Goal: Information Seeking & Learning: Compare options

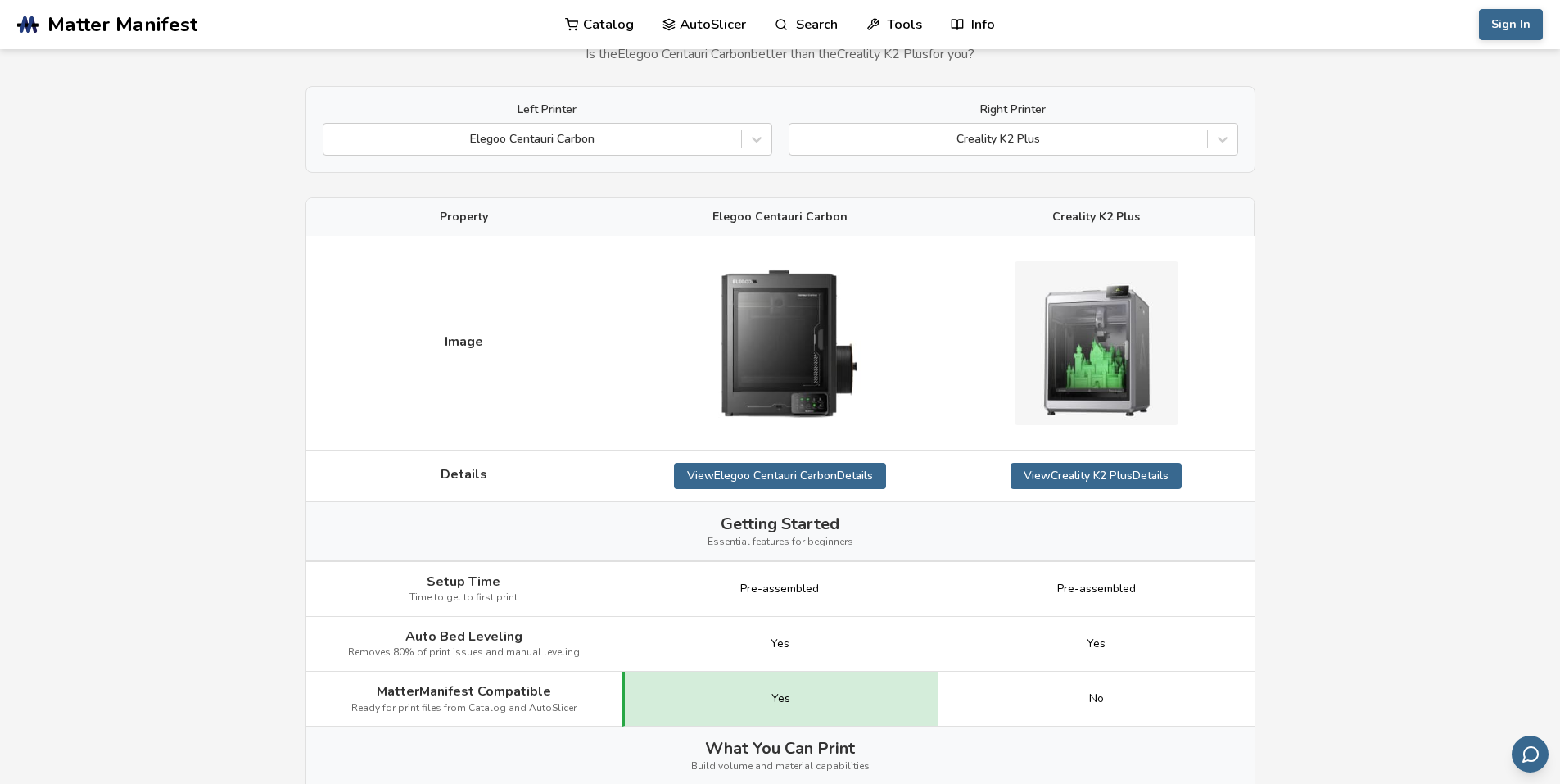
scroll to position [87, 0]
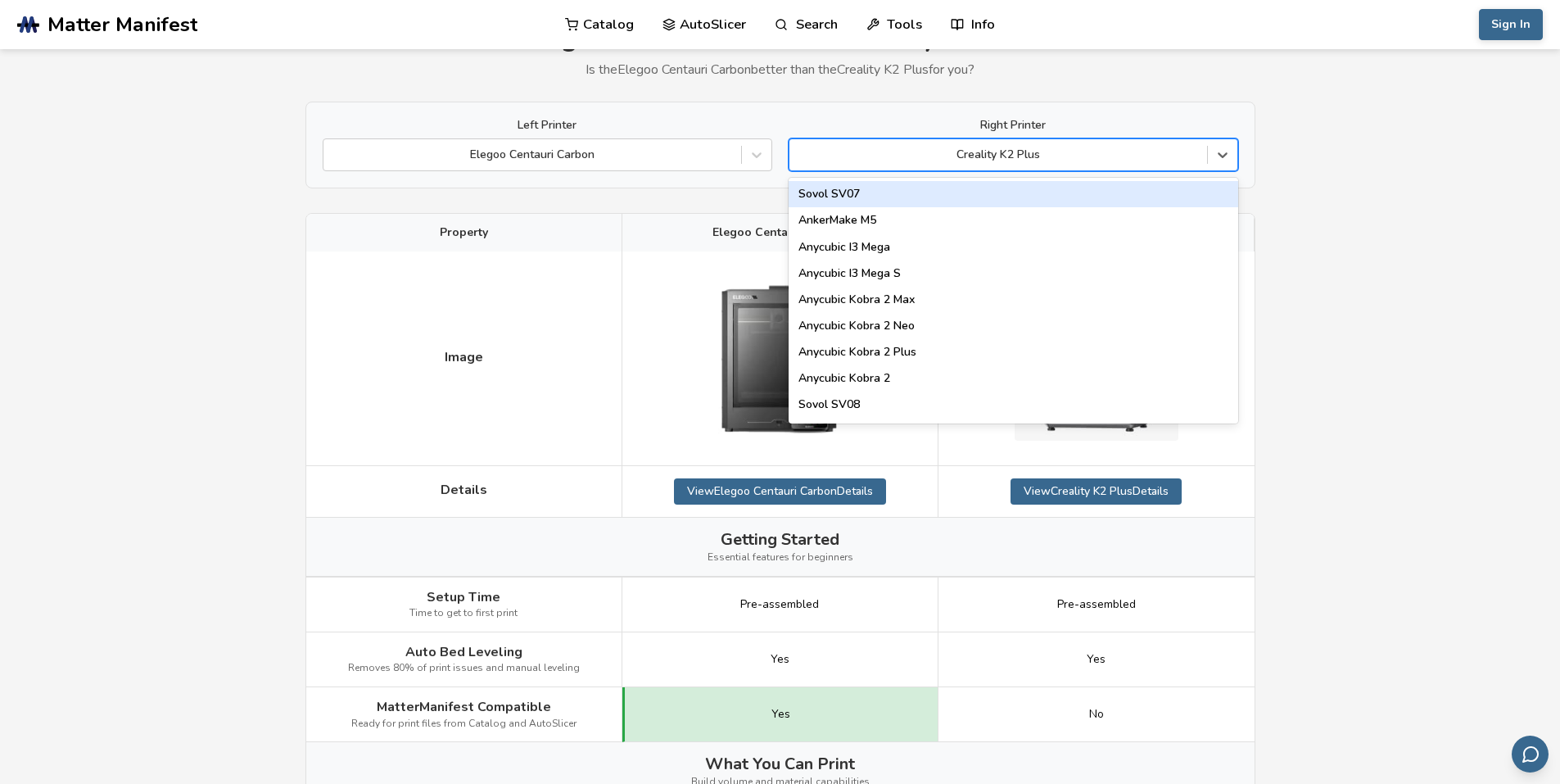
click at [1131, 153] on div at bounding box center [998, 154] width 401 height 16
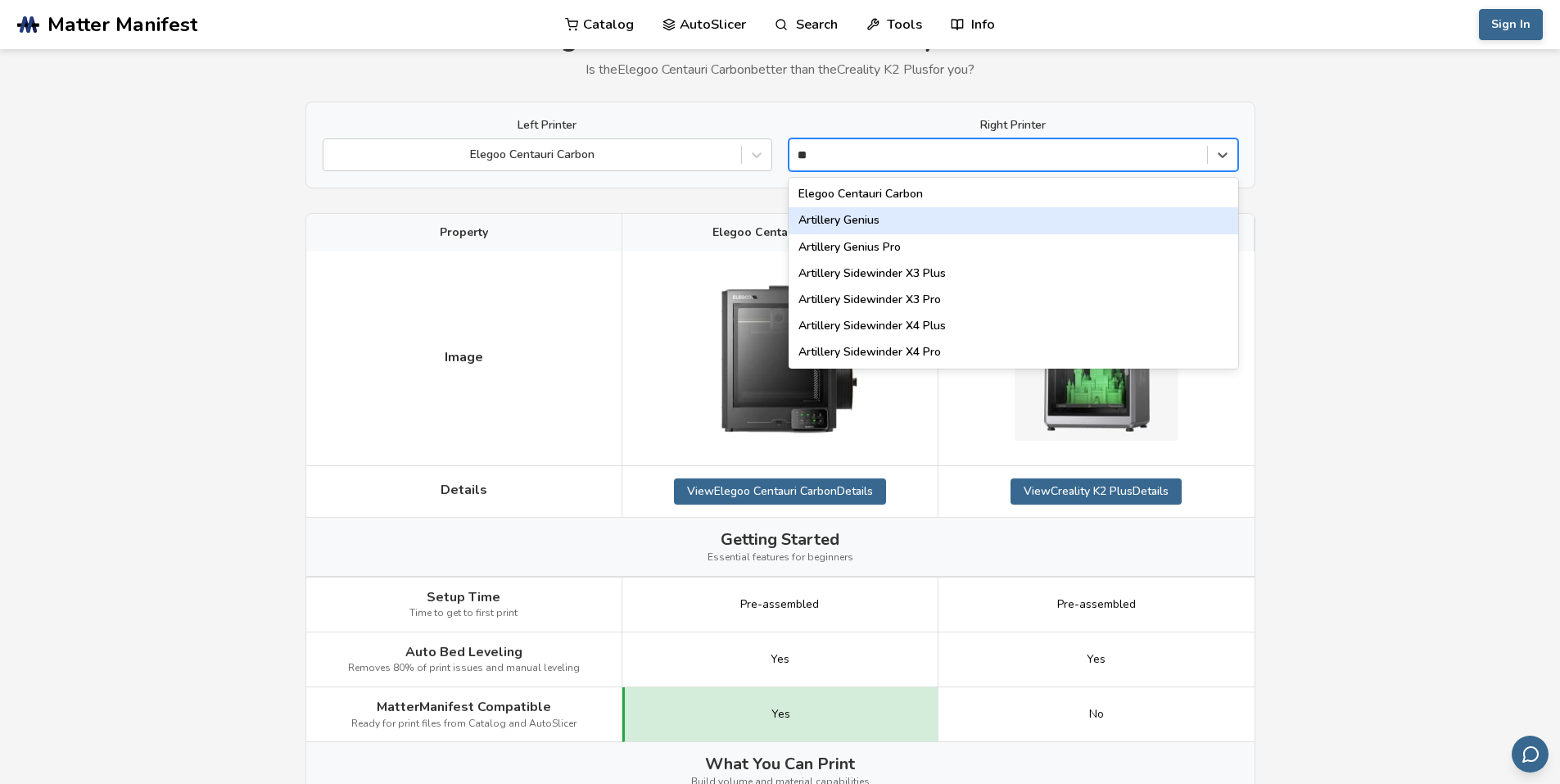
type input "*"
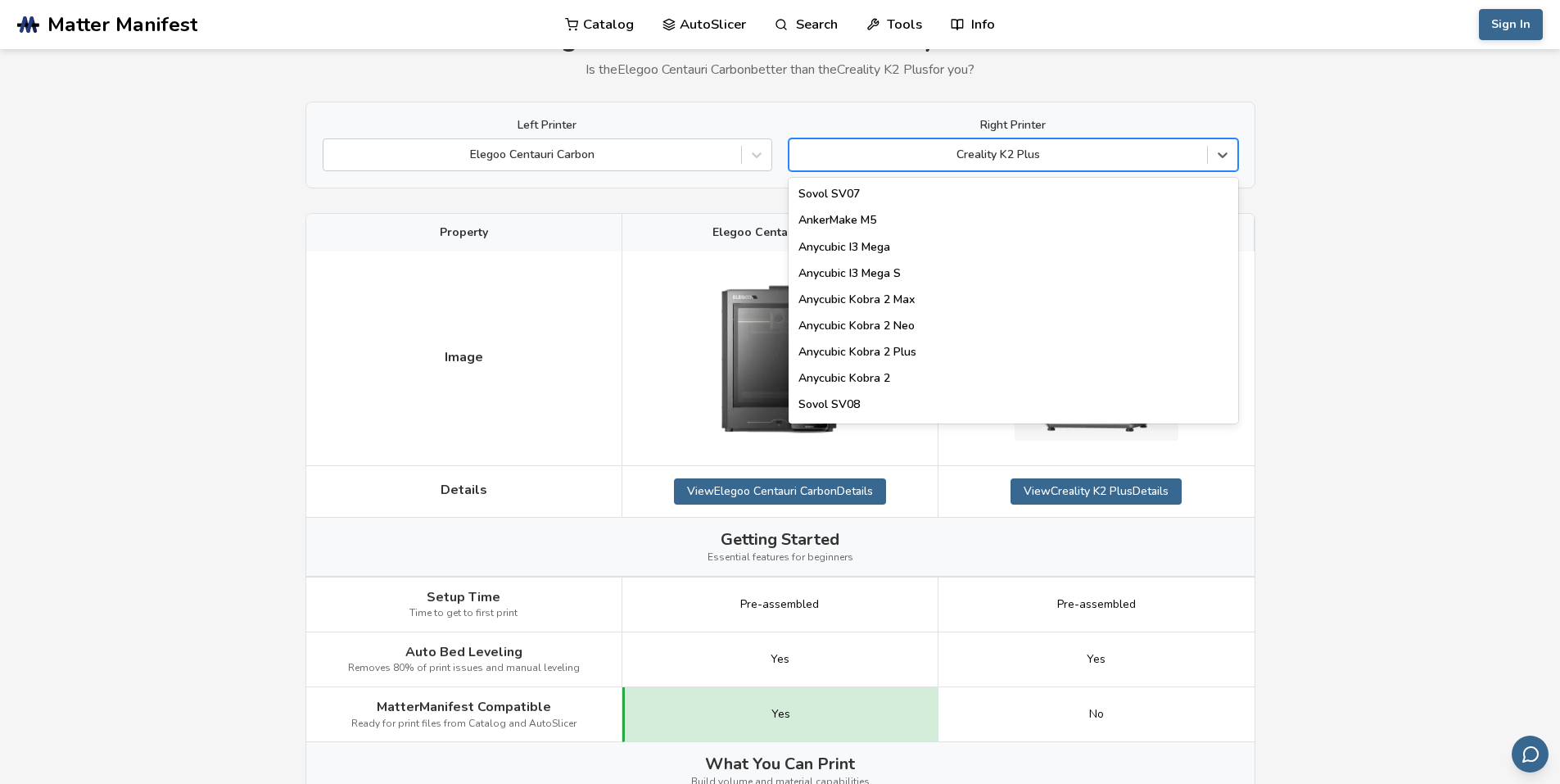
type input "*"
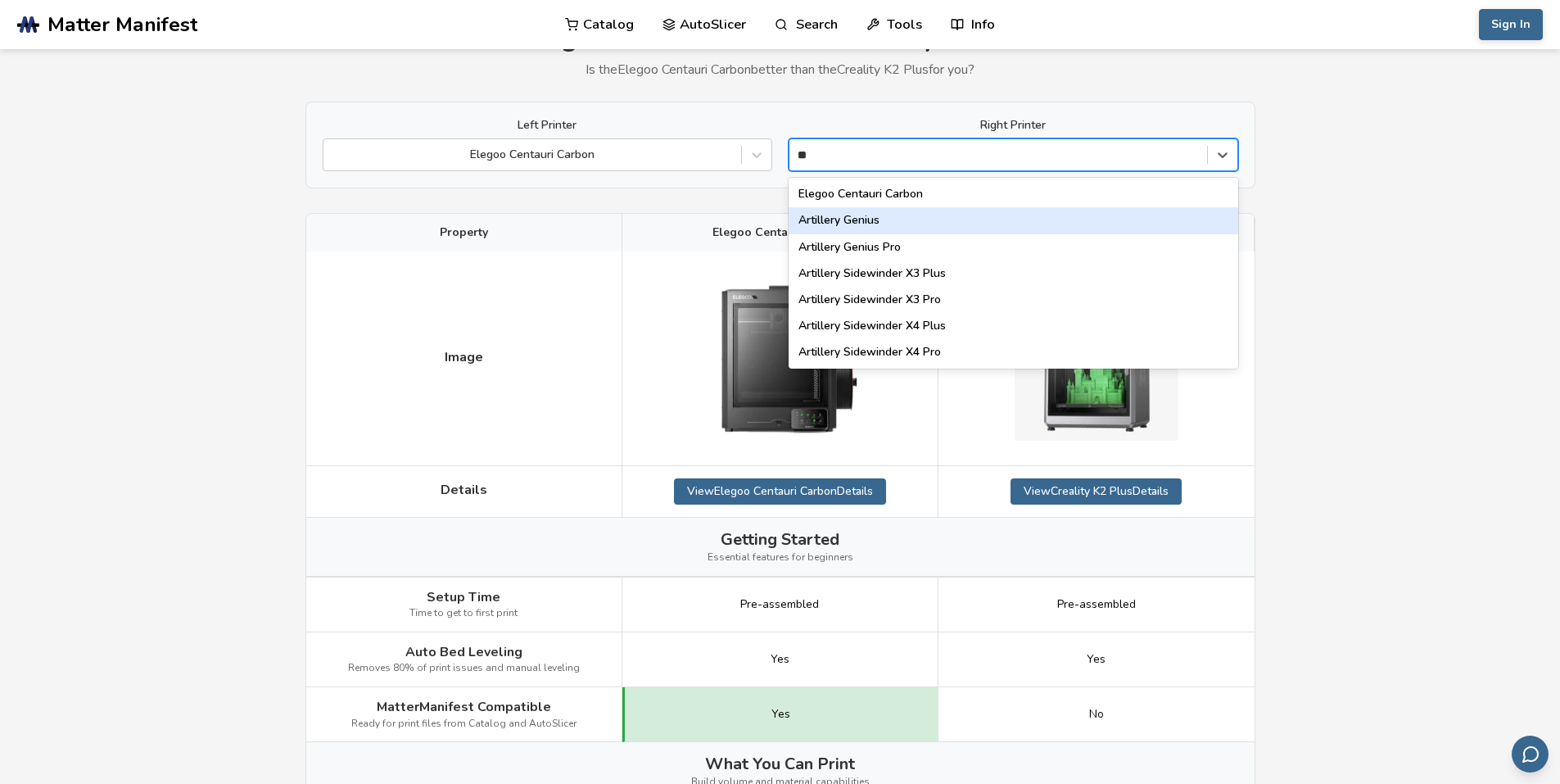
type input "*"
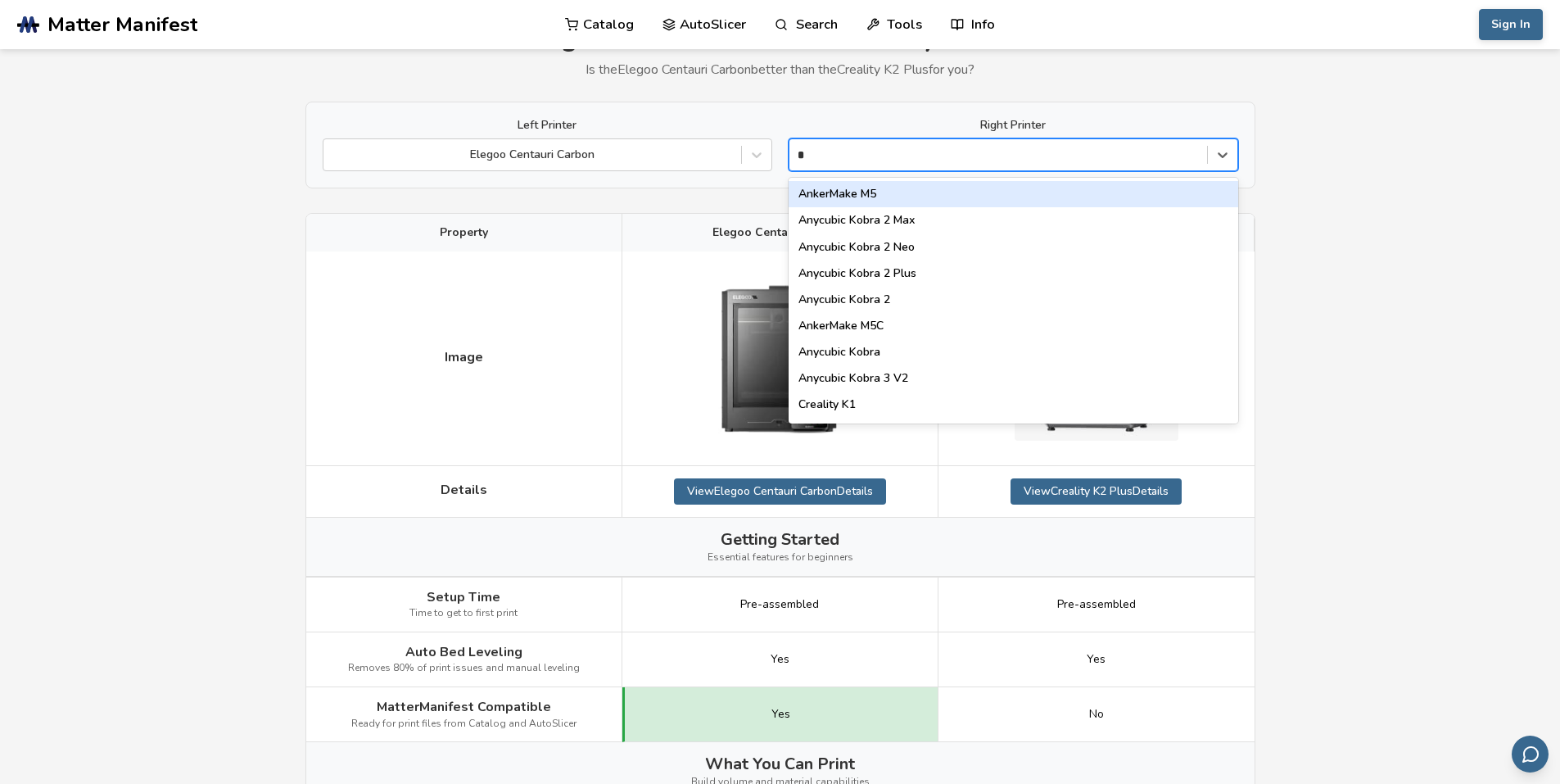
type input "**"
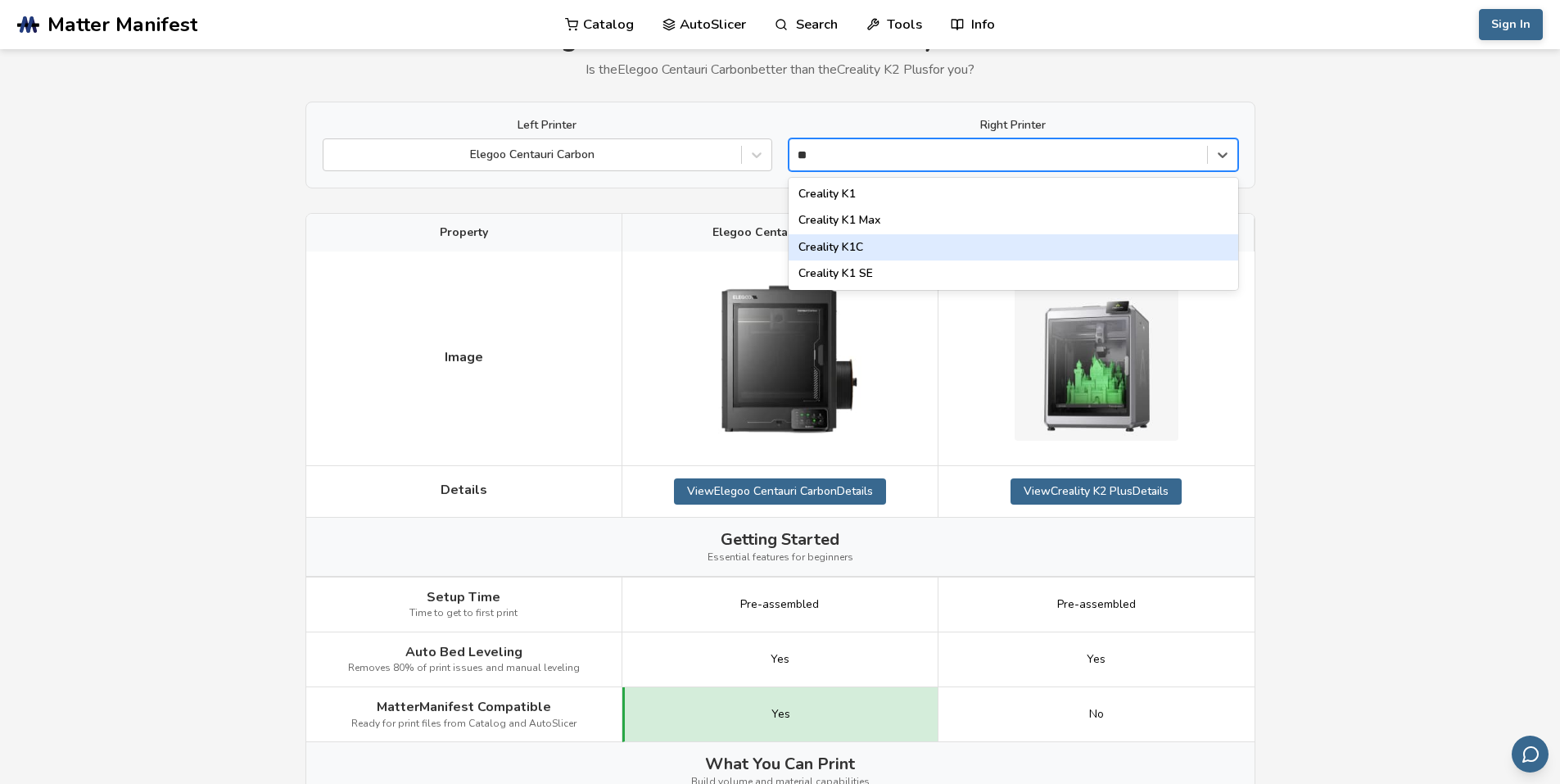
click at [851, 240] on div "Creality K1C" at bounding box center [1013, 247] width 450 height 26
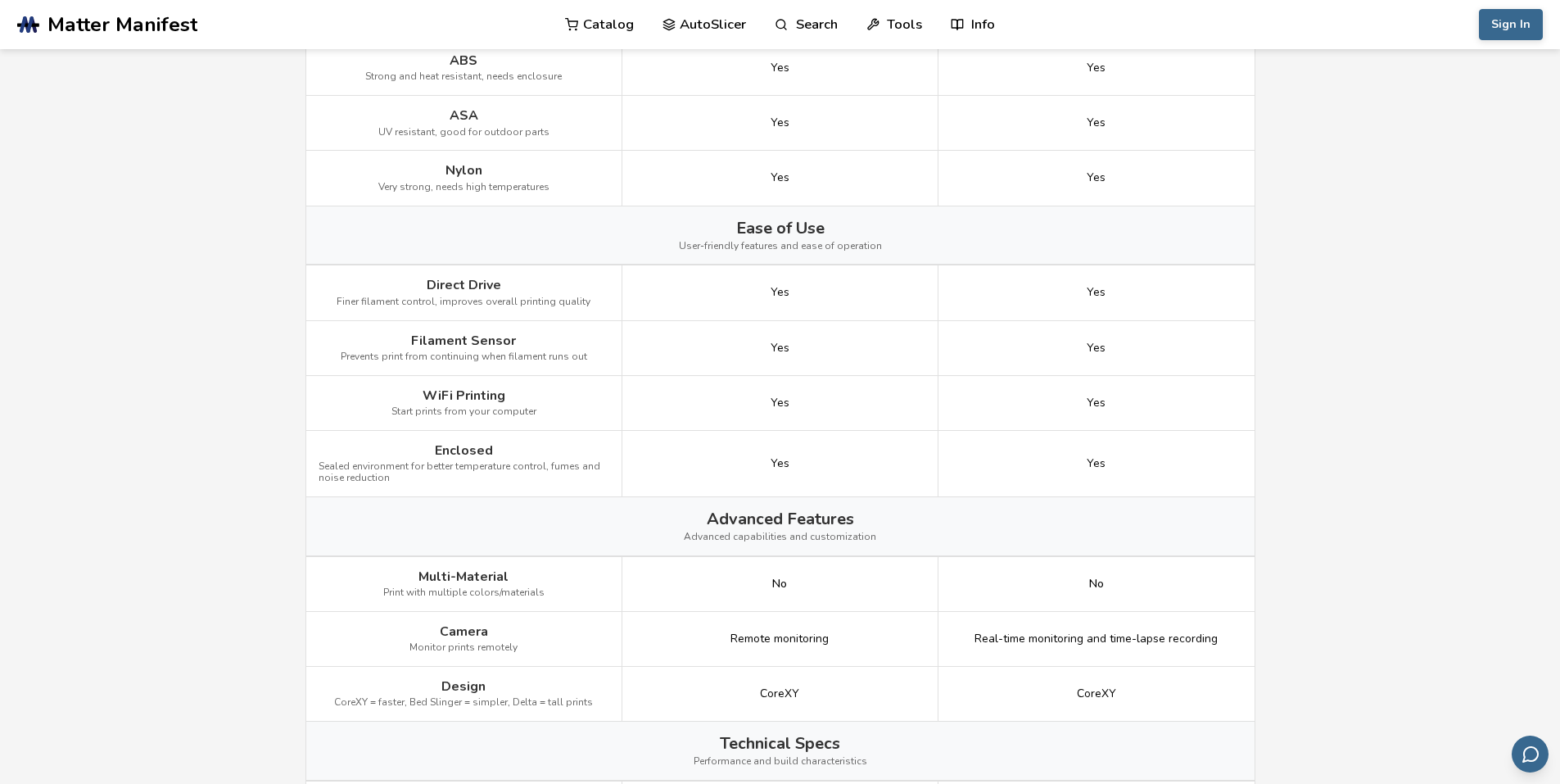
scroll to position [1397, 0]
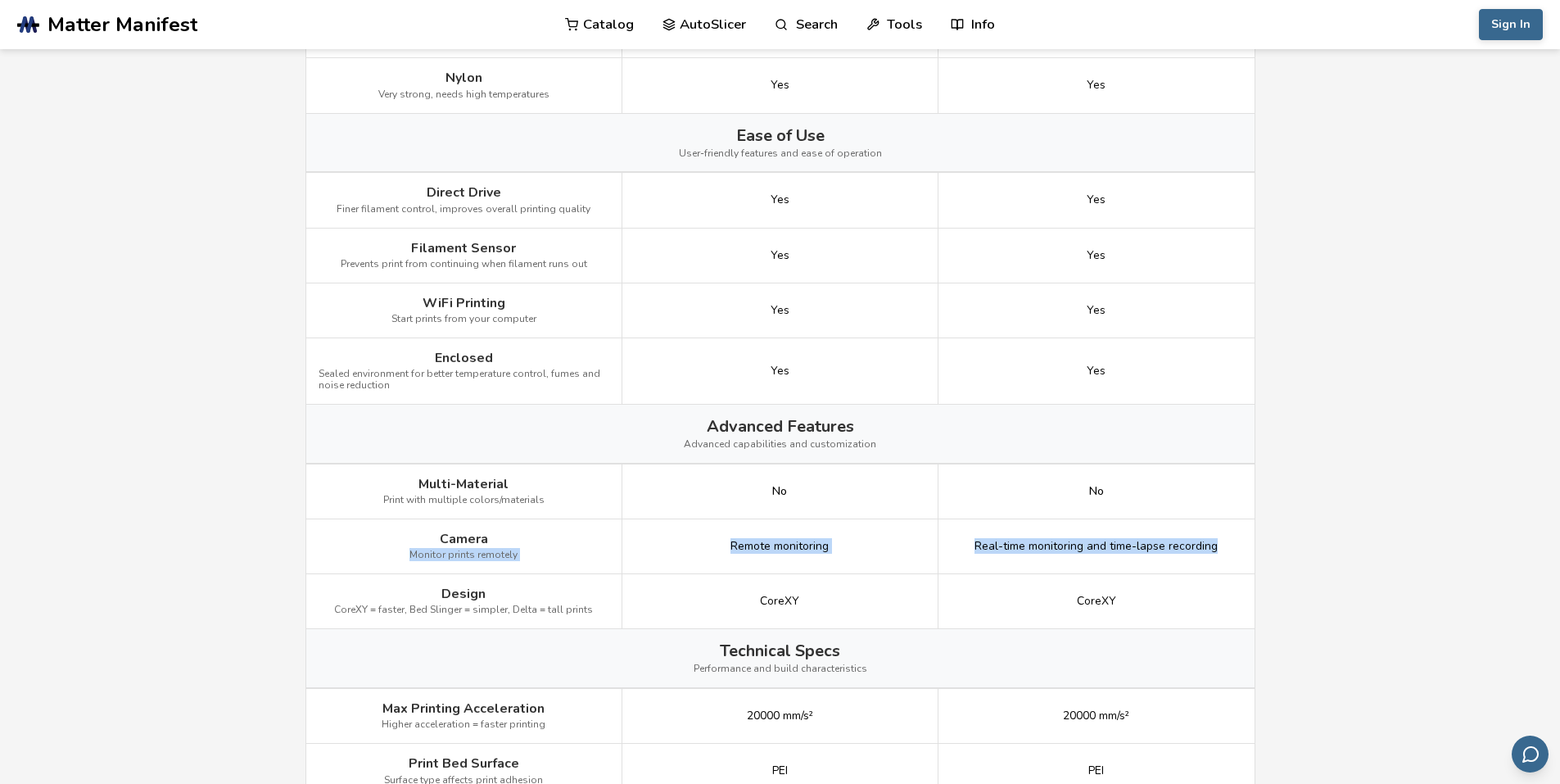
drag, startPoint x: 1228, startPoint y: 542, endPoint x: 356, endPoint y: 566, distance: 872.3
click at [0, 0] on div "Camera Monitor prints remotely Remote monitoring Real-time monitoring and time-…" at bounding box center [0, 0] width 0 height 0
click at [355, 566] on div "Camera Monitor prints remotely" at bounding box center [464, 546] width 316 height 55
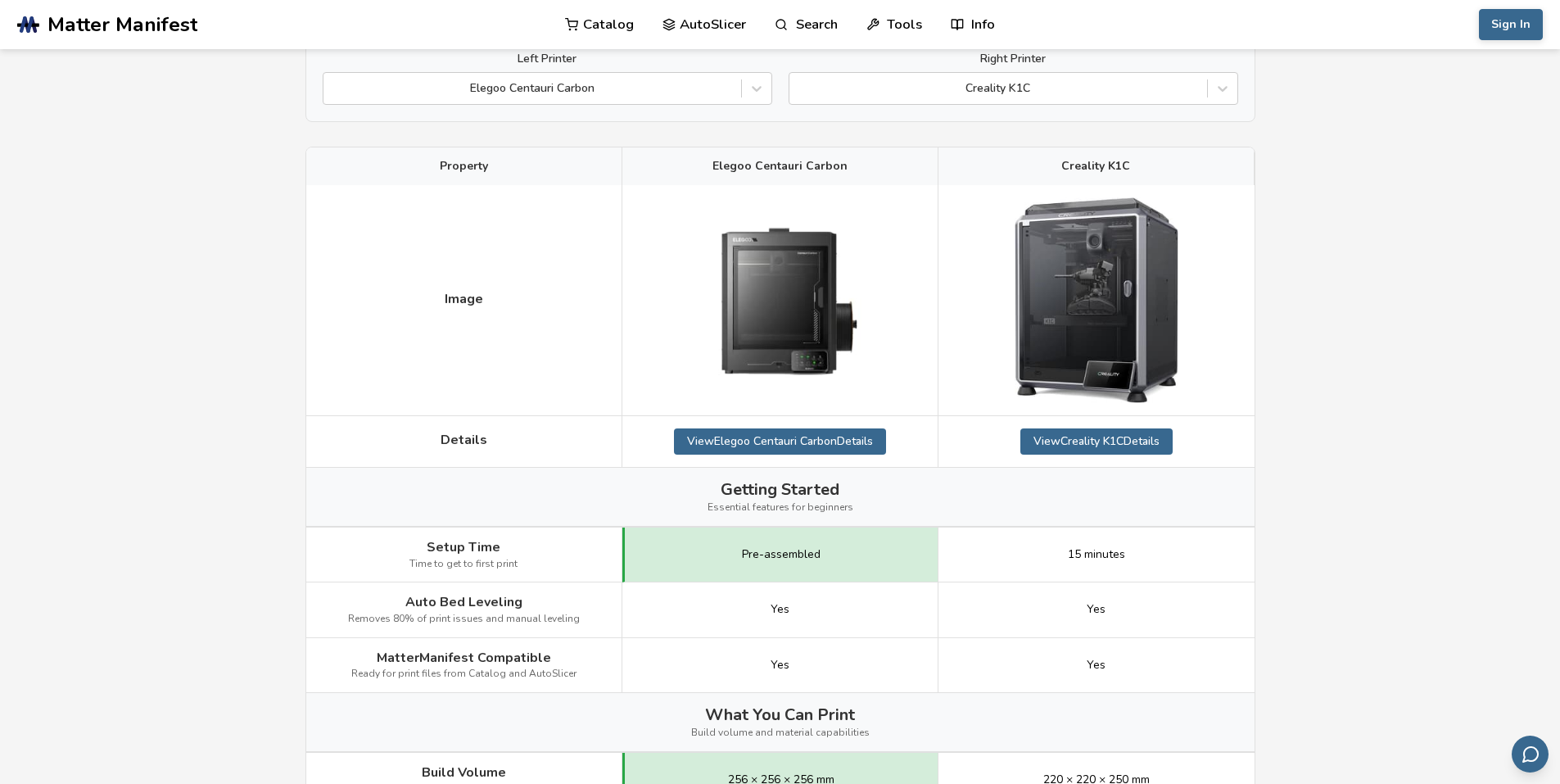
scroll to position [0, 0]
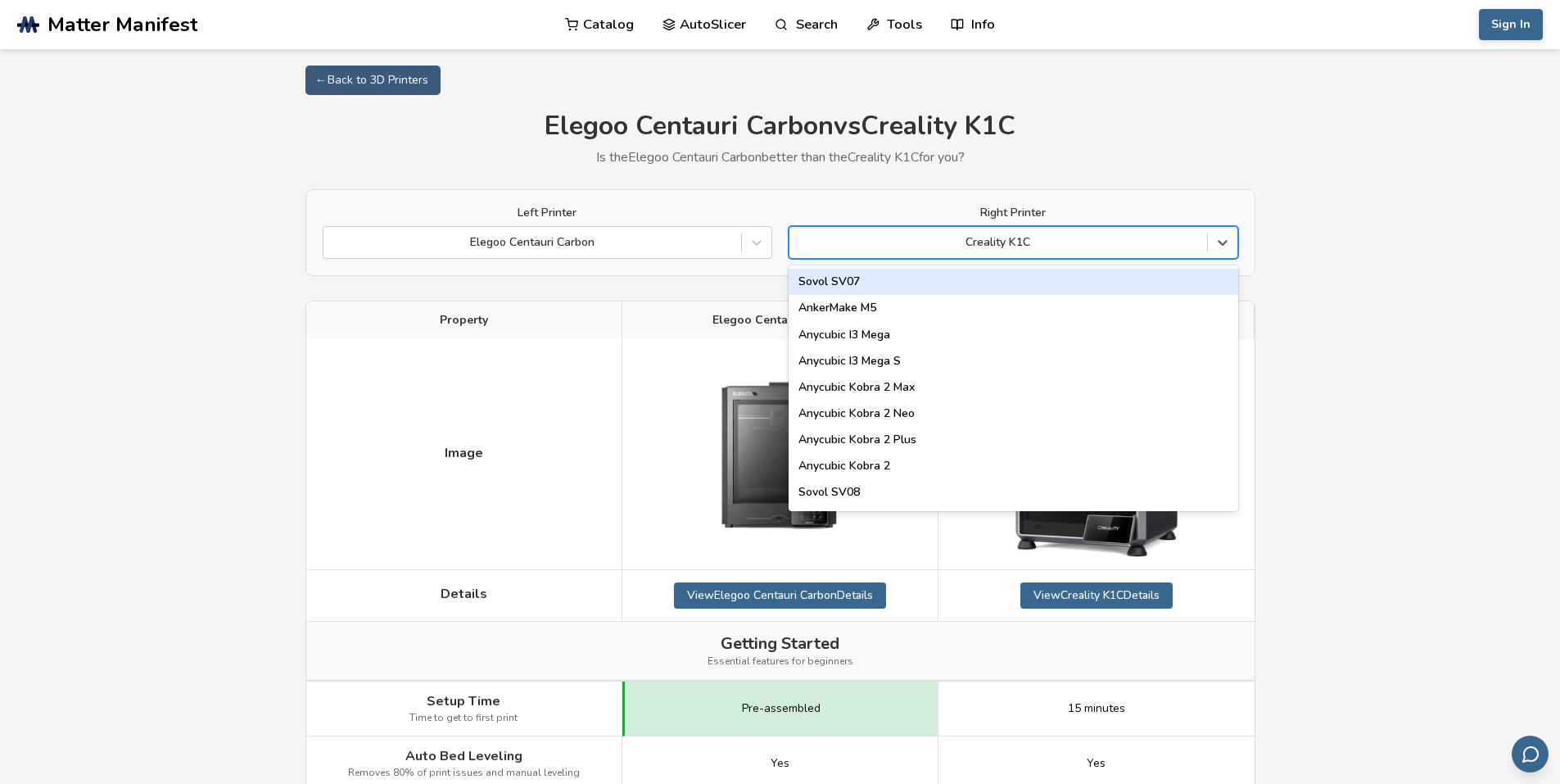
click at [959, 255] on div "Creality K1C" at bounding box center [1013, 242] width 450 height 33
click at [1083, 240] on div at bounding box center [998, 242] width 401 height 16
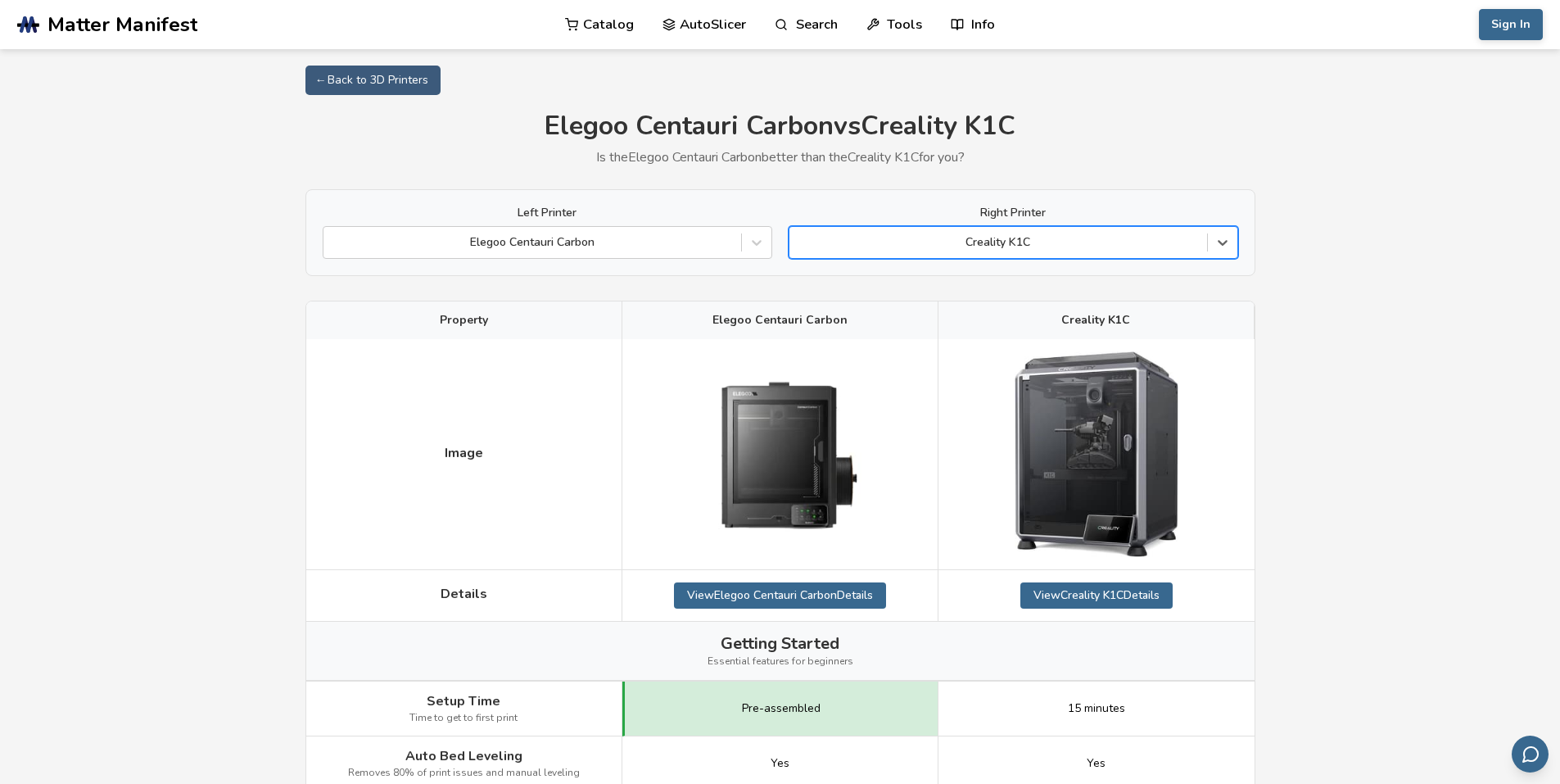
click at [1083, 240] on div at bounding box center [998, 242] width 401 height 16
type input "***"
click at [847, 282] on div "Bambu Lab X1C" at bounding box center [1013, 282] width 450 height 26
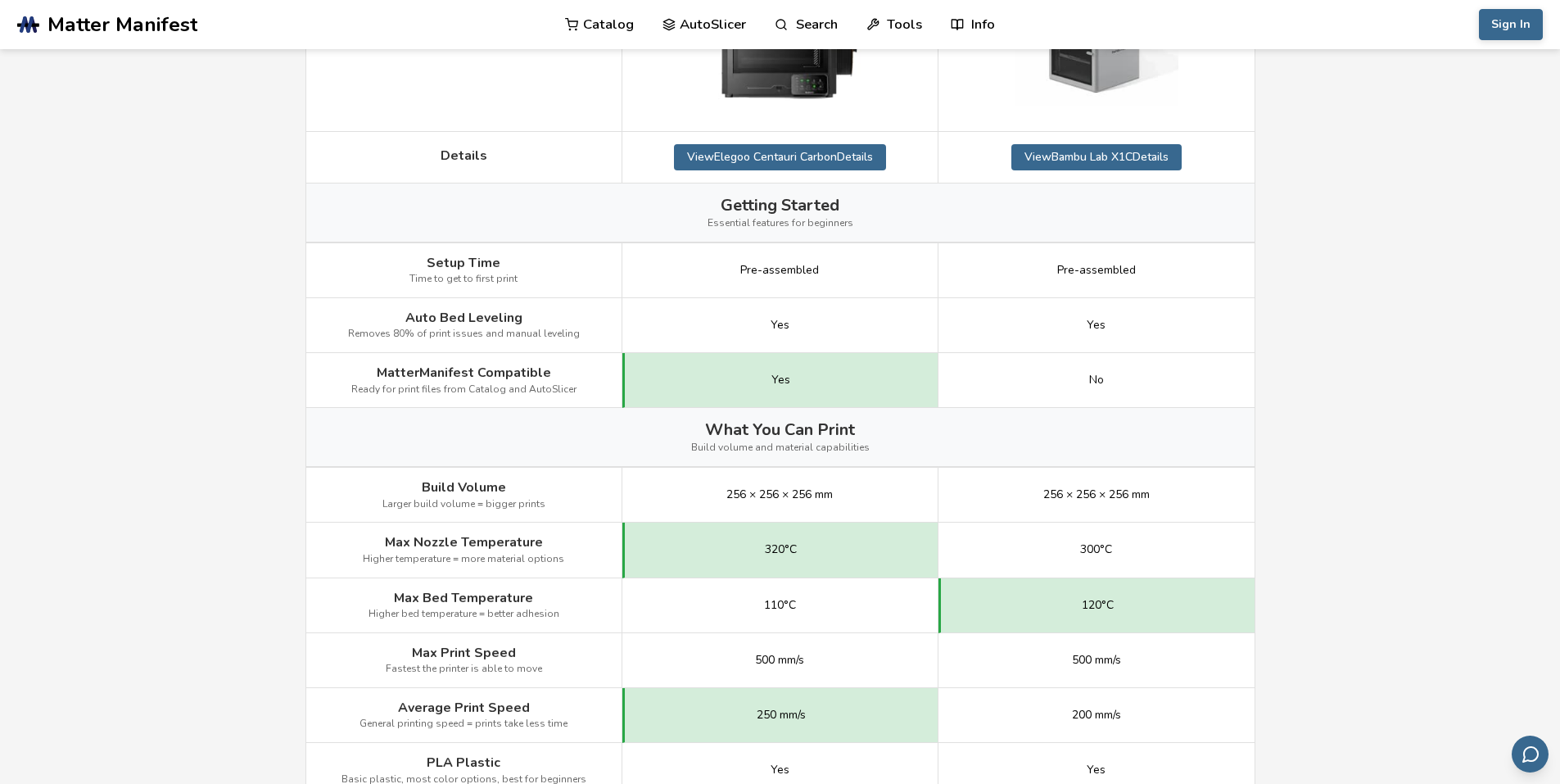
scroll to position [82, 0]
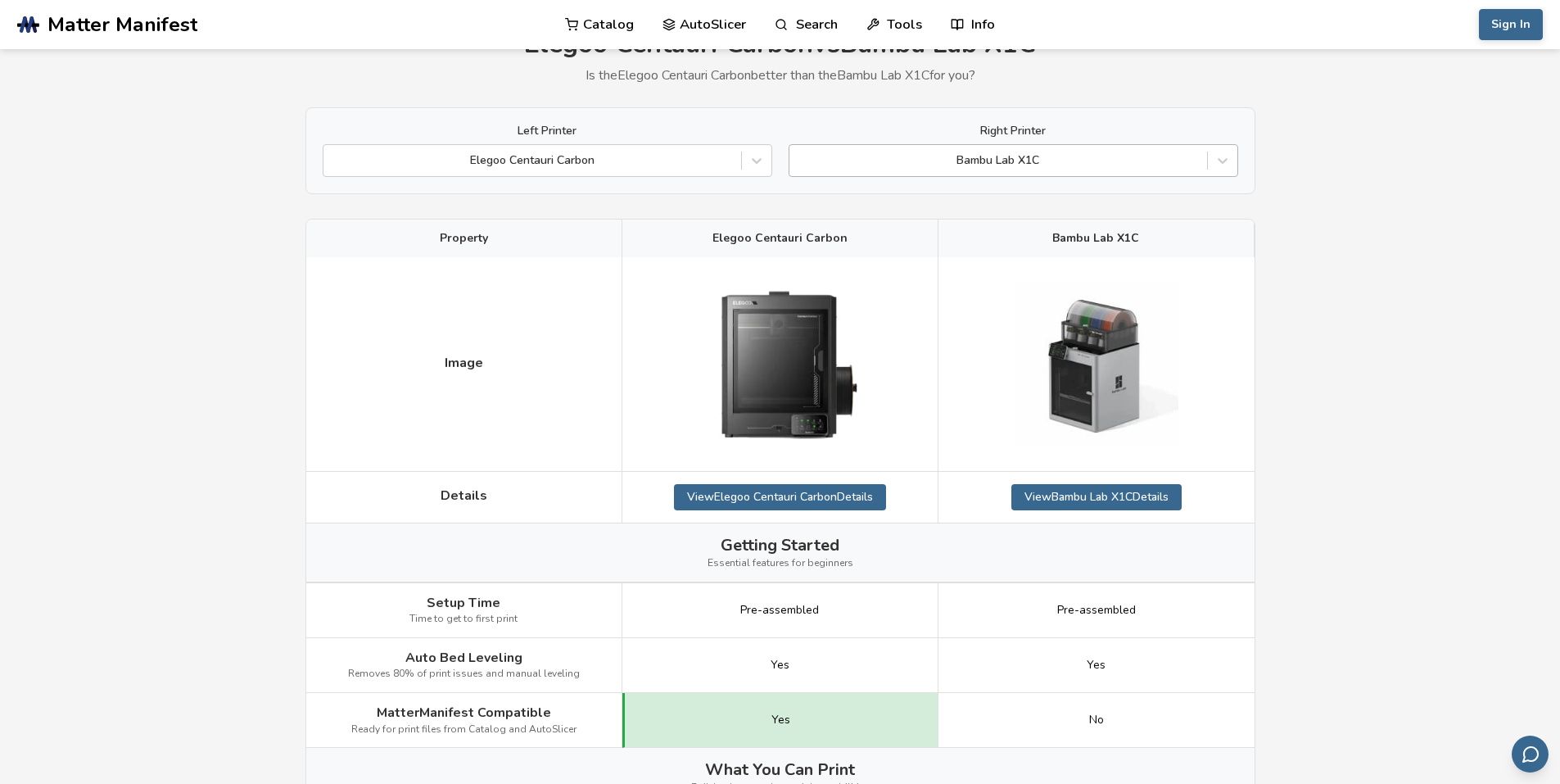
click at [1077, 156] on div at bounding box center [998, 160] width 401 height 16
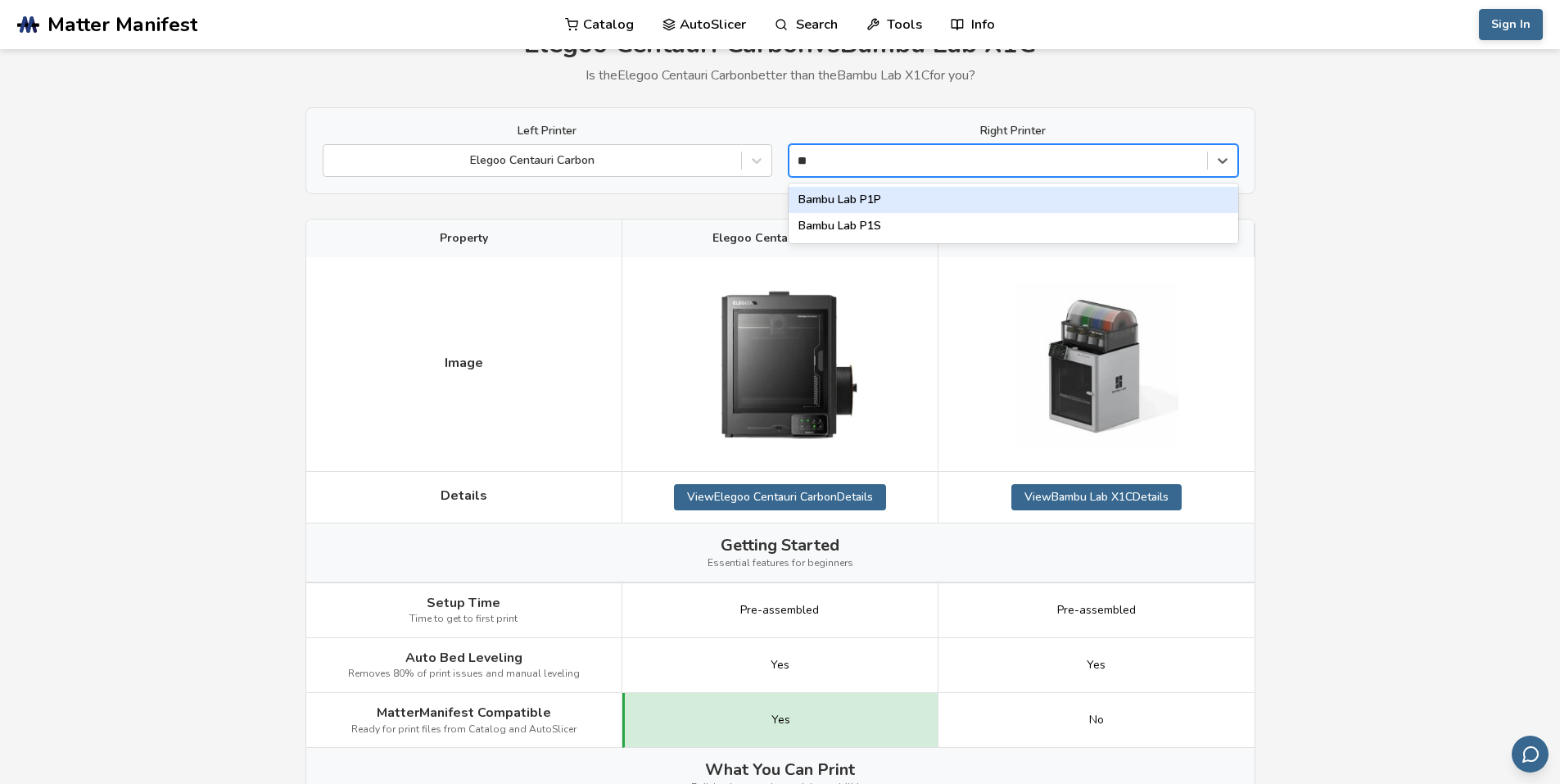
type input "***"
click at [899, 195] on div "Bambu Lab P1S" at bounding box center [1013, 199] width 450 height 26
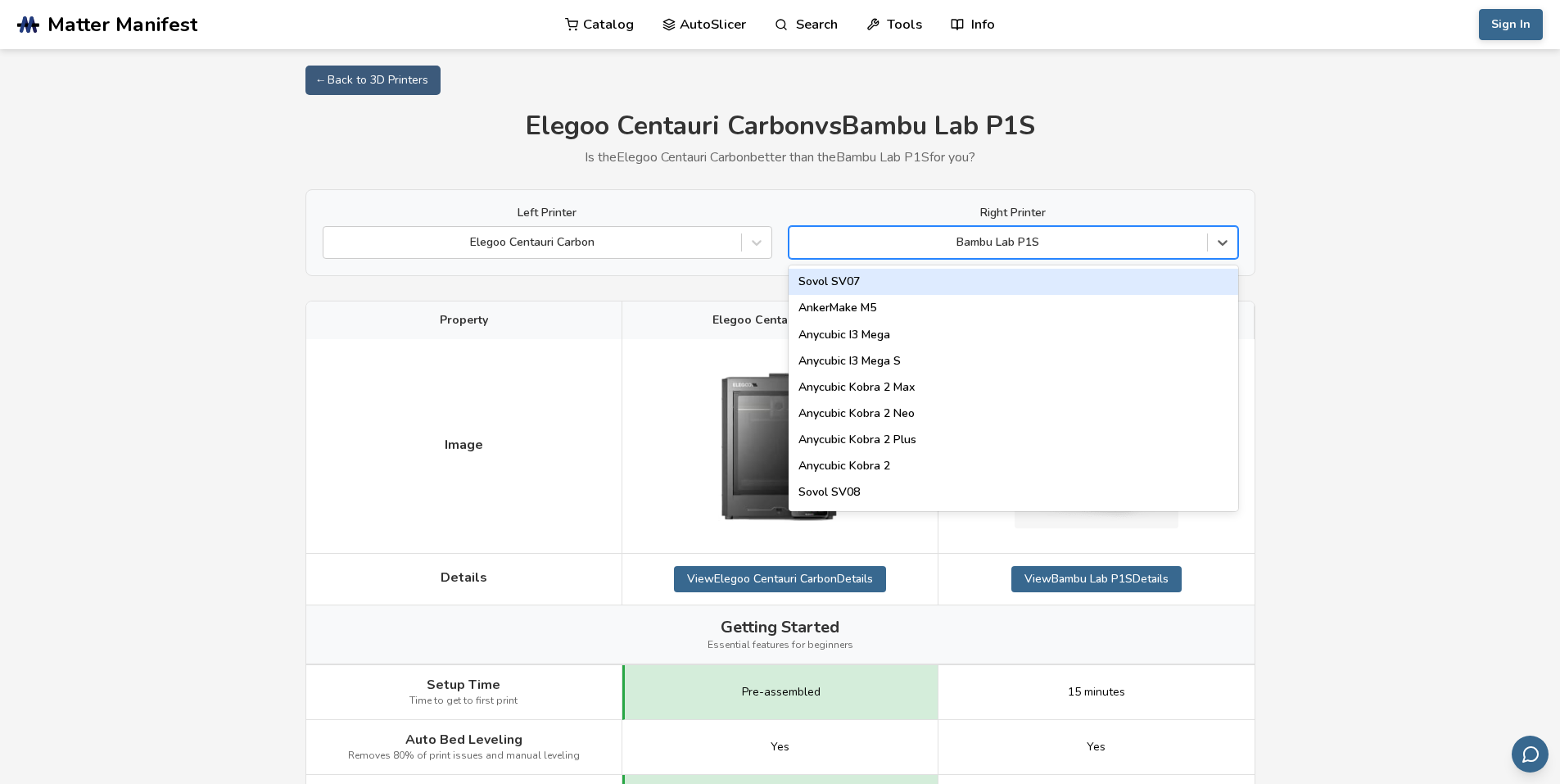
click at [1074, 254] on div "Bambu Lab P1S" at bounding box center [998, 242] width 418 height 23
click at [1088, 246] on div at bounding box center [998, 242] width 401 height 16
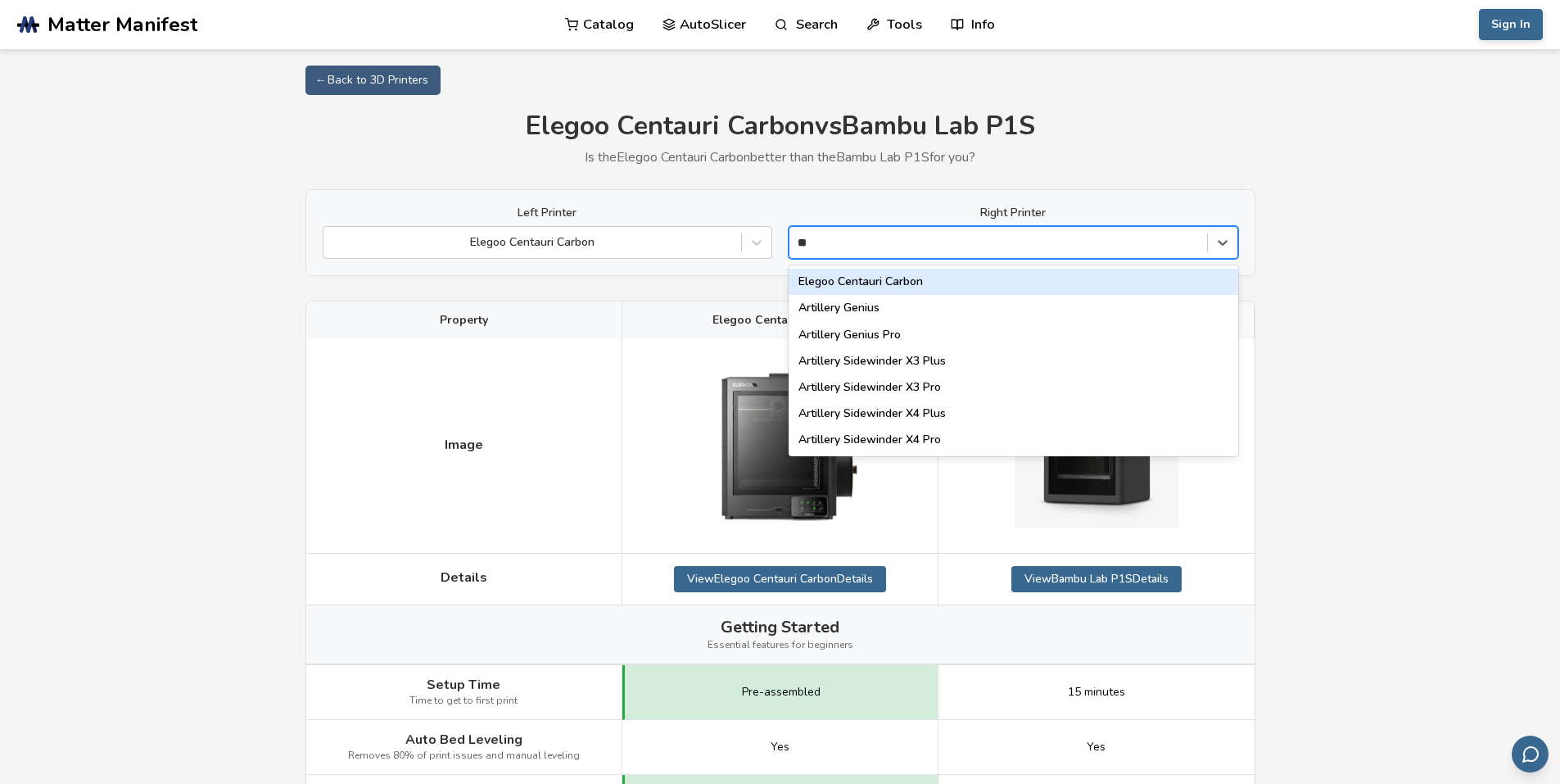
type input "***"
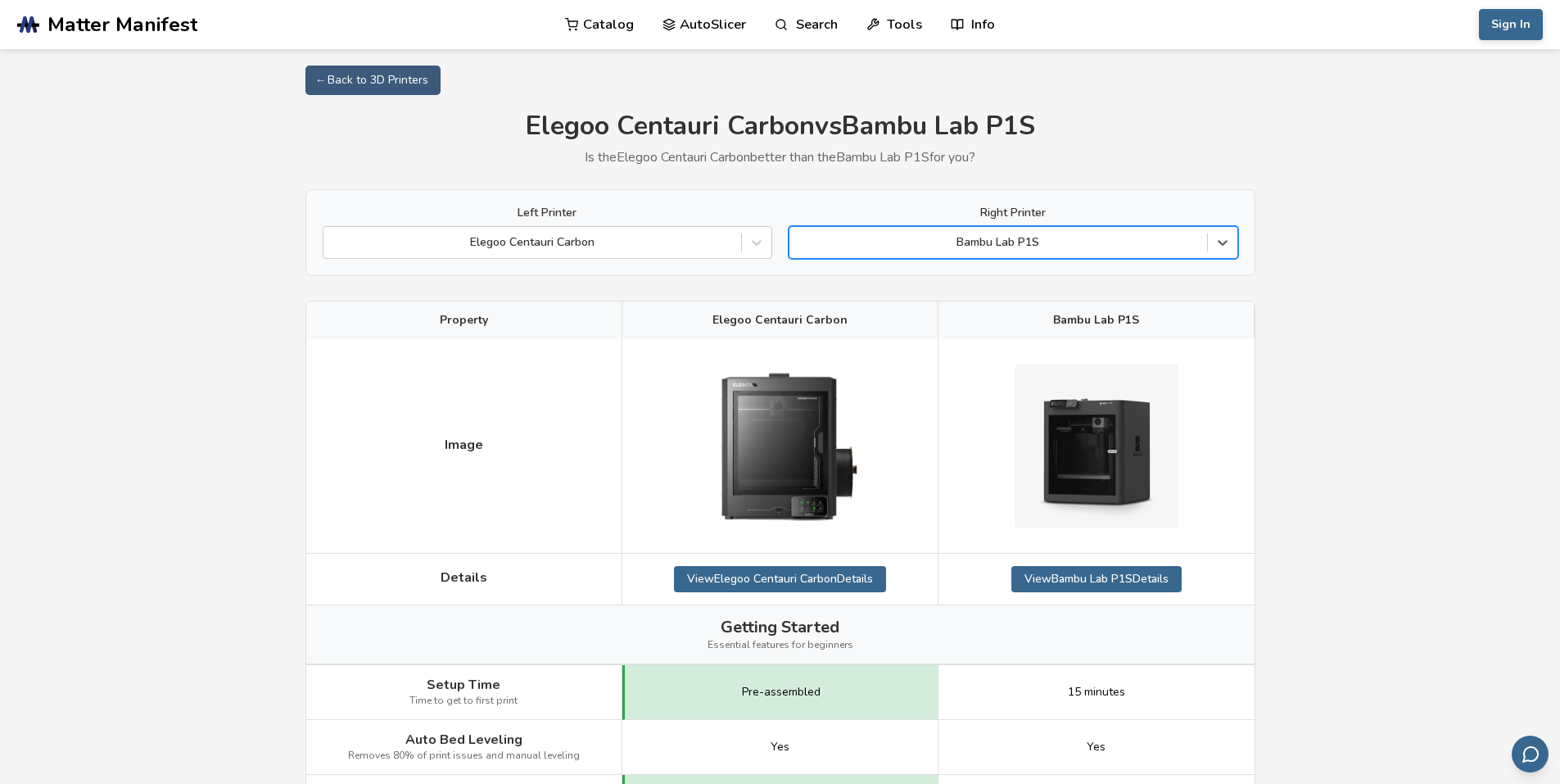
click at [890, 255] on div "Bambu Lab P1S" at bounding box center [1013, 242] width 450 height 33
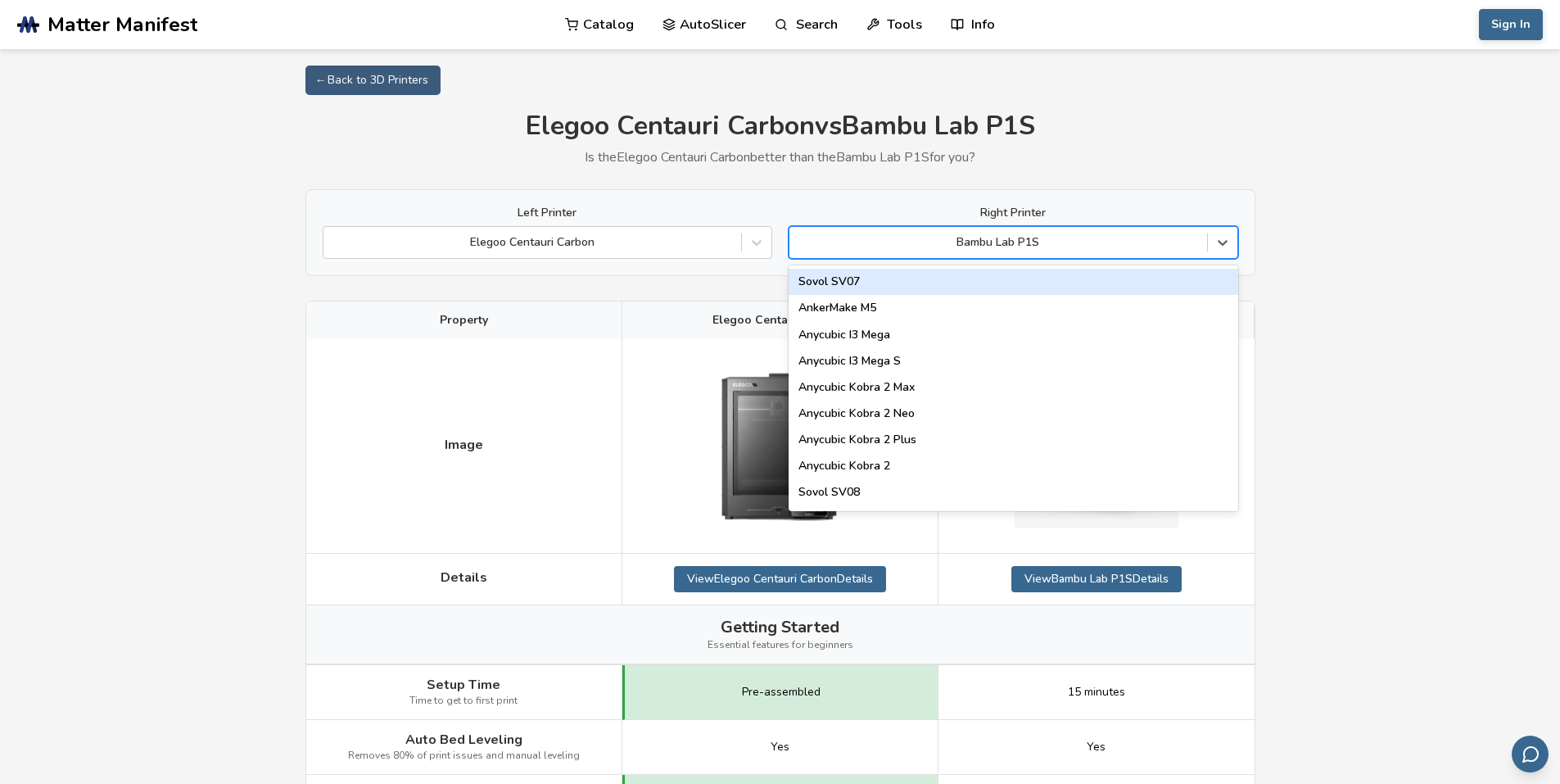
click at [890, 255] on div "Bambu Lab P1S" at bounding box center [1013, 242] width 450 height 33
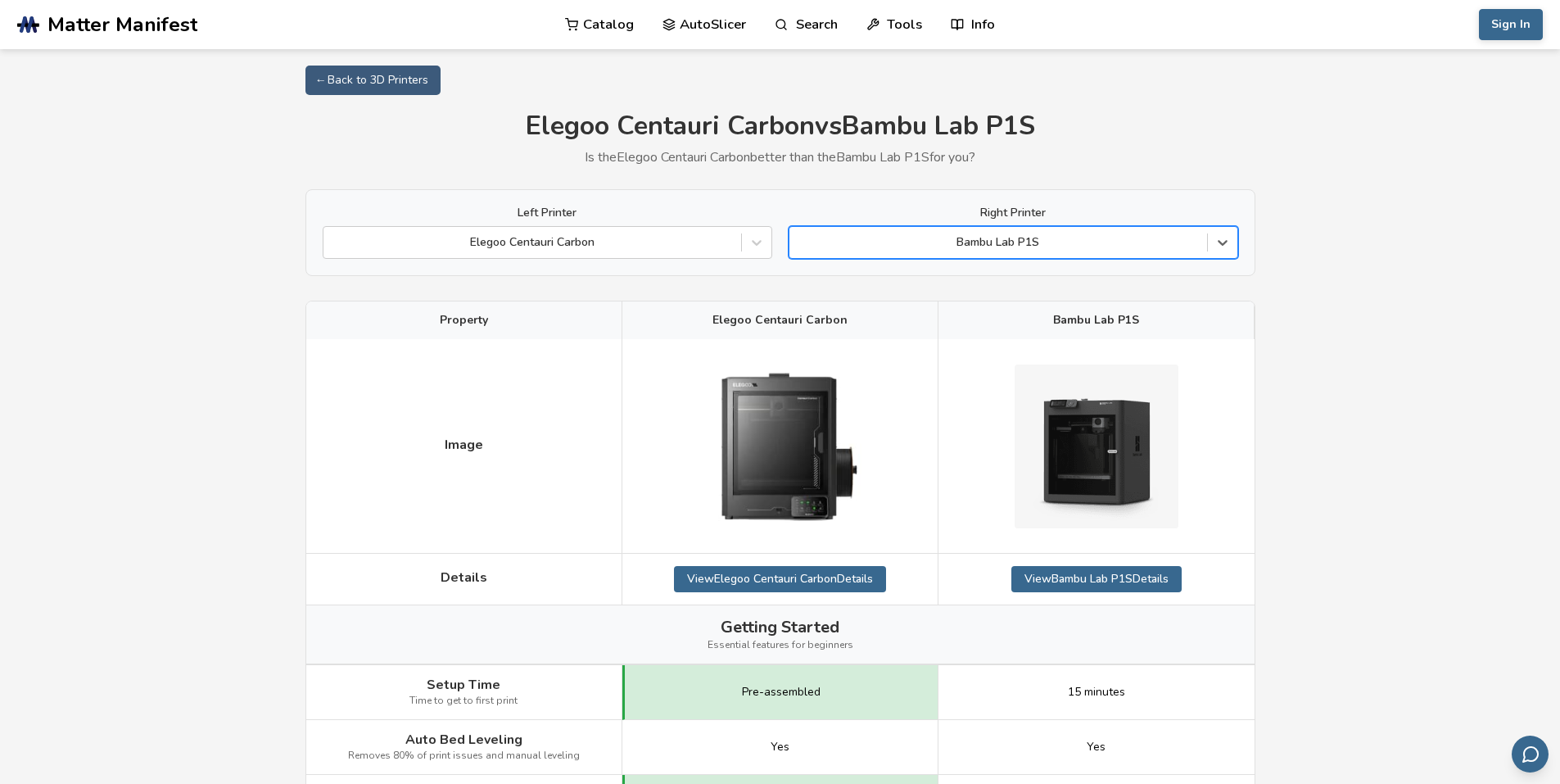
click at [890, 255] on div "Bambu Lab P1S" at bounding box center [1013, 242] width 450 height 33
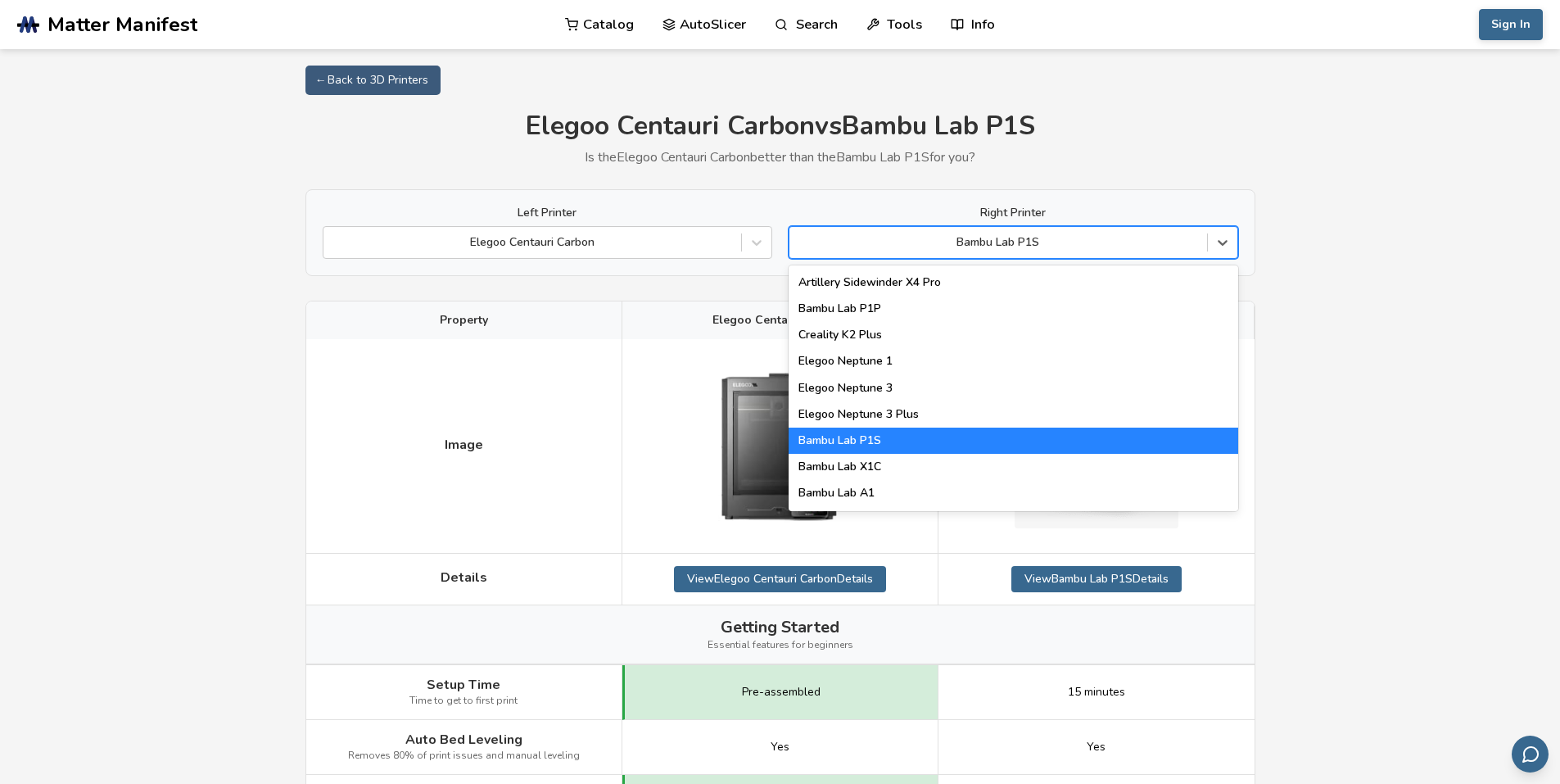
scroll to position [1068, 0]
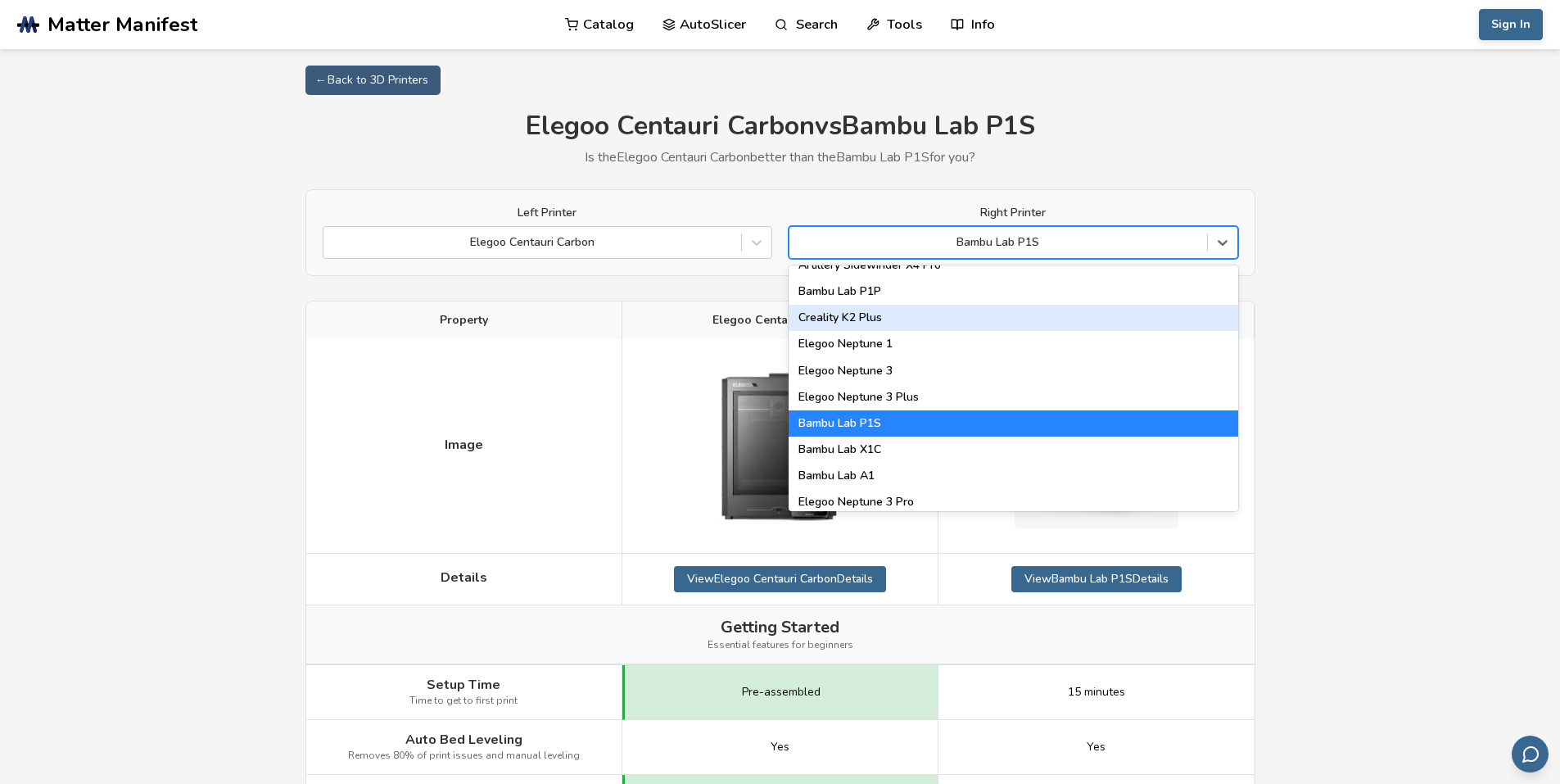
click at [853, 311] on div "Creality K2 Plus" at bounding box center [1013, 317] width 450 height 26
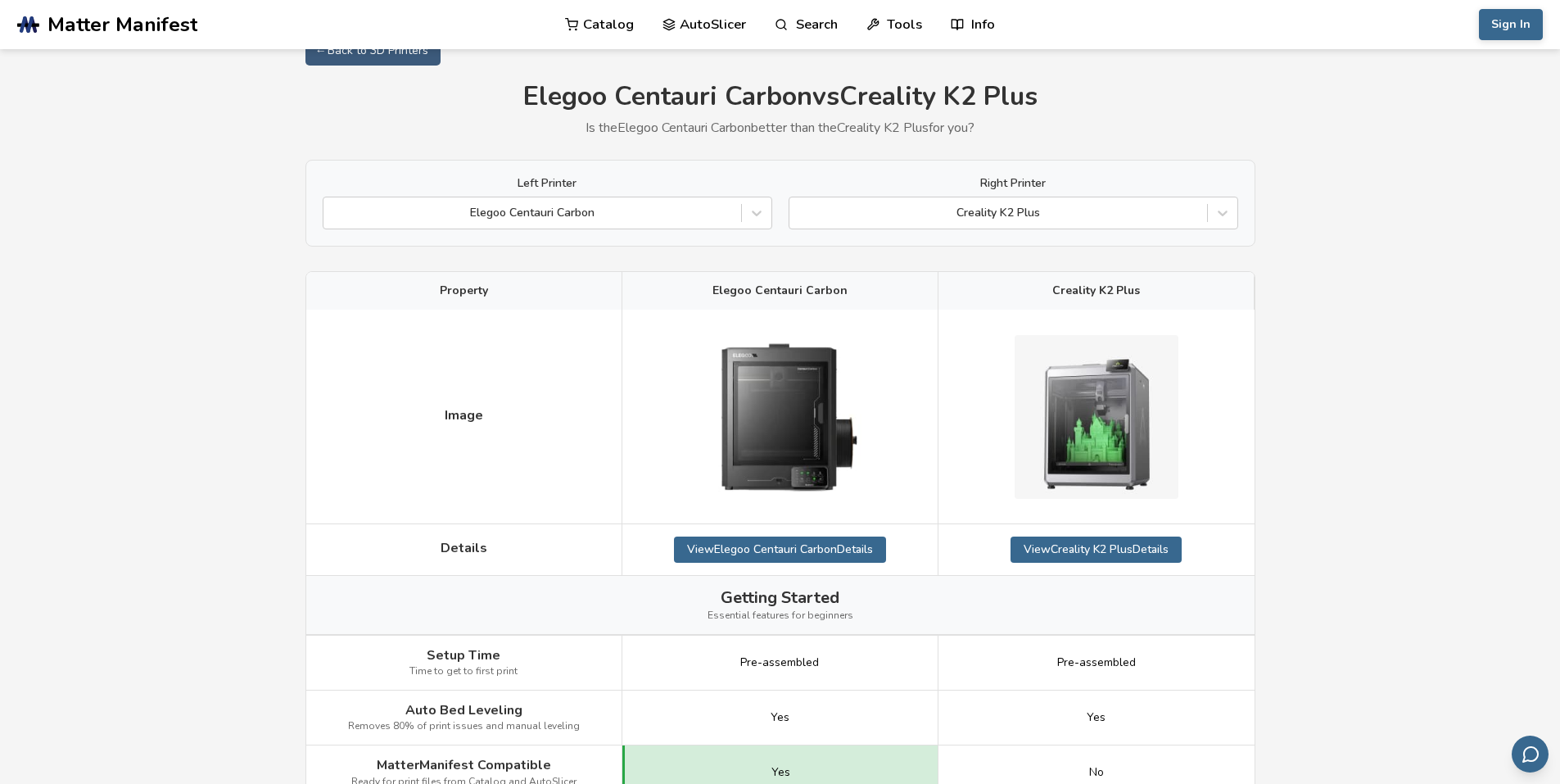
scroll to position [82, 0]
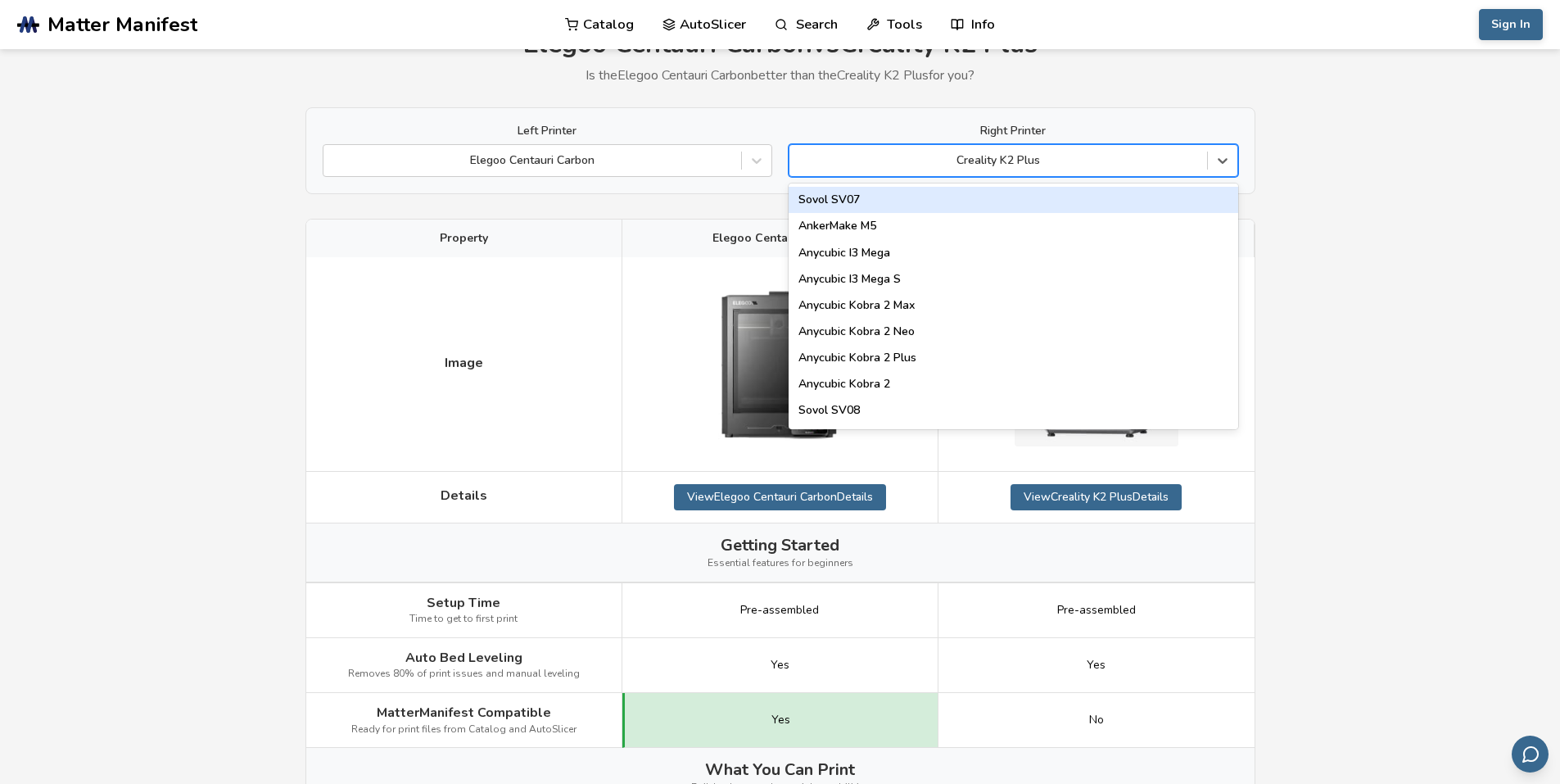
click at [1039, 171] on div "Creality K2 Plus" at bounding box center [998, 160] width 418 height 23
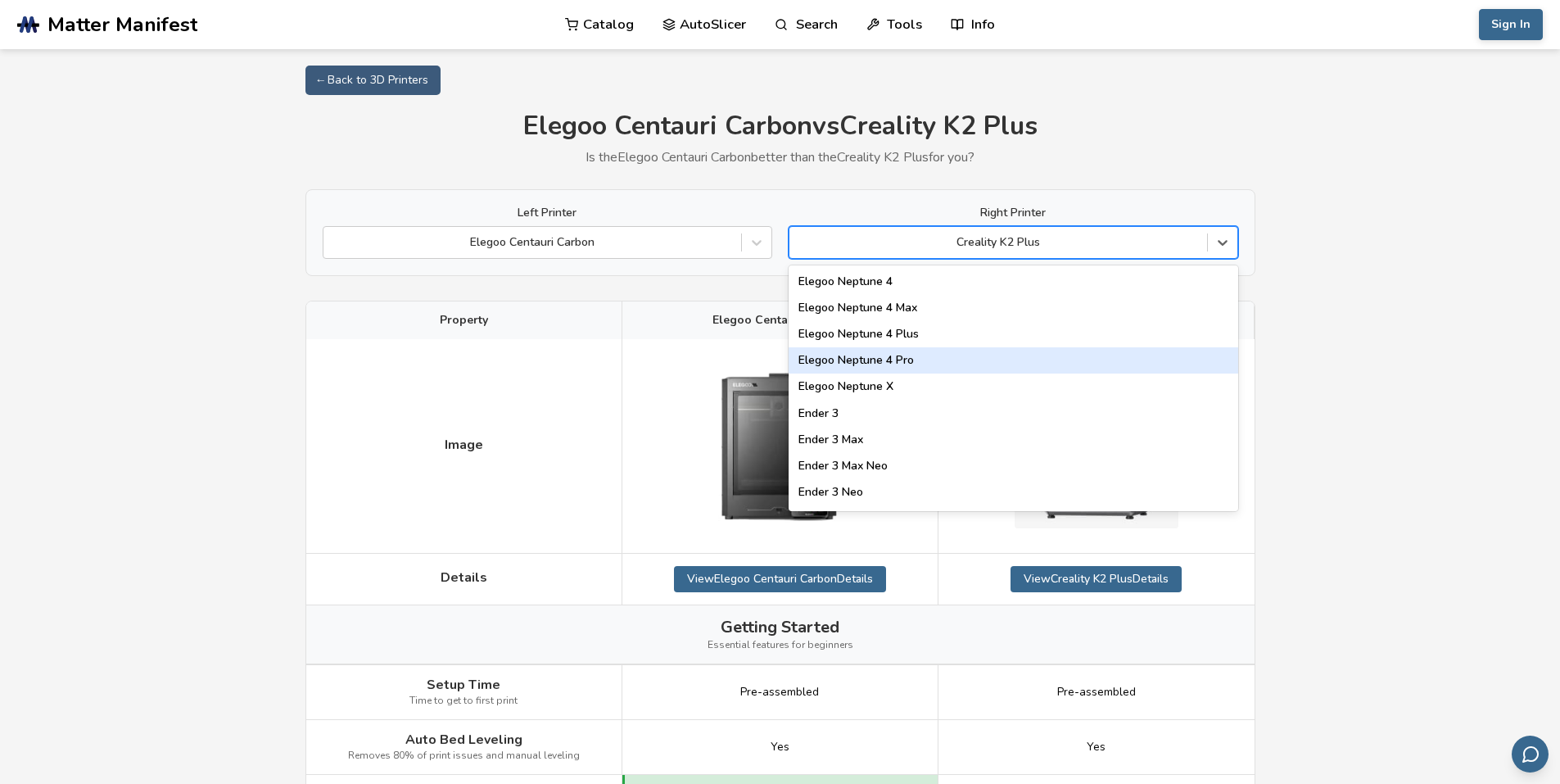
scroll to position [1340, 0]
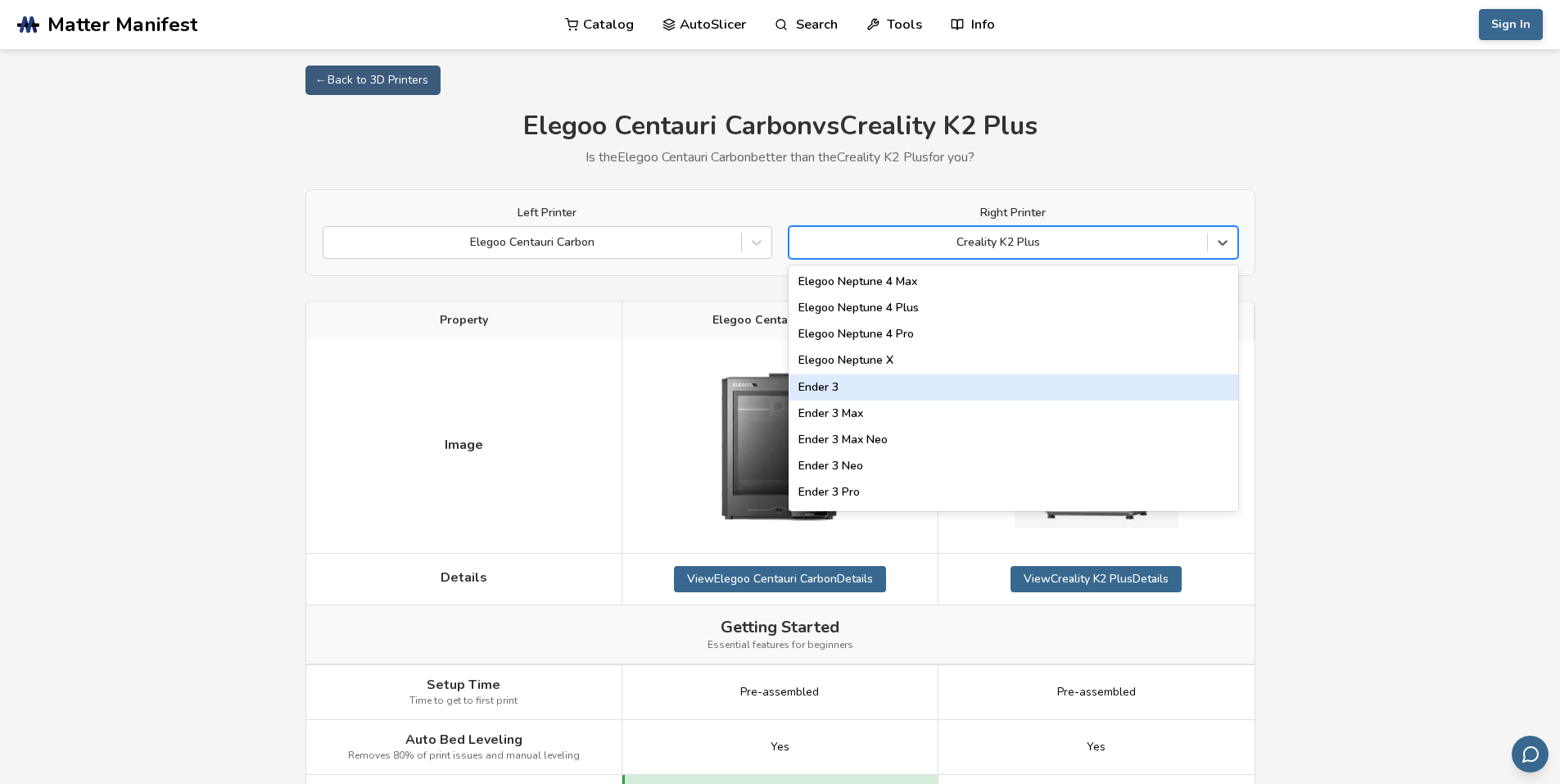
click at [911, 385] on div "Ender 3" at bounding box center [1013, 387] width 450 height 26
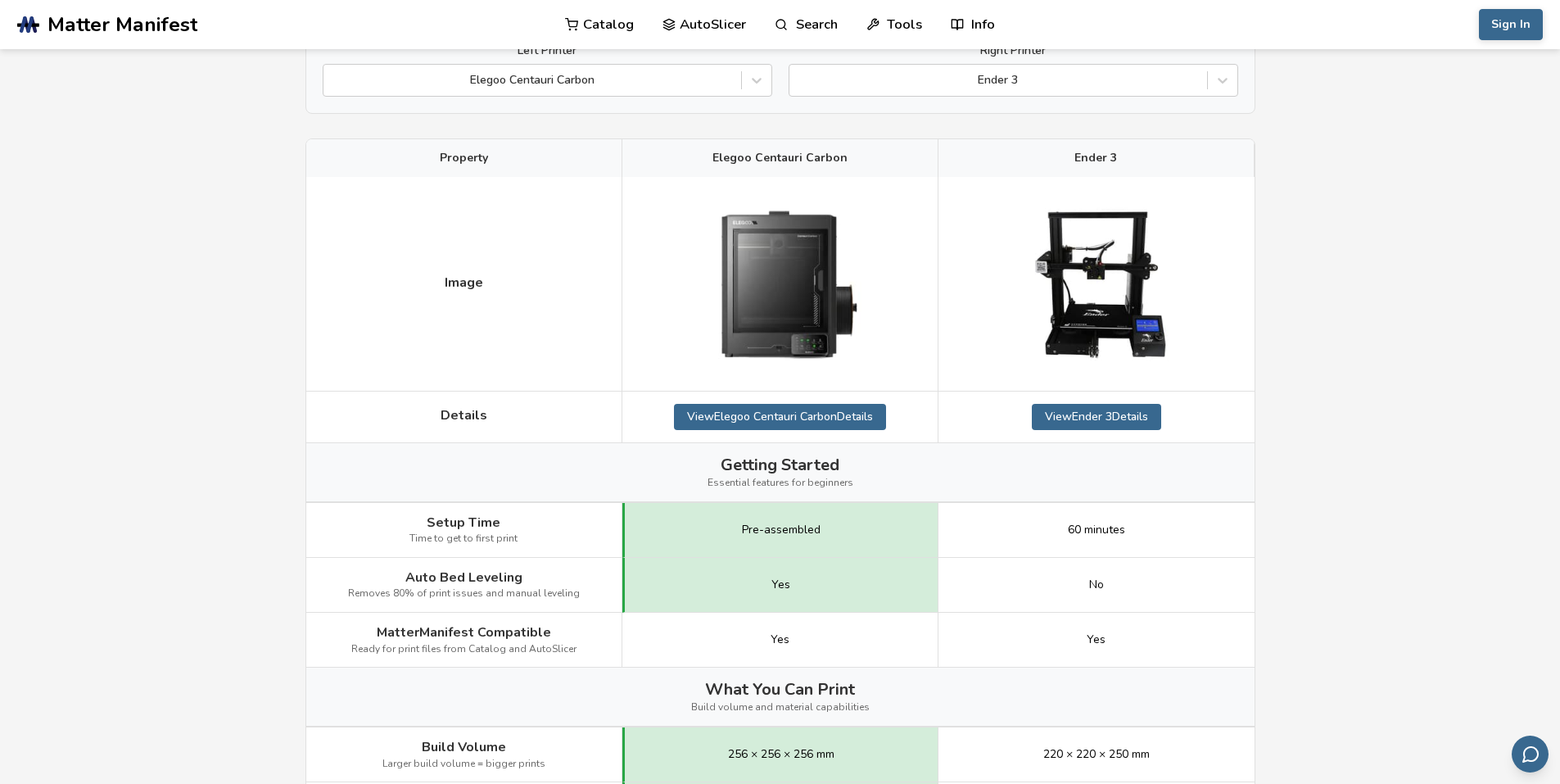
scroll to position [164, 0]
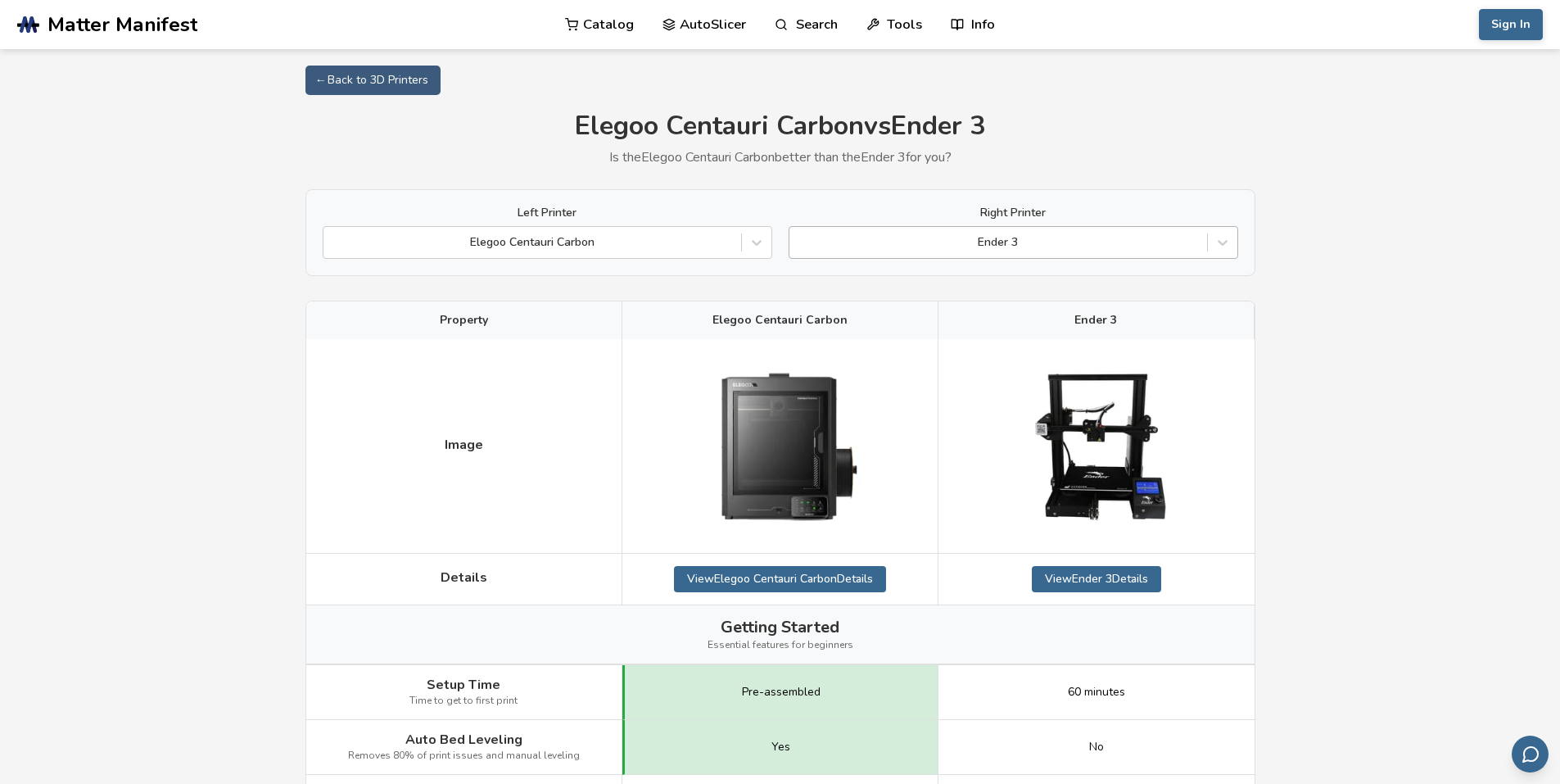
click at [1115, 250] on div at bounding box center [998, 242] width 401 height 16
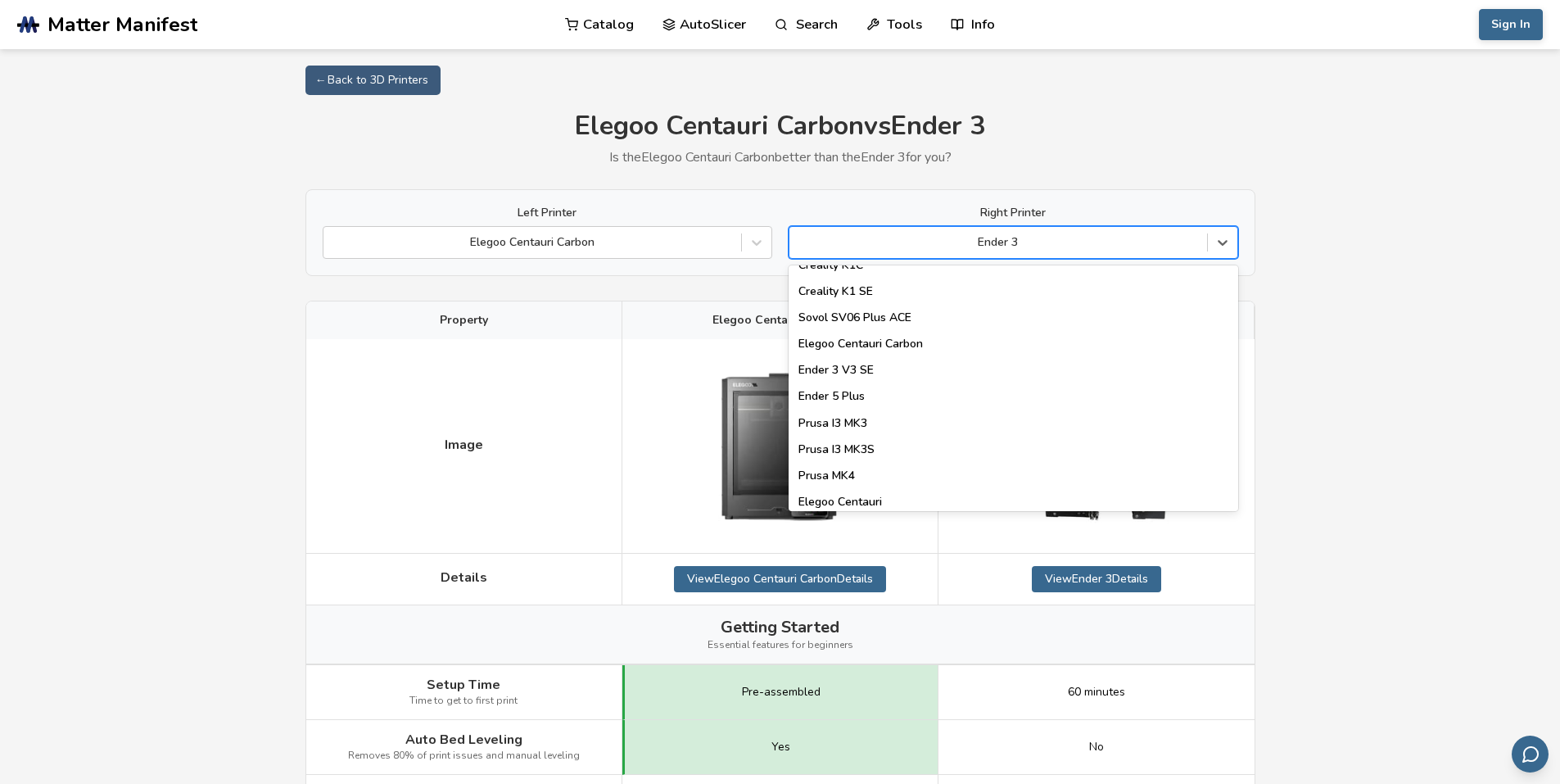
scroll to position [492, 0]
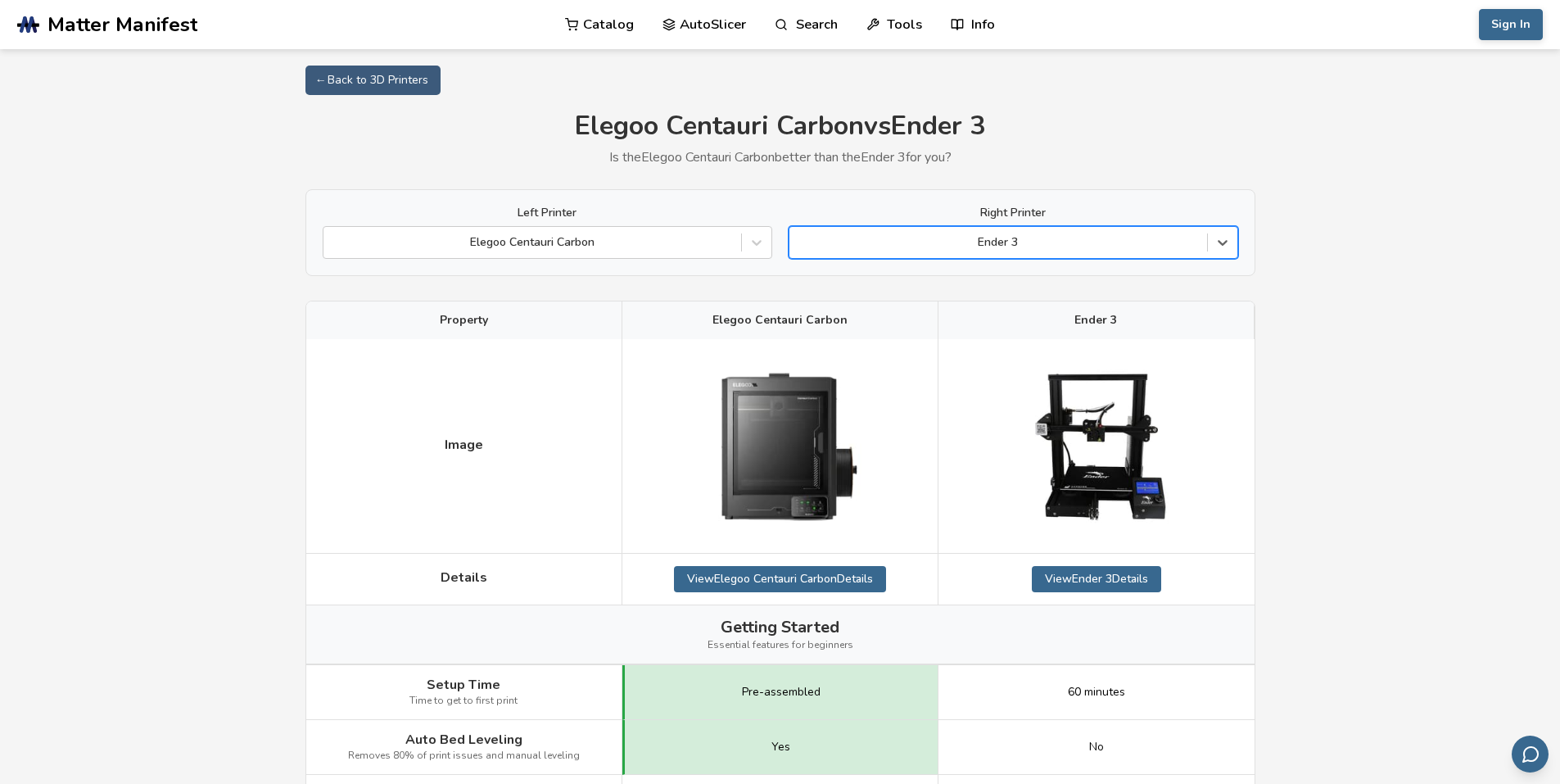
click at [925, 244] on div at bounding box center [998, 242] width 401 height 16
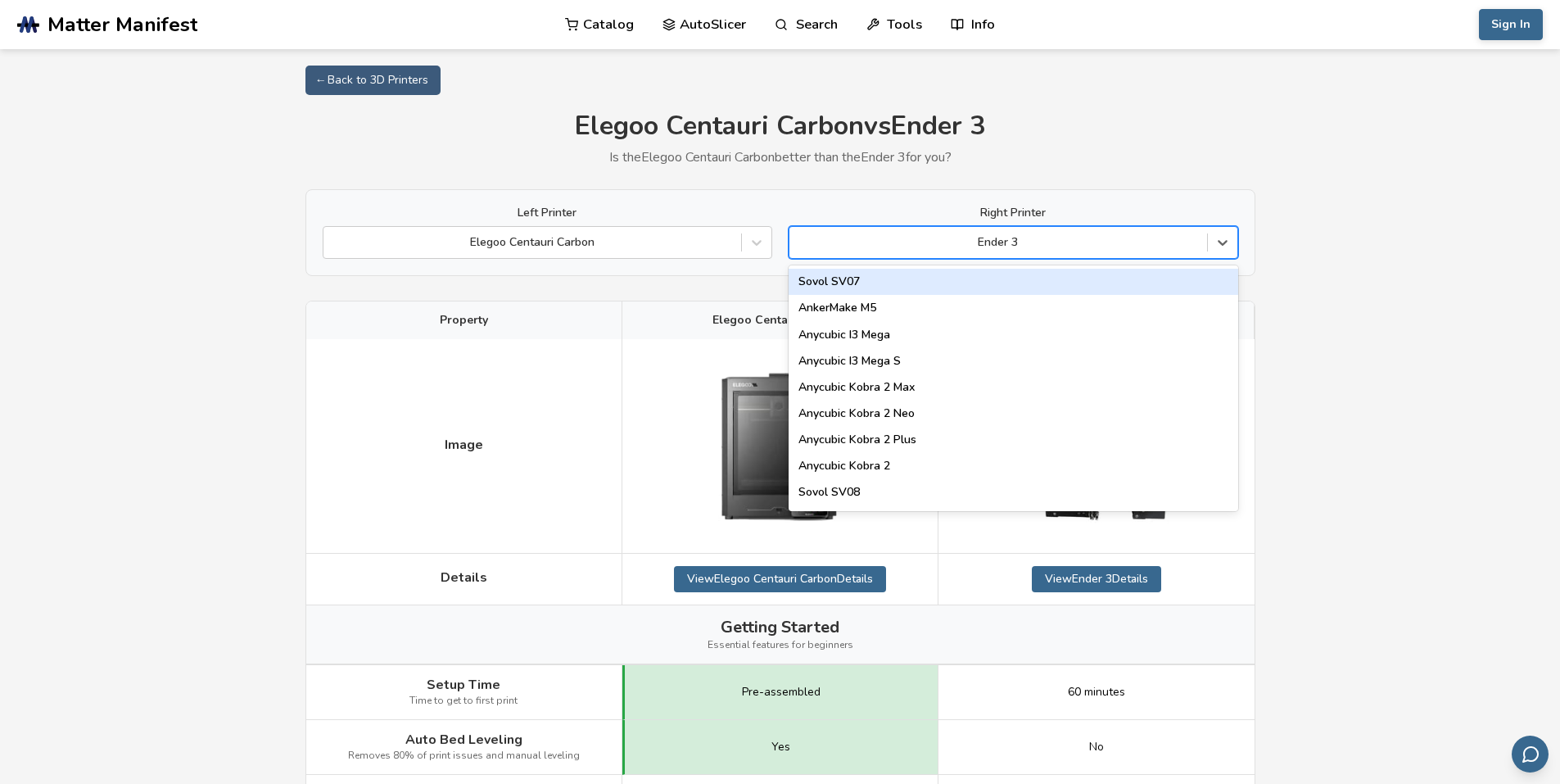
click at [925, 244] on div at bounding box center [998, 242] width 401 height 16
type input "********"
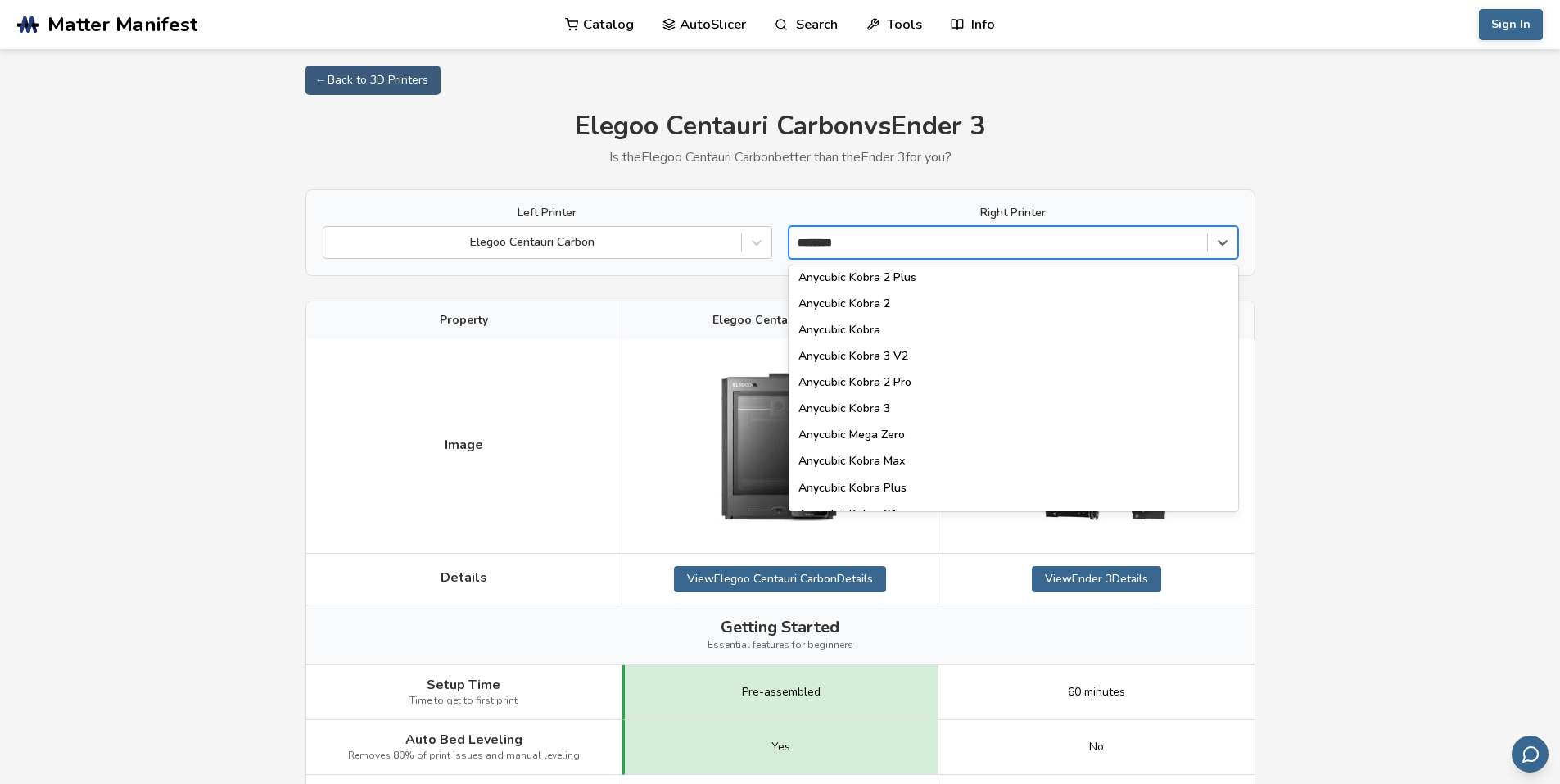
scroll to position [129, 0]
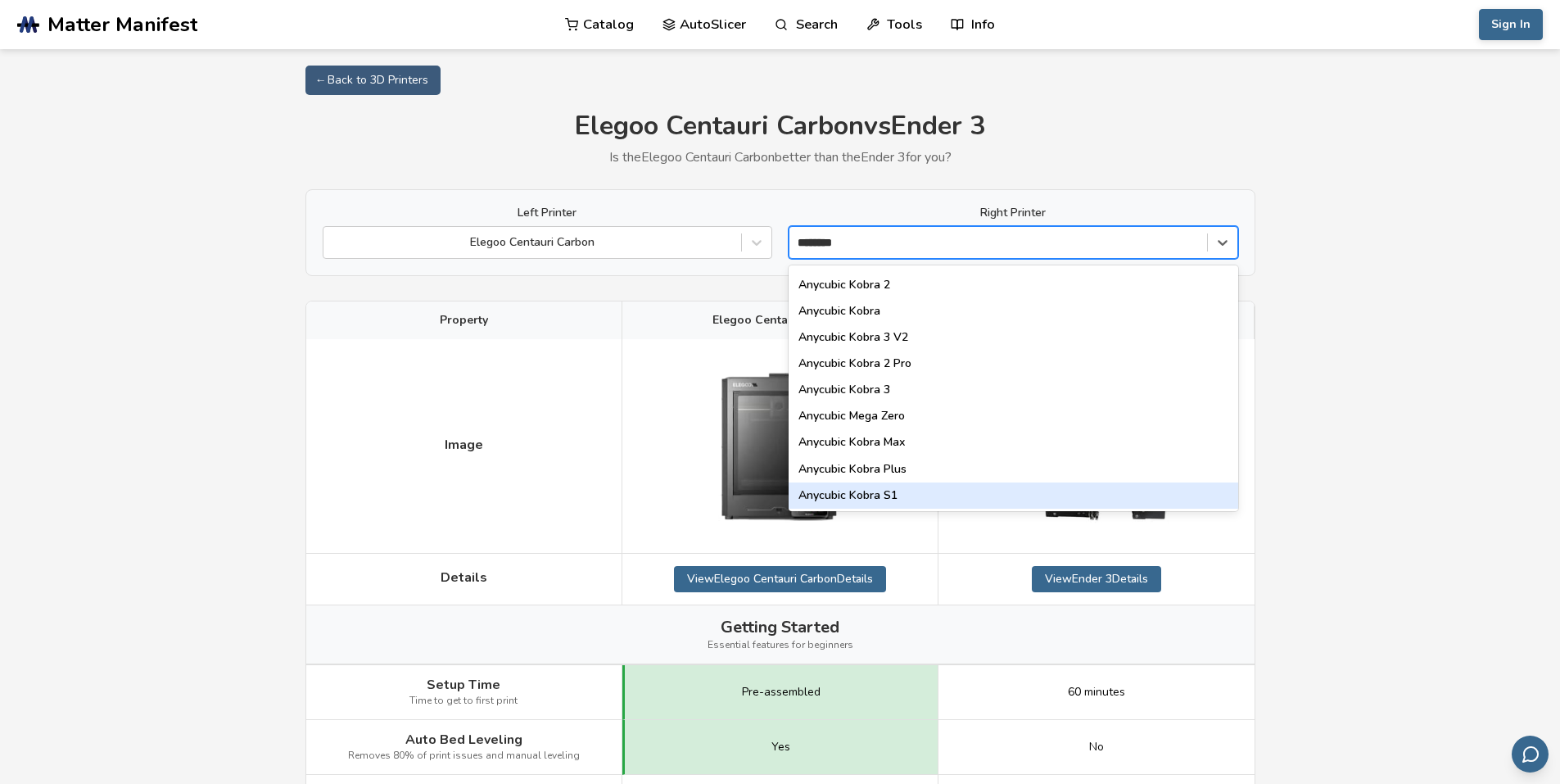
click at [880, 497] on div "Anycubic Kobra S1" at bounding box center [1013, 495] width 450 height 26
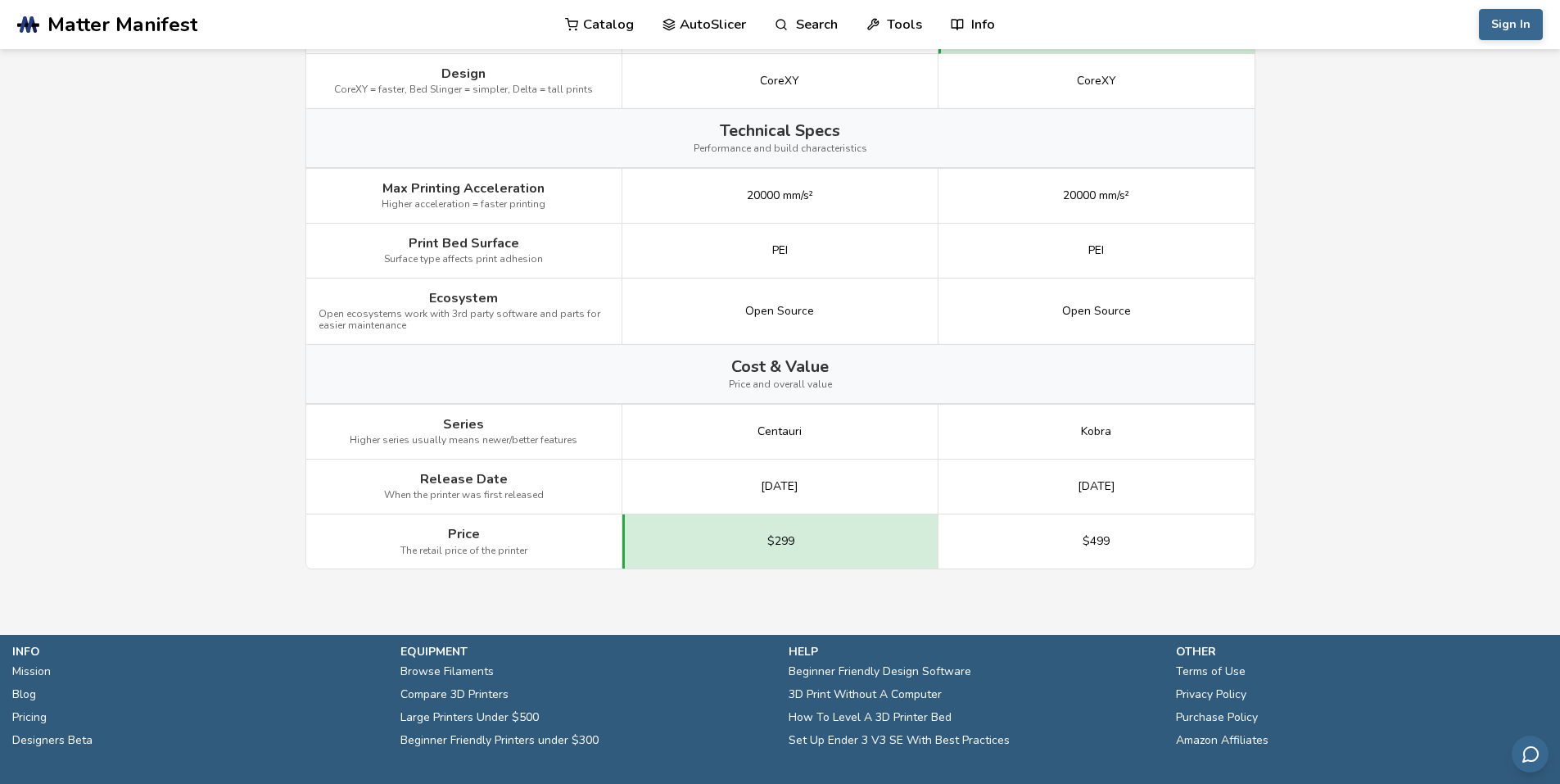
scroll to position [1965, 0]
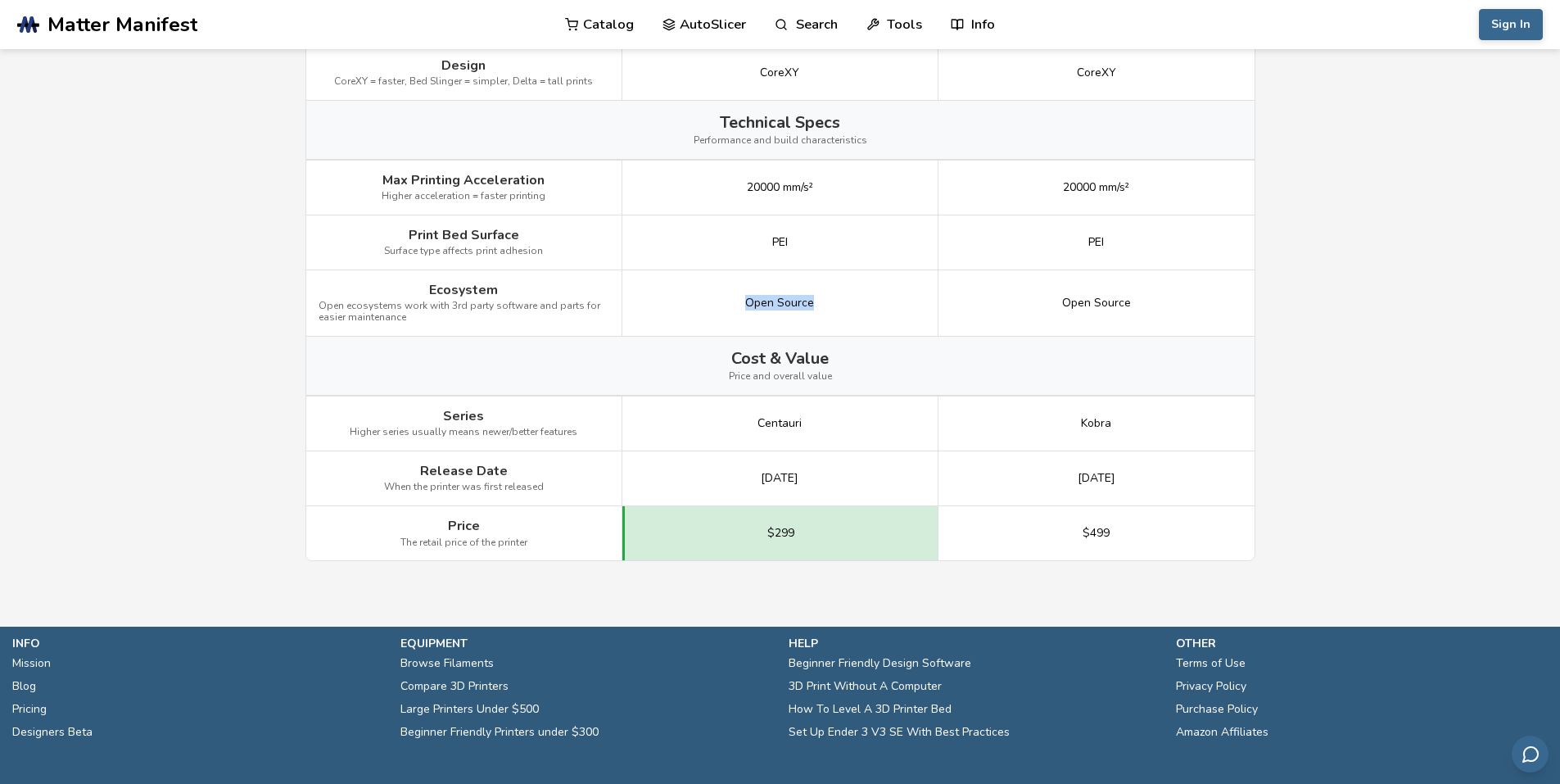
drag, startPoint x: 646, startPoint y: 315, endPoint x: 886, endPoint y: 329, distance: 240.4
click at [886, 329] on div "Open Source" at bounding box center [781, 303] width 316 height 66
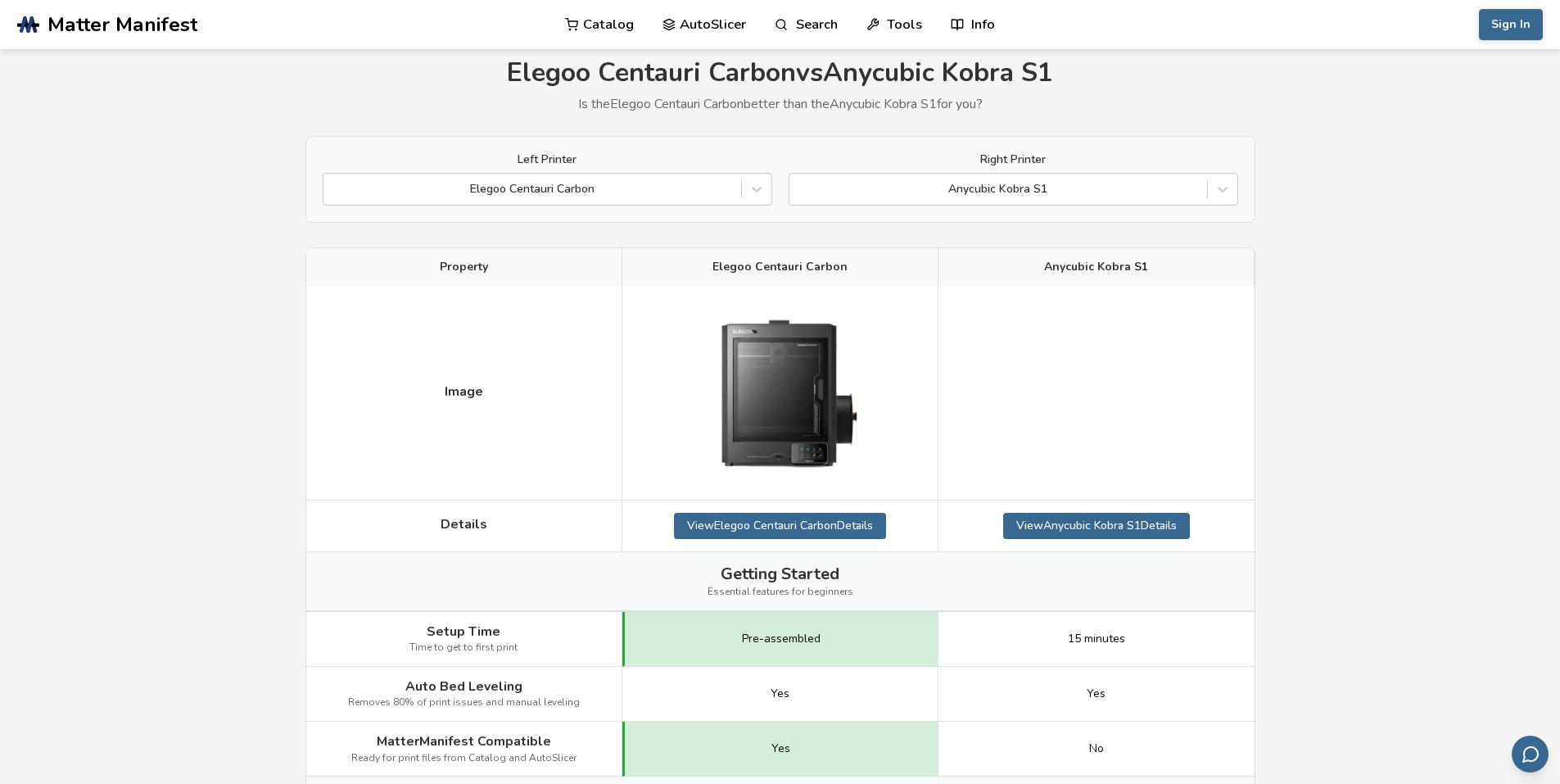
scroll to position [82, 0]
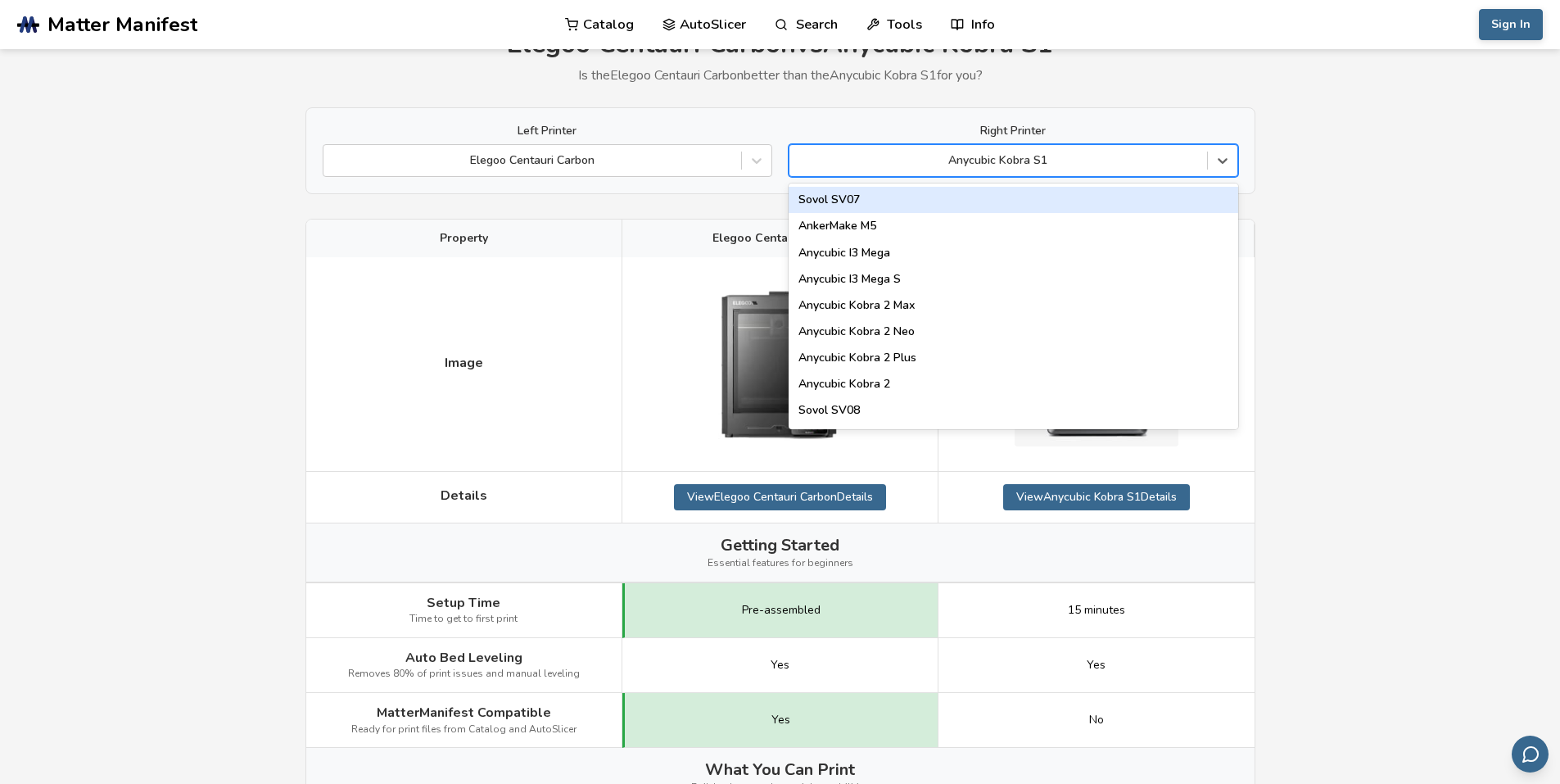
click at [1057, 159] on div at bounding box center [998, 160] width 401 height 16
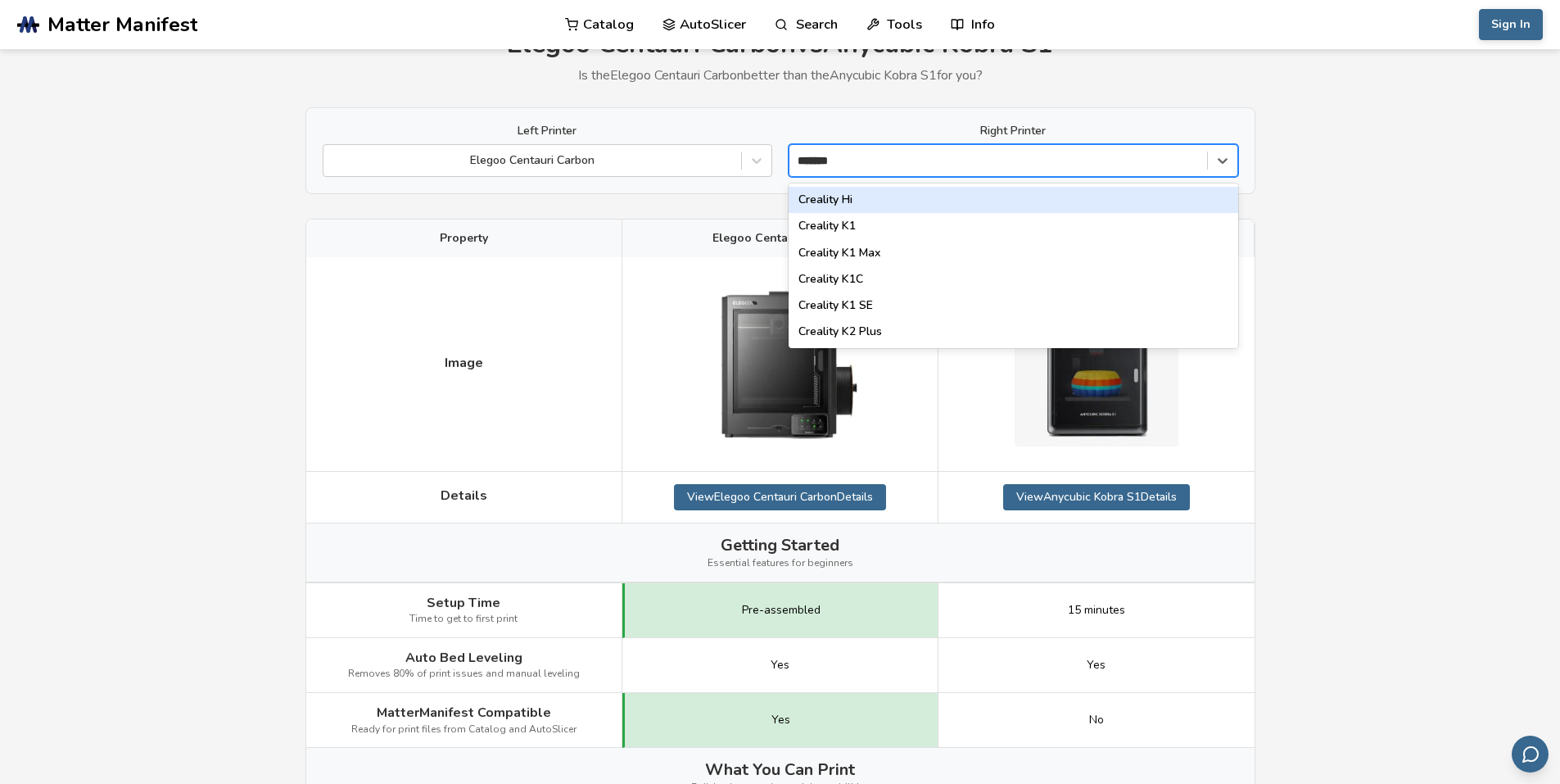
type input "********"
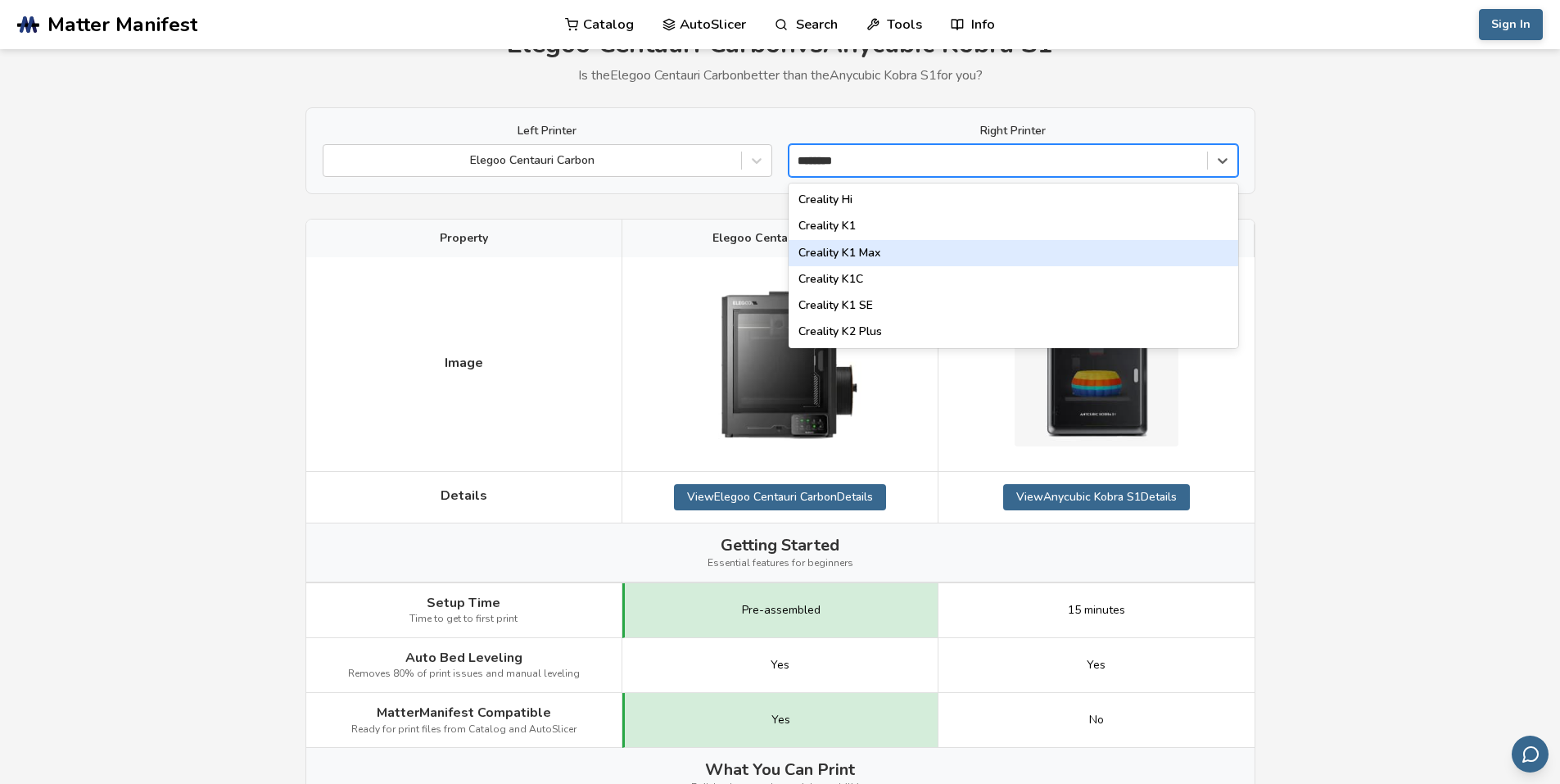
click at [892, 255] on div "Creality K1 Max" at bounding box center [1013, 253] width 450 height 26
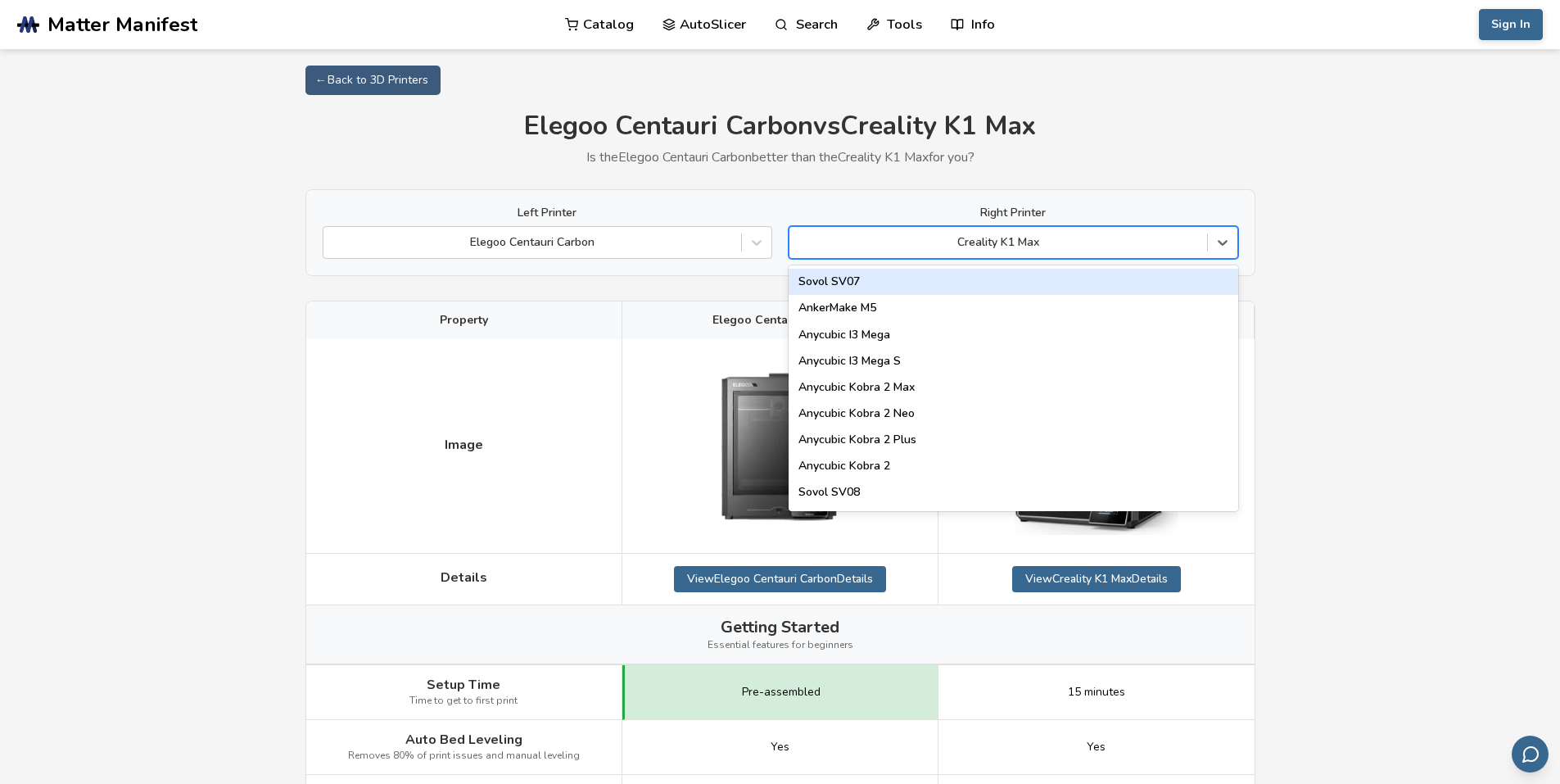
click at [1077, 239] on div at bounding box center [998, 242] width 401 height 16
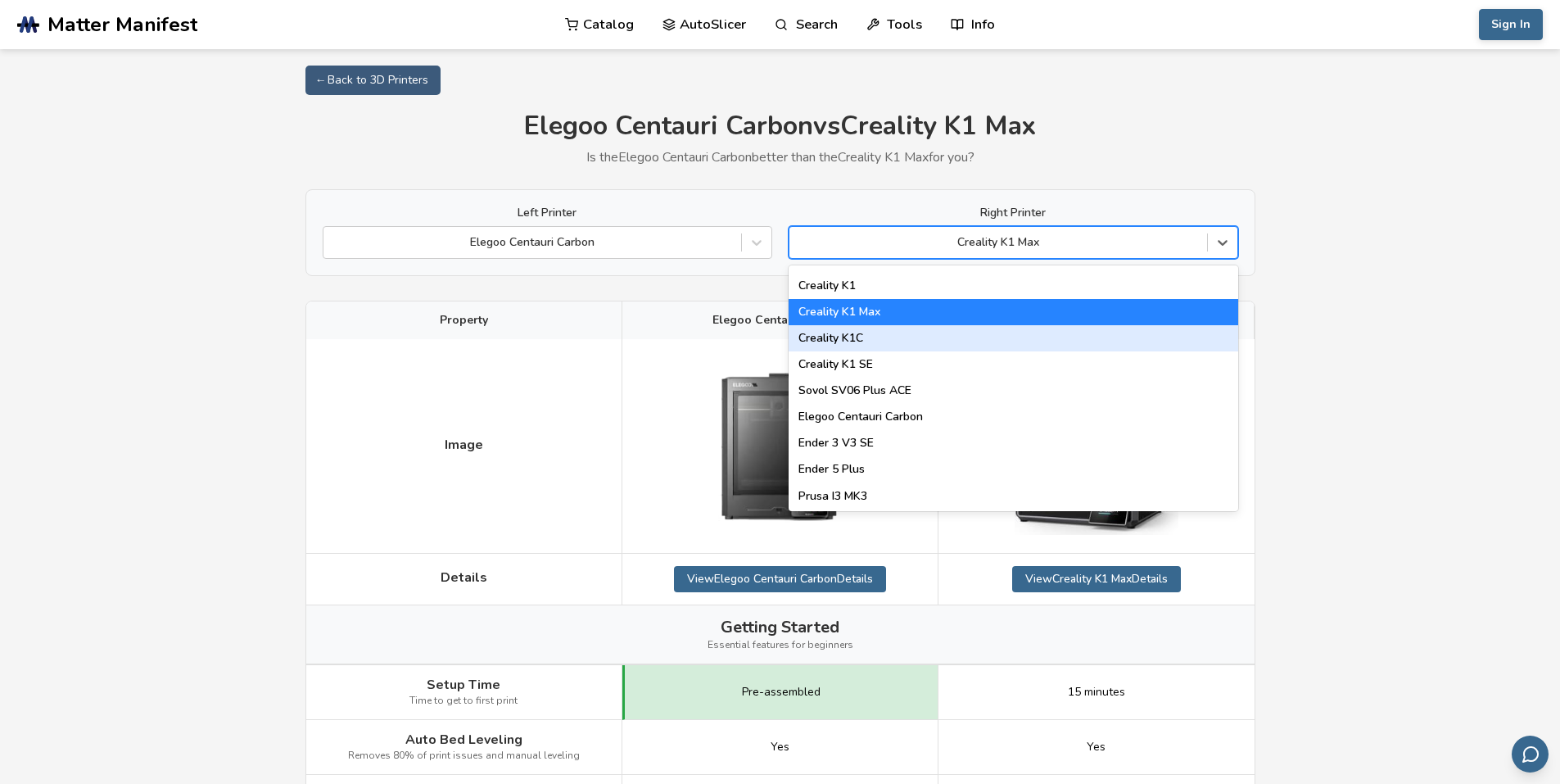
scroll to position [409, 0]
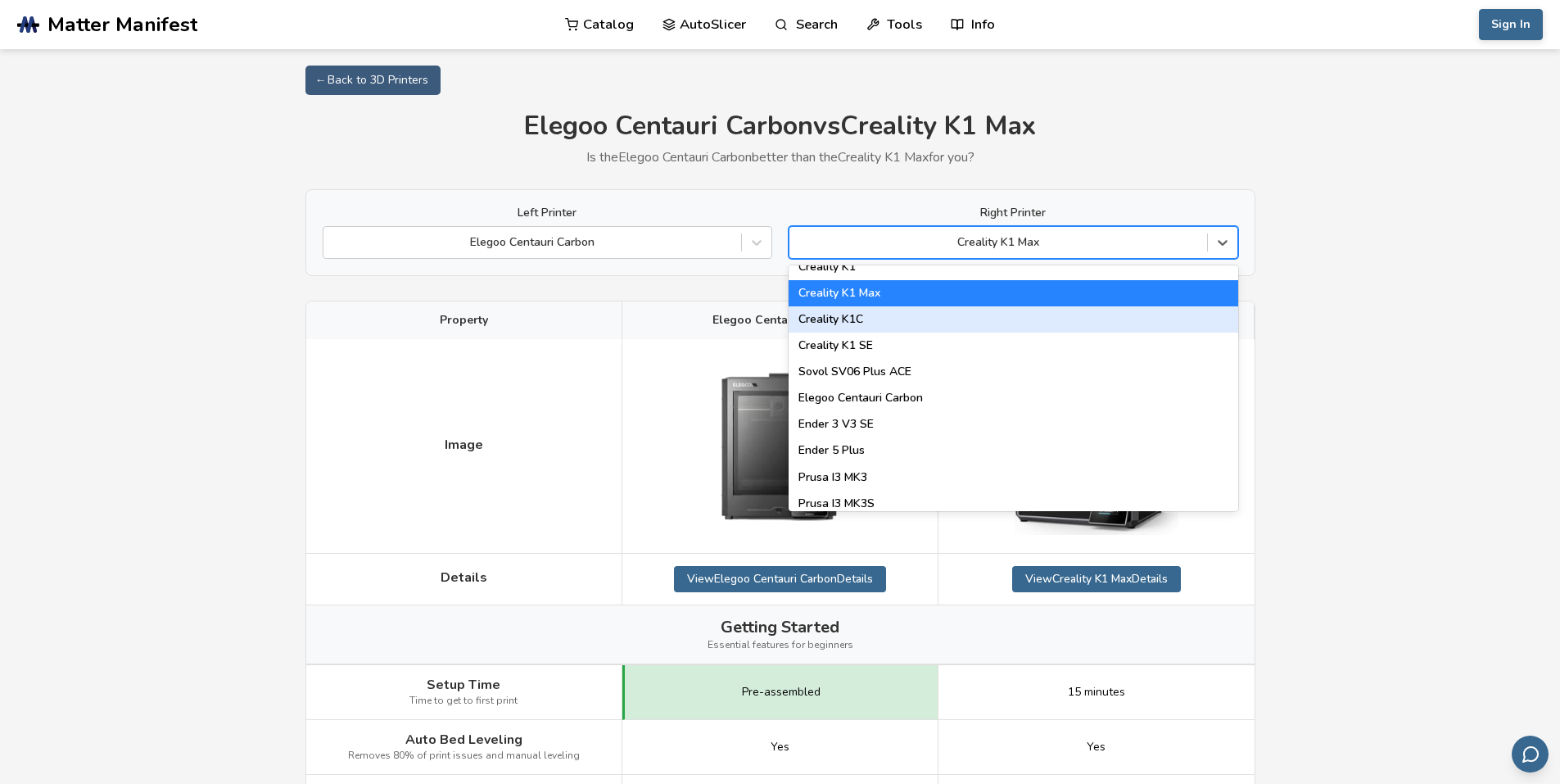
click at [862, 320] on div "Creality K1C" at bounding box center [1013, 318] width 450 height 26
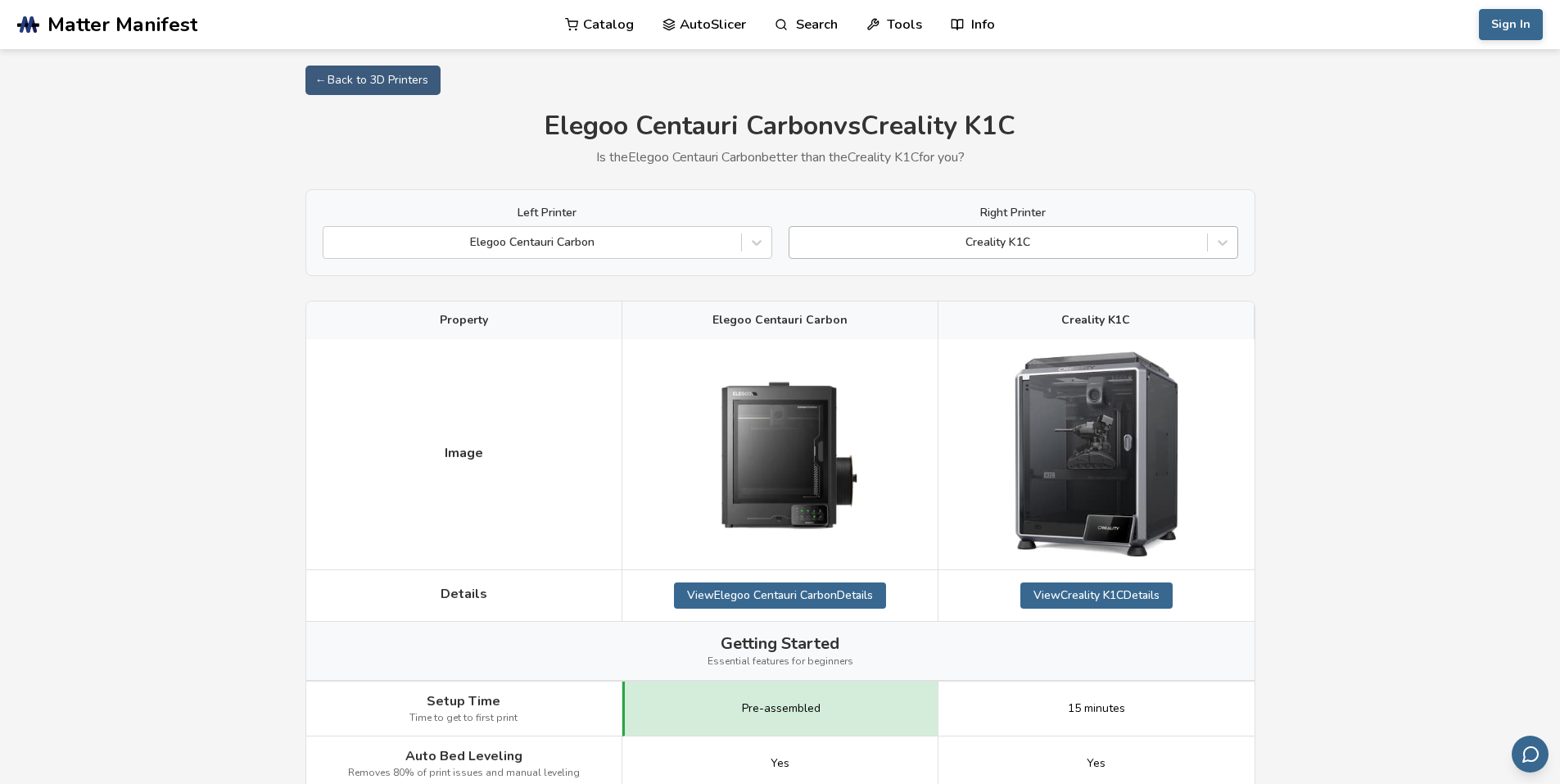
click at [1078, 232] on div "Creality K1C" at bounding box center [998, 242] width 418 height 23
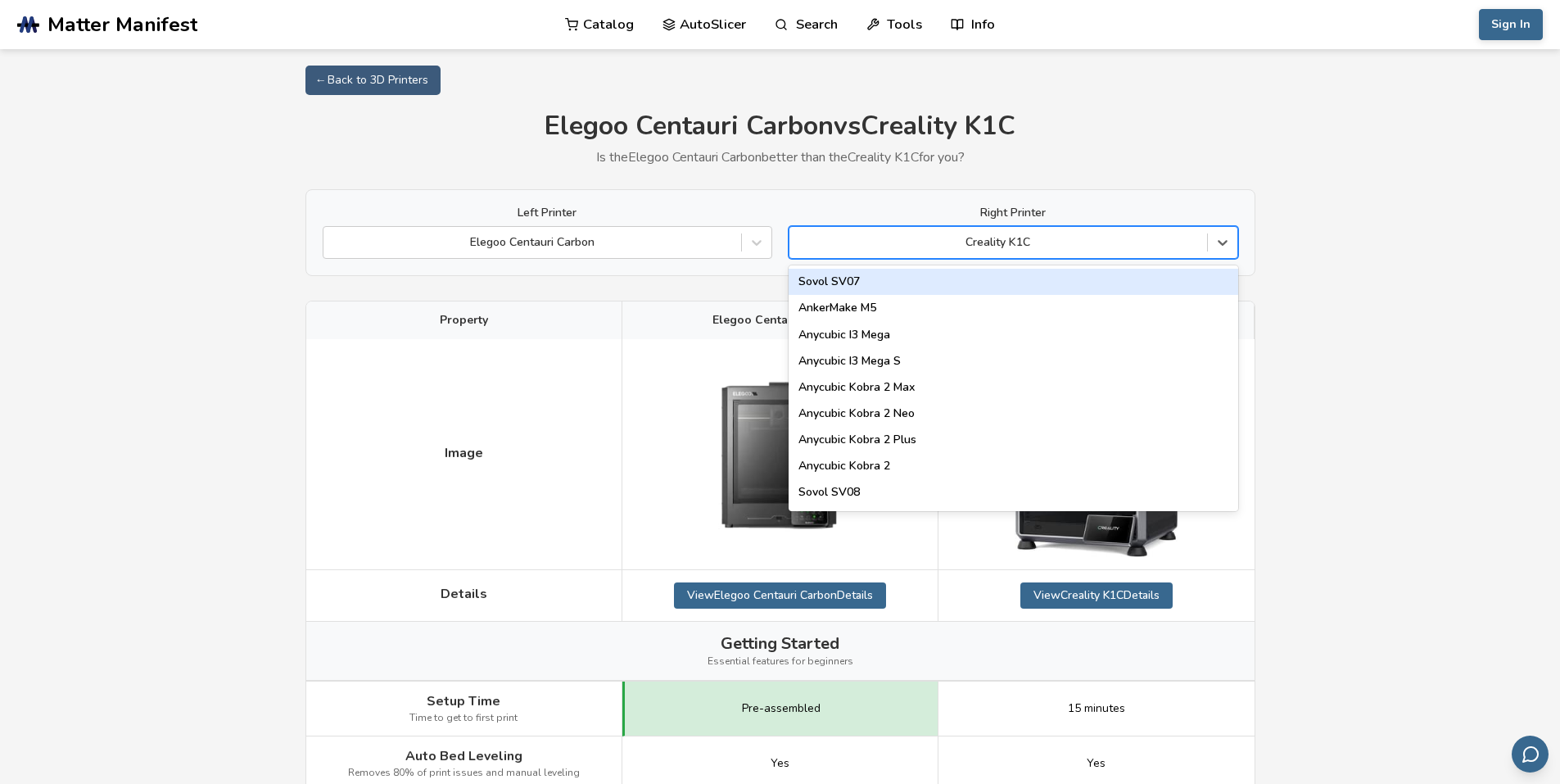
click at [1078, 232] on div "Creality K1C" at bounding box center [998, 242] width 418 height 23
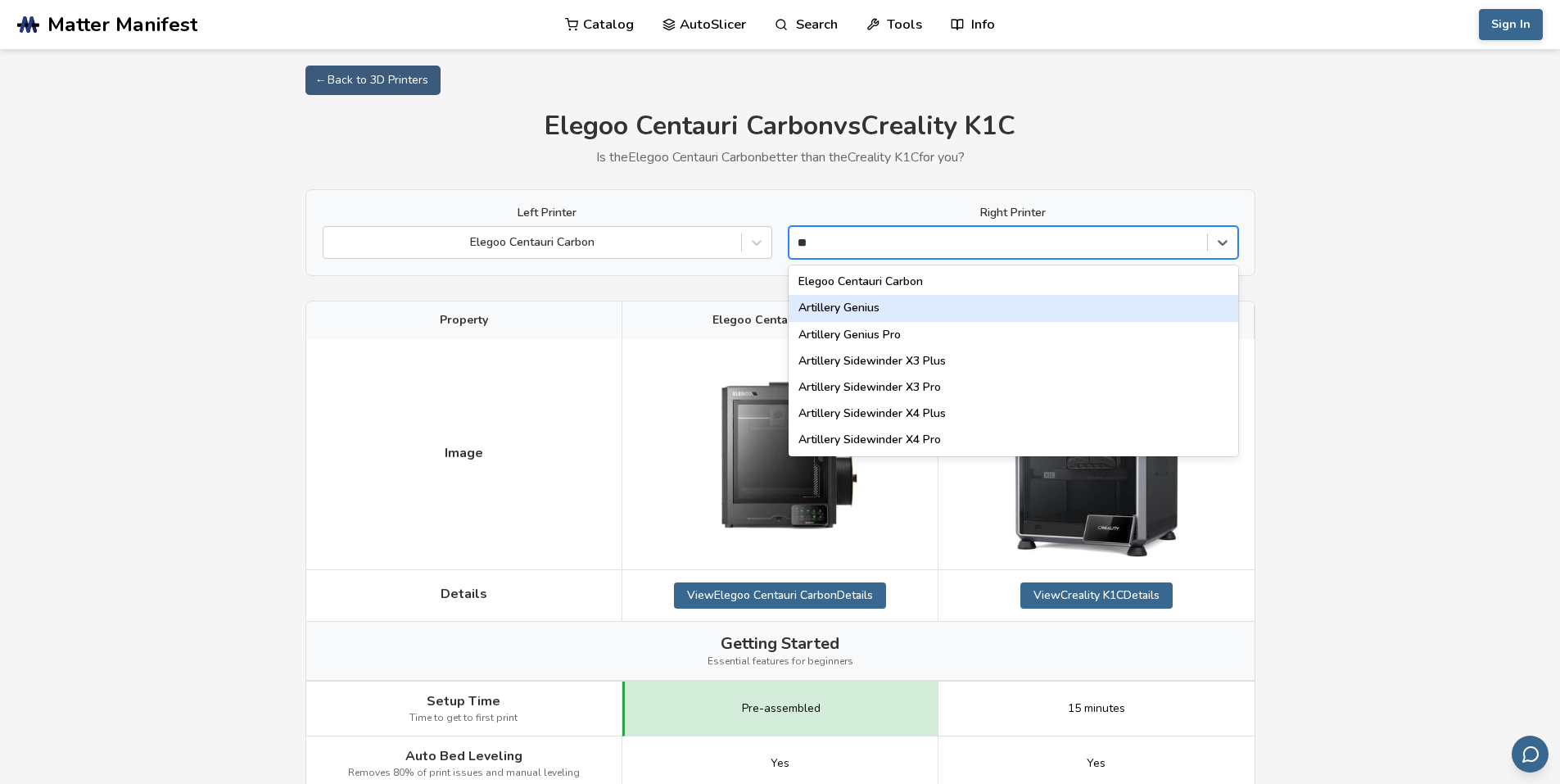
type input "*"
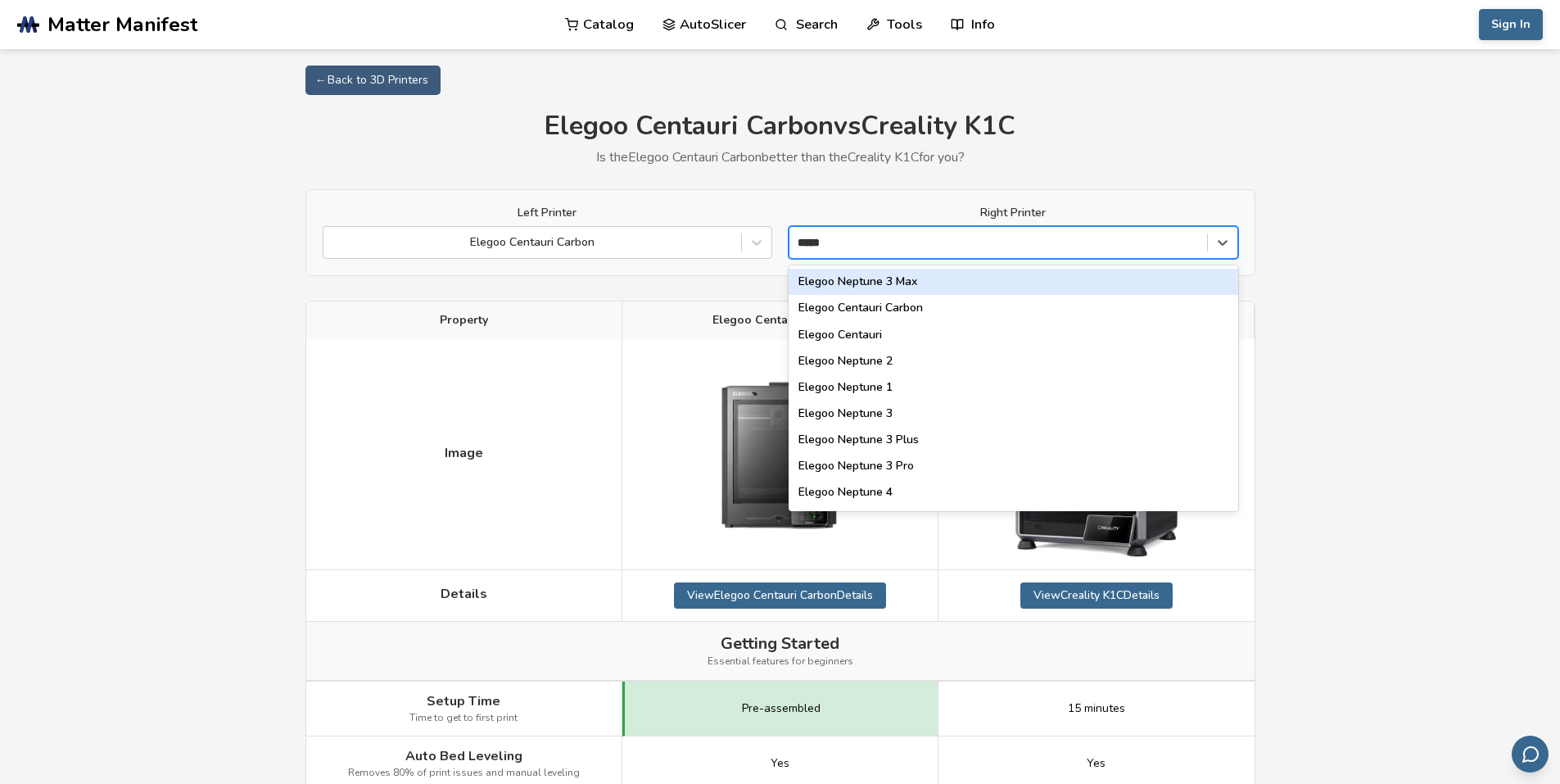
type input "******"
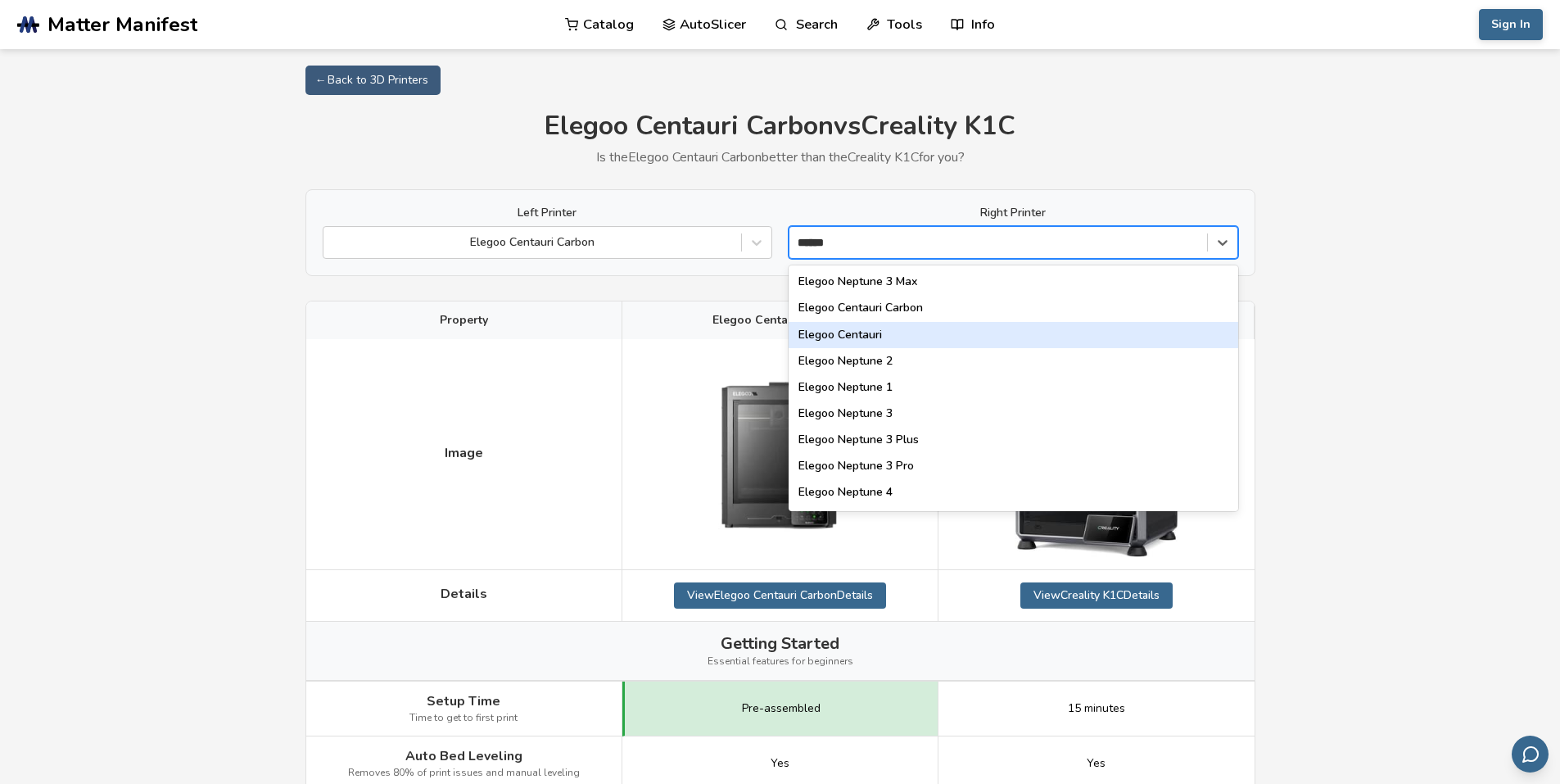
click at [887, 336] on div "Elegoo Centauri" at bounding box center [1013, 334] width 450 height 26
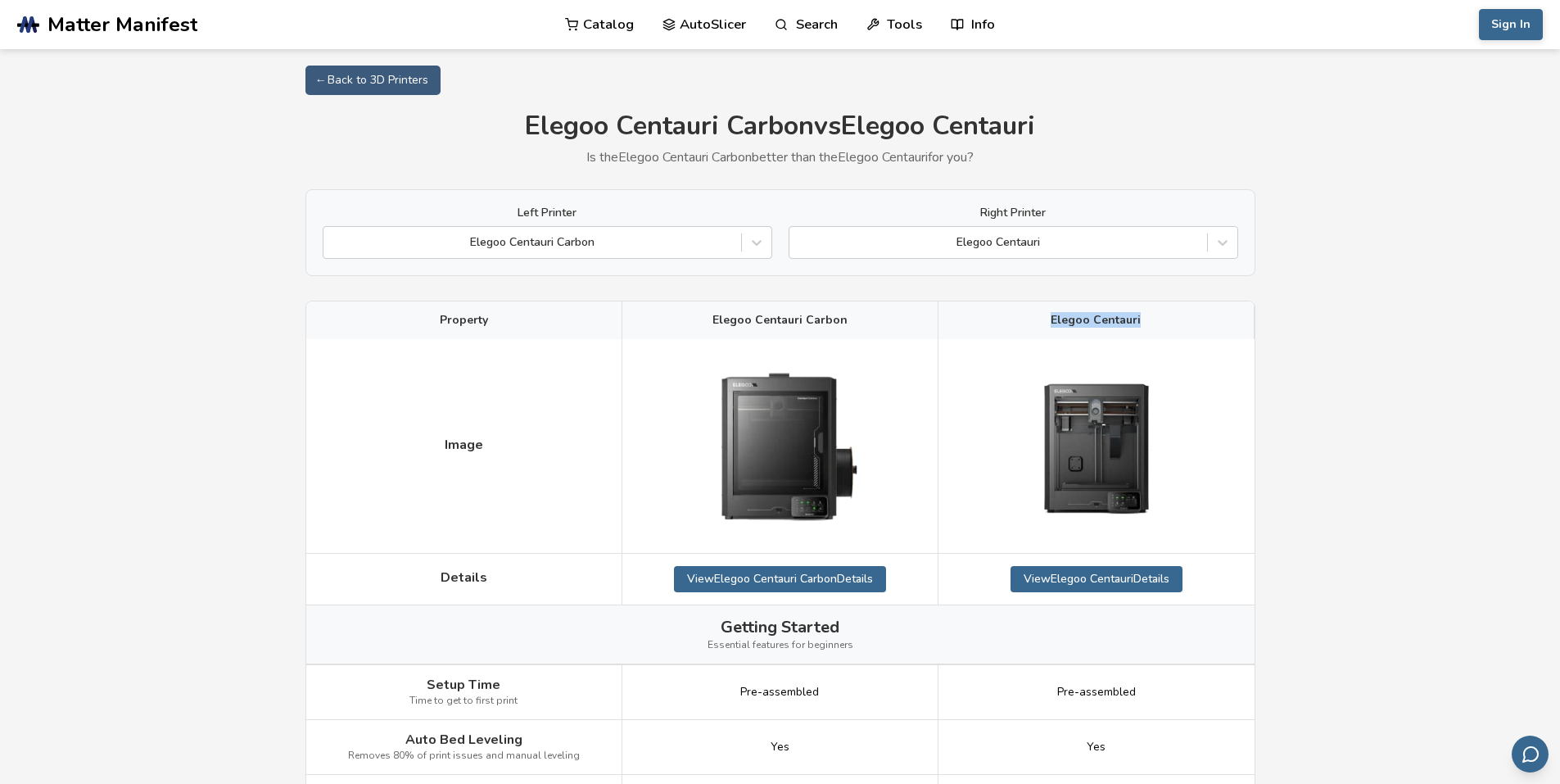
drag, startPoint x: 1168, startPoint y: 318, endPoint x: 1052, endPoint y: 325, distance: 116.2
click at [1052, 325] on div "Elegoo Centauri" at bounding box center [1097, 320] width 316 height 38
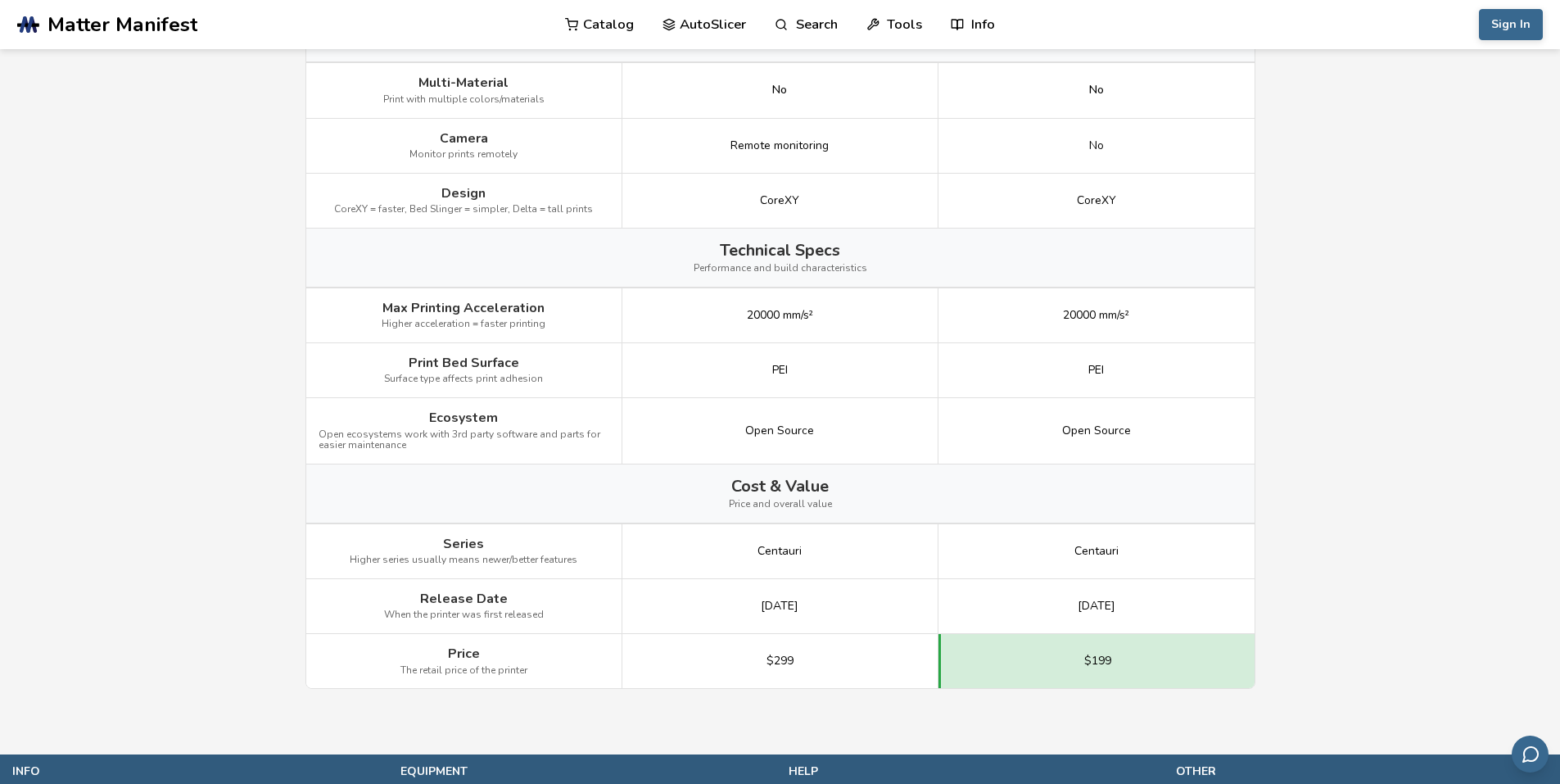
scroll to position [1976, 0]
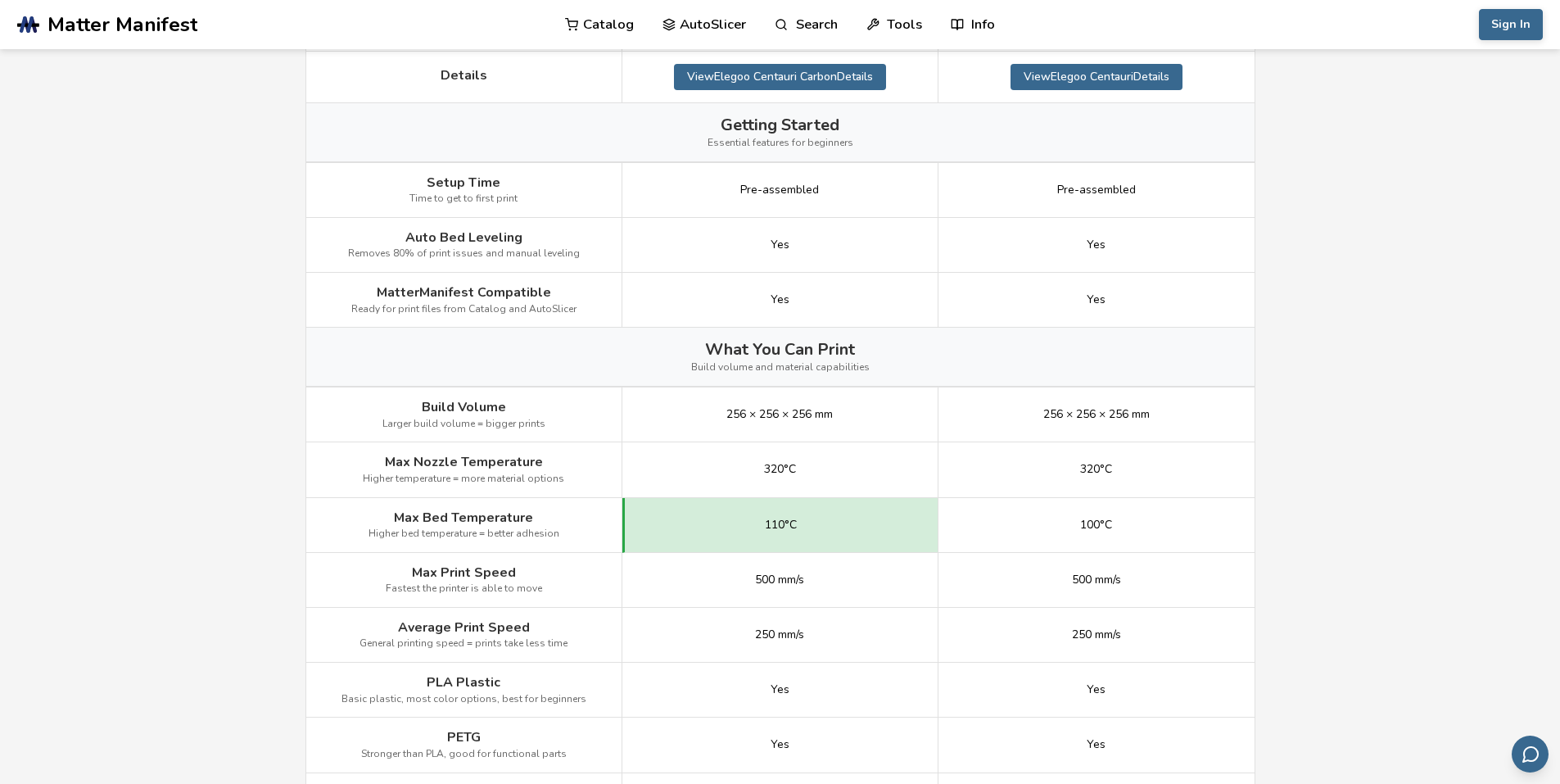
scroll to position [0, 0]
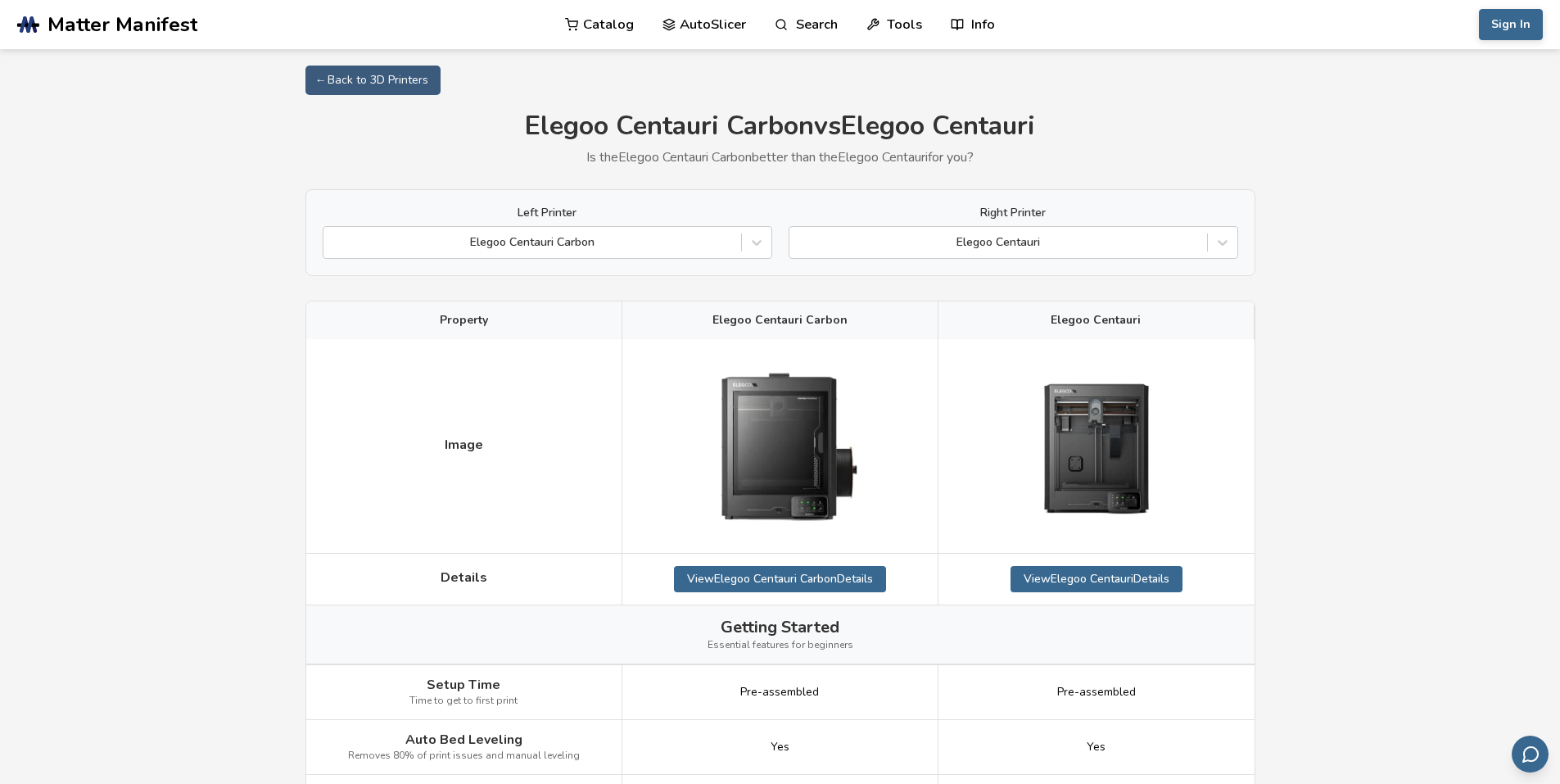
click at [1072, 224] on div "Right Printer Elegoo Centauri" at bounding box center [1013, 233] width 450 height 52
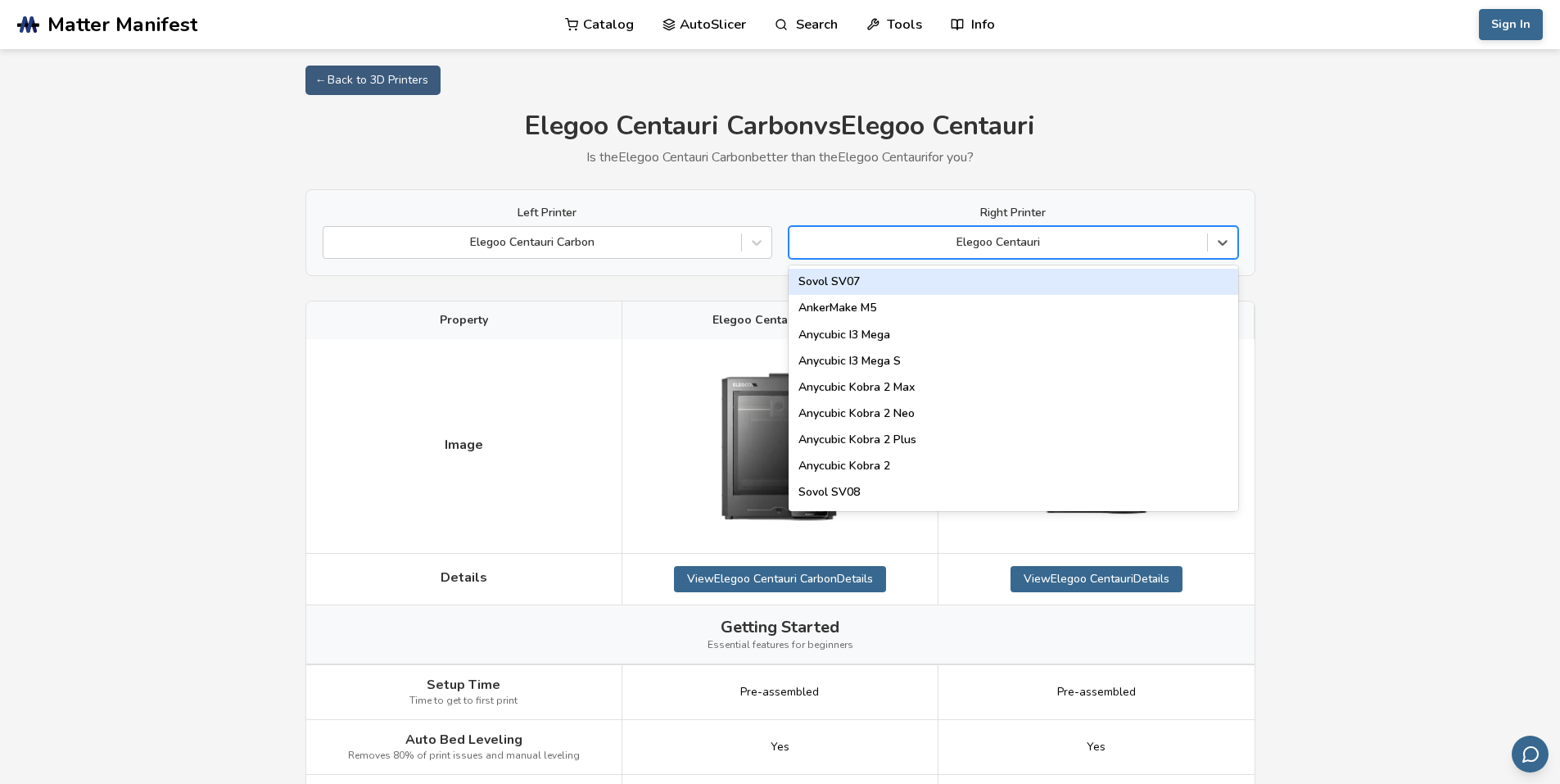
click at [1067, 240] on div at bounding box center [998, 242] width 401 height 16
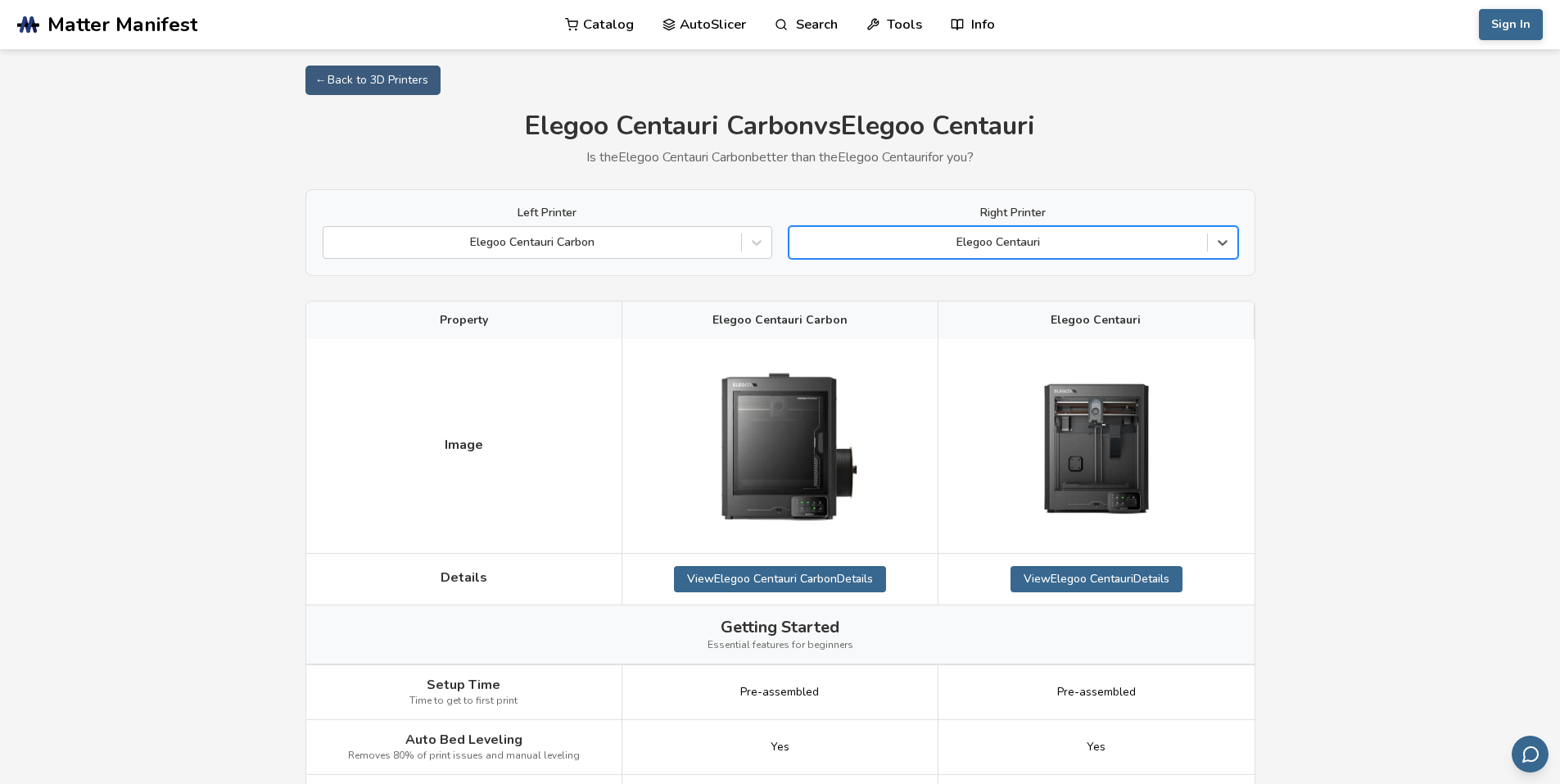
click at [1067, 240] on div at bounding box center [998, 242] width 401 height 16
type input "*"
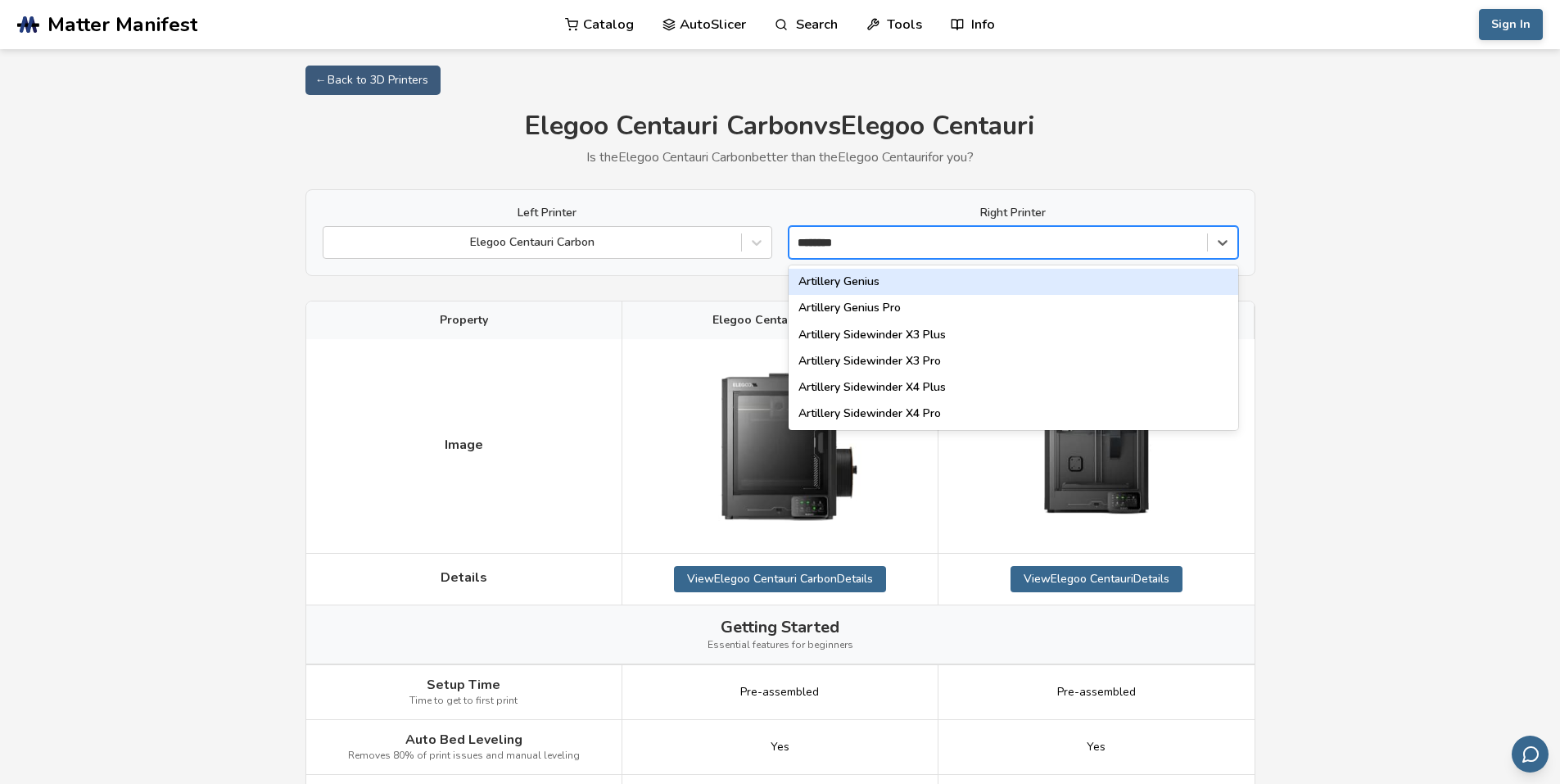
type input "*********"
click at [837, 283] on div "Artillery Genius" at bounding box center [1013, 282] width 450 height 26
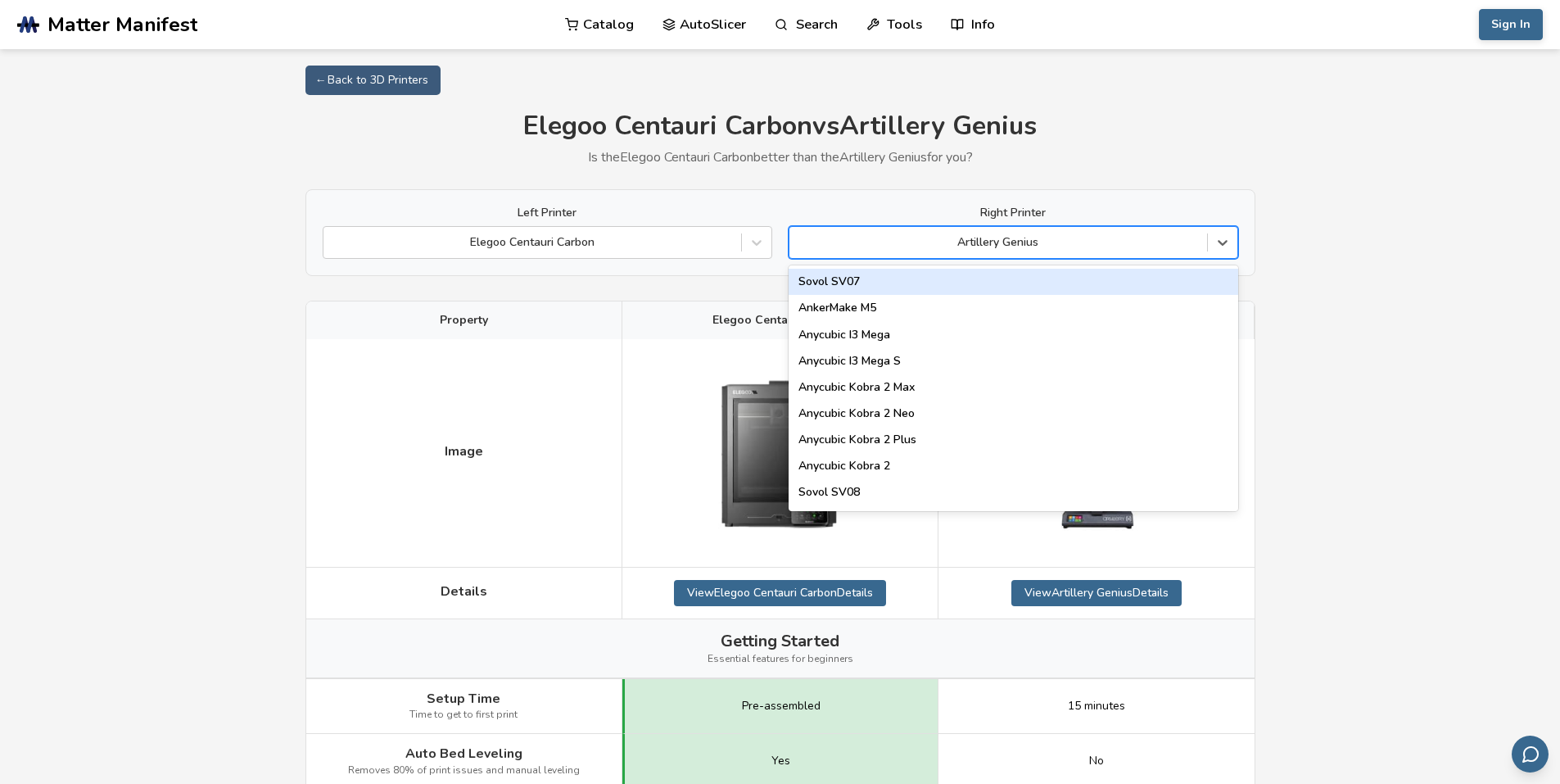
click at [1046, 250] on div at bounding box center [998, 242] width 401 height 16
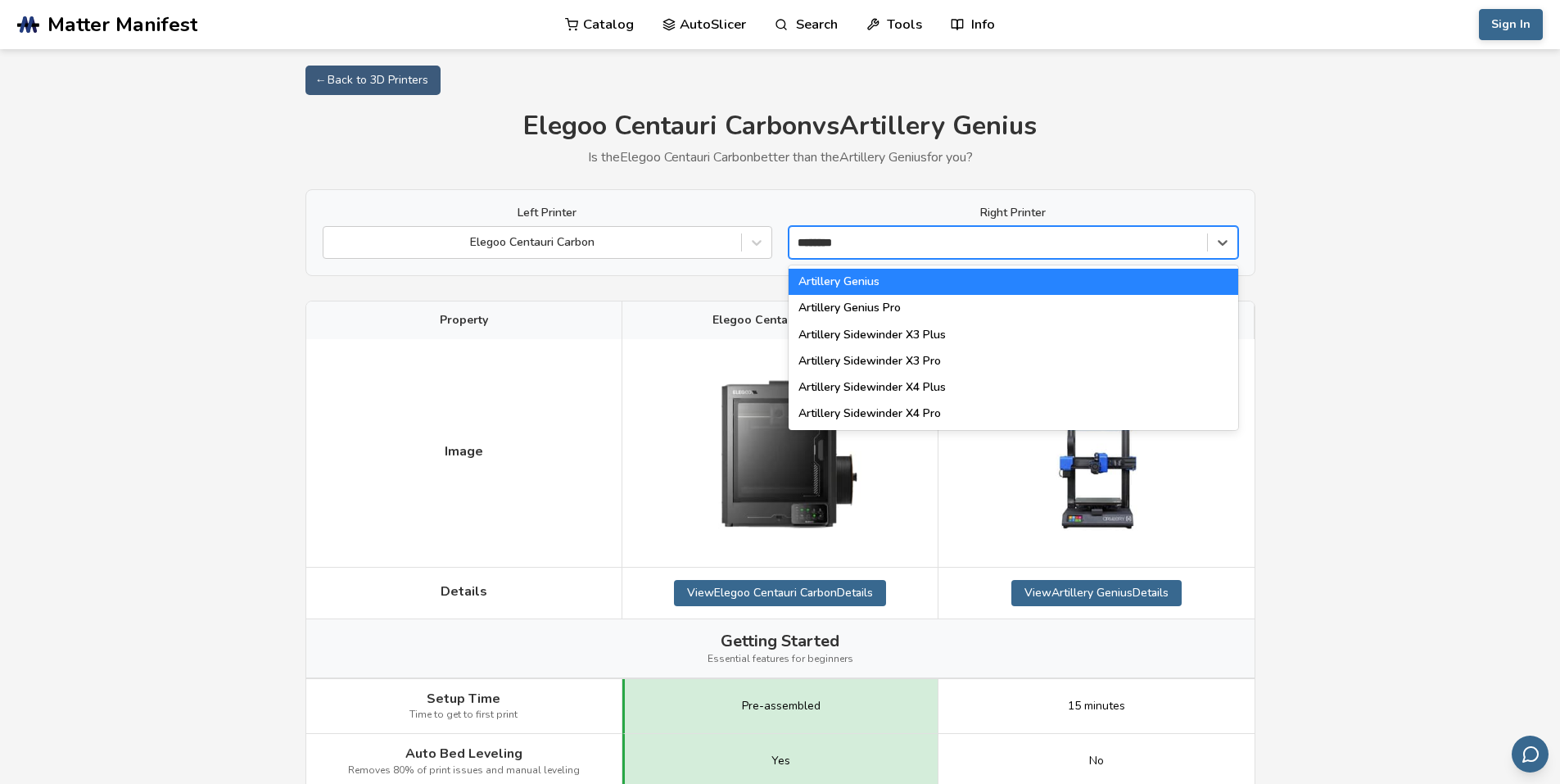
type input "*********"
click at [928, 408] on div "Artillery Sidewinder X4 Pro" at bounding box center [1013, 413] width 450 height 26
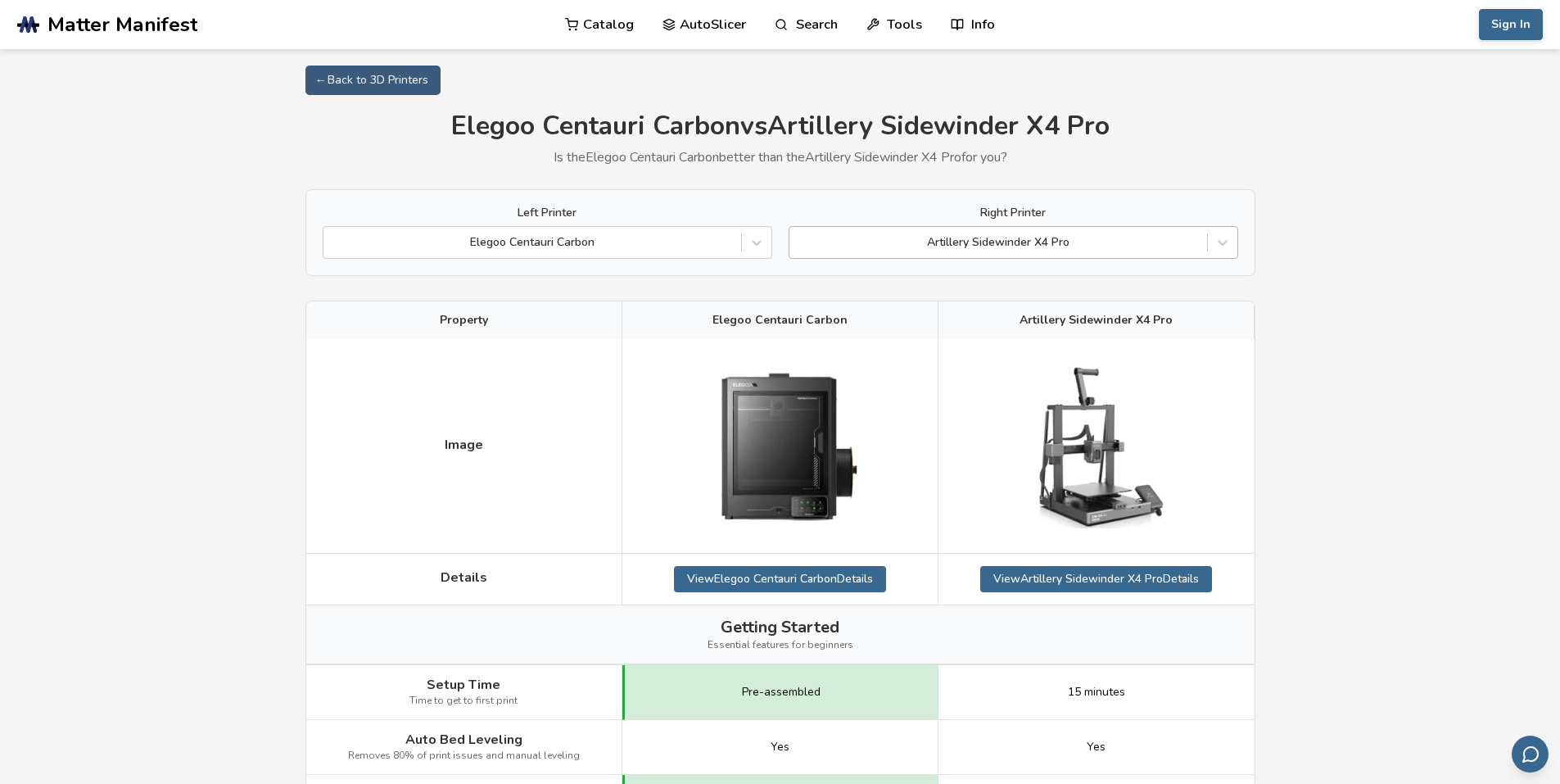
click at [1097, 251] on div "Artillery Sidewinder X4 Pro" at bounding box center [998, 242] width 418 height 23
click at [1003, 245] on div at bounding box center [998, 242] width 401 height 16
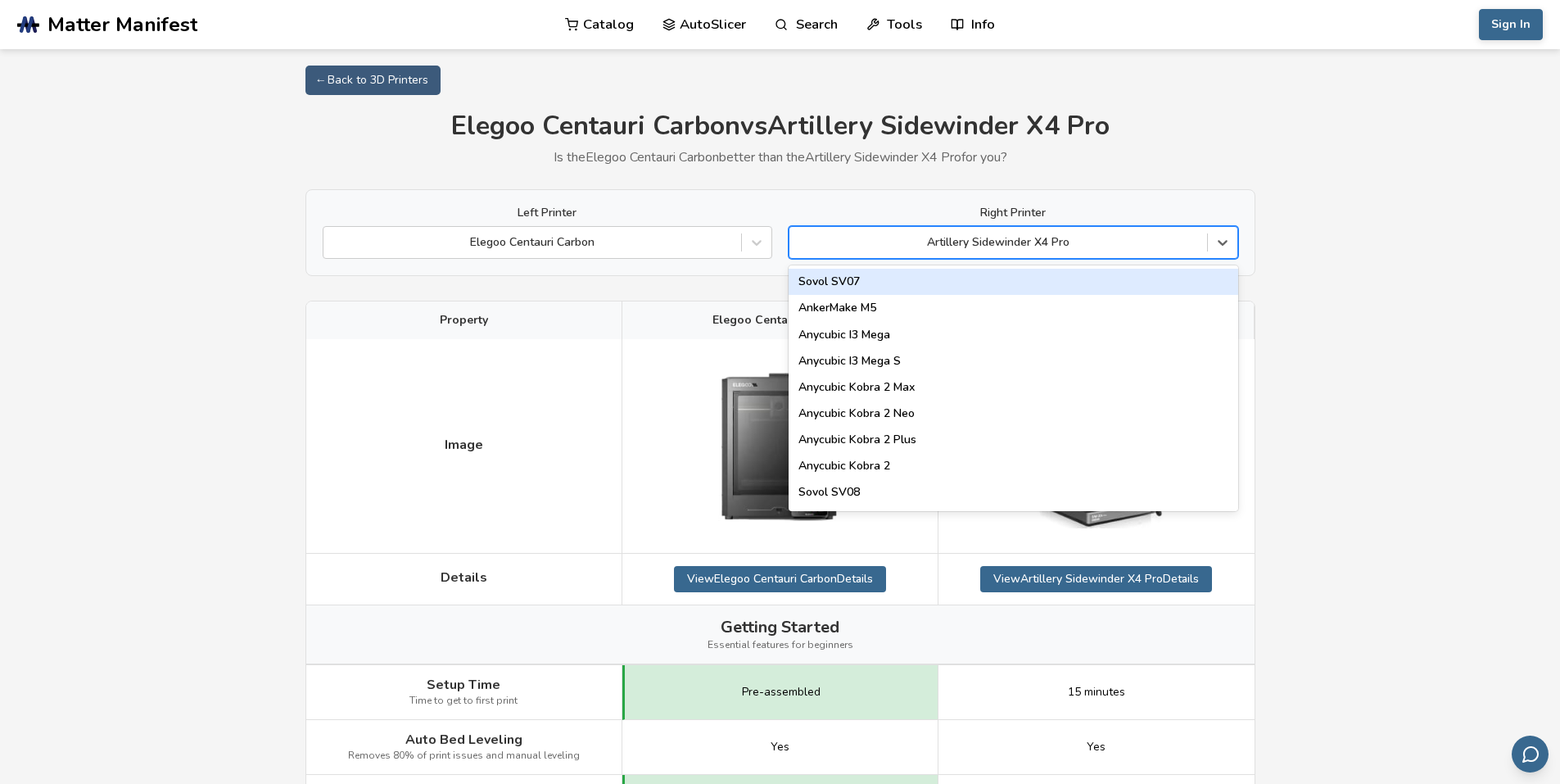
type input "*"
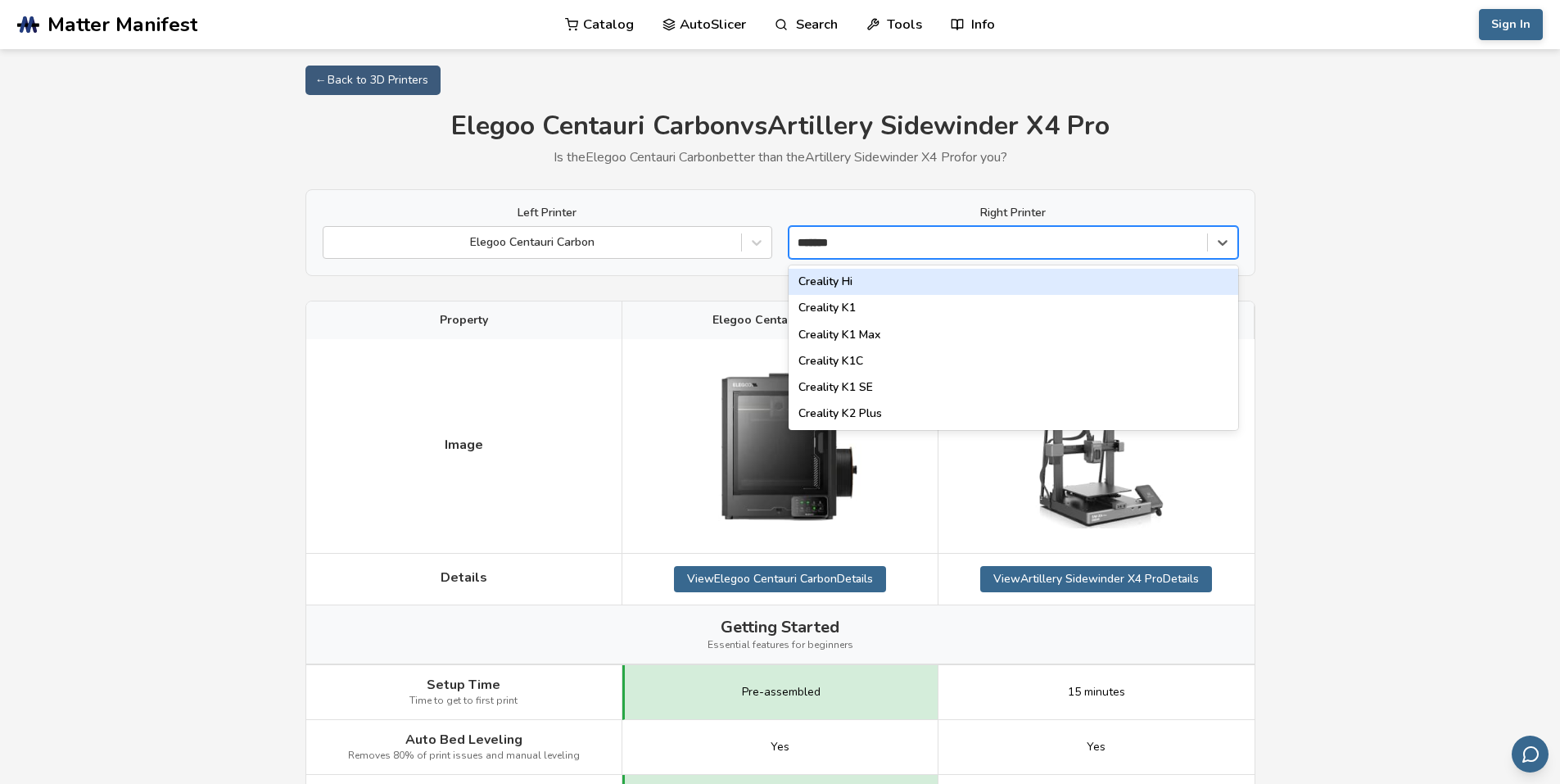
type input "********"
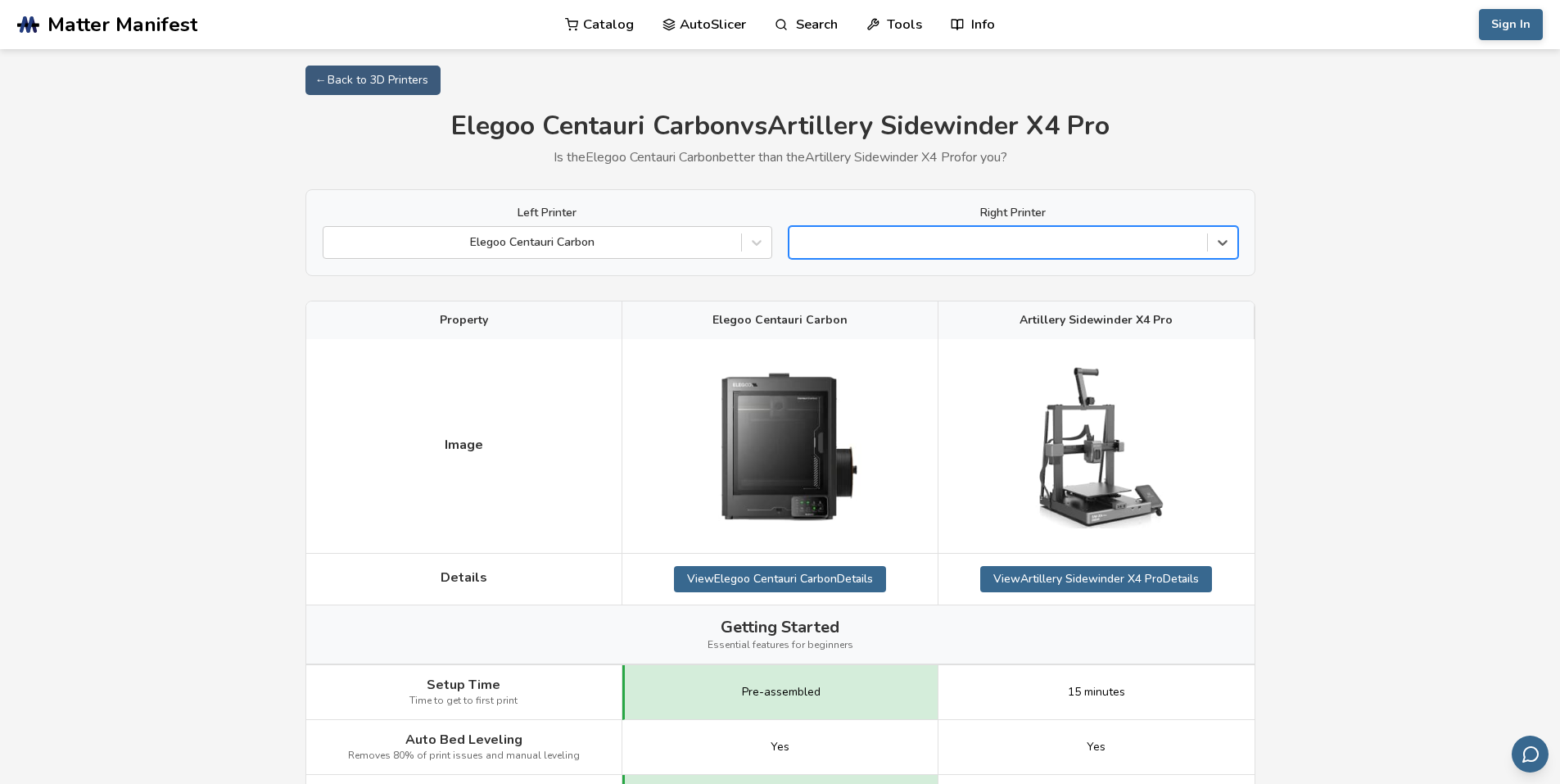
click at [948, 239] on div at bounding box center [998, 242] width 401 height 16
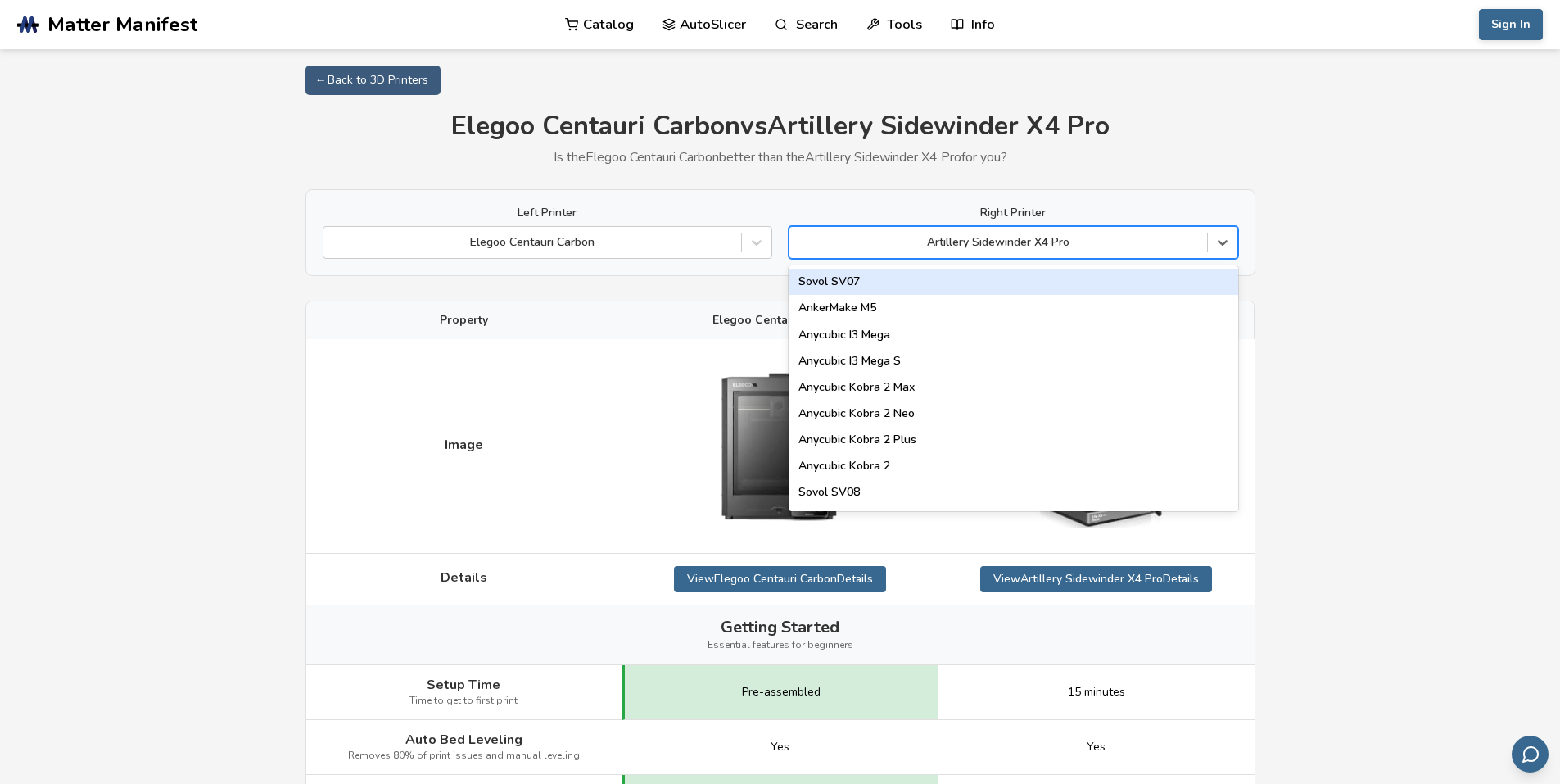
click at [948, 239] on div at bounding box center [998, 242] width 401 height 16
click at [944, 244] on div at bounding box center [998, 242] width 401 height 16
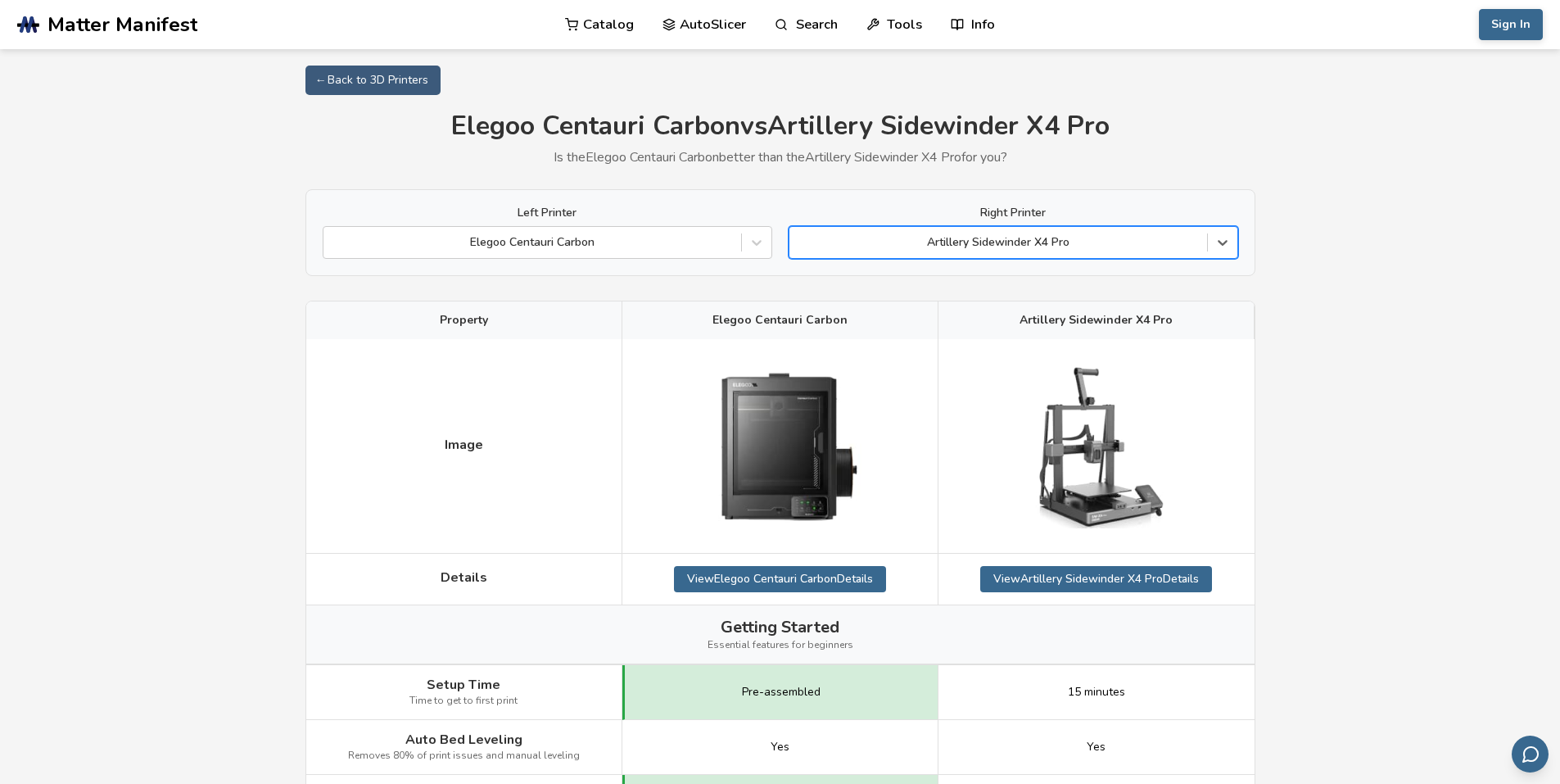
click at [910, 238] on div at bounding box center [998, 242] width 401 height 16
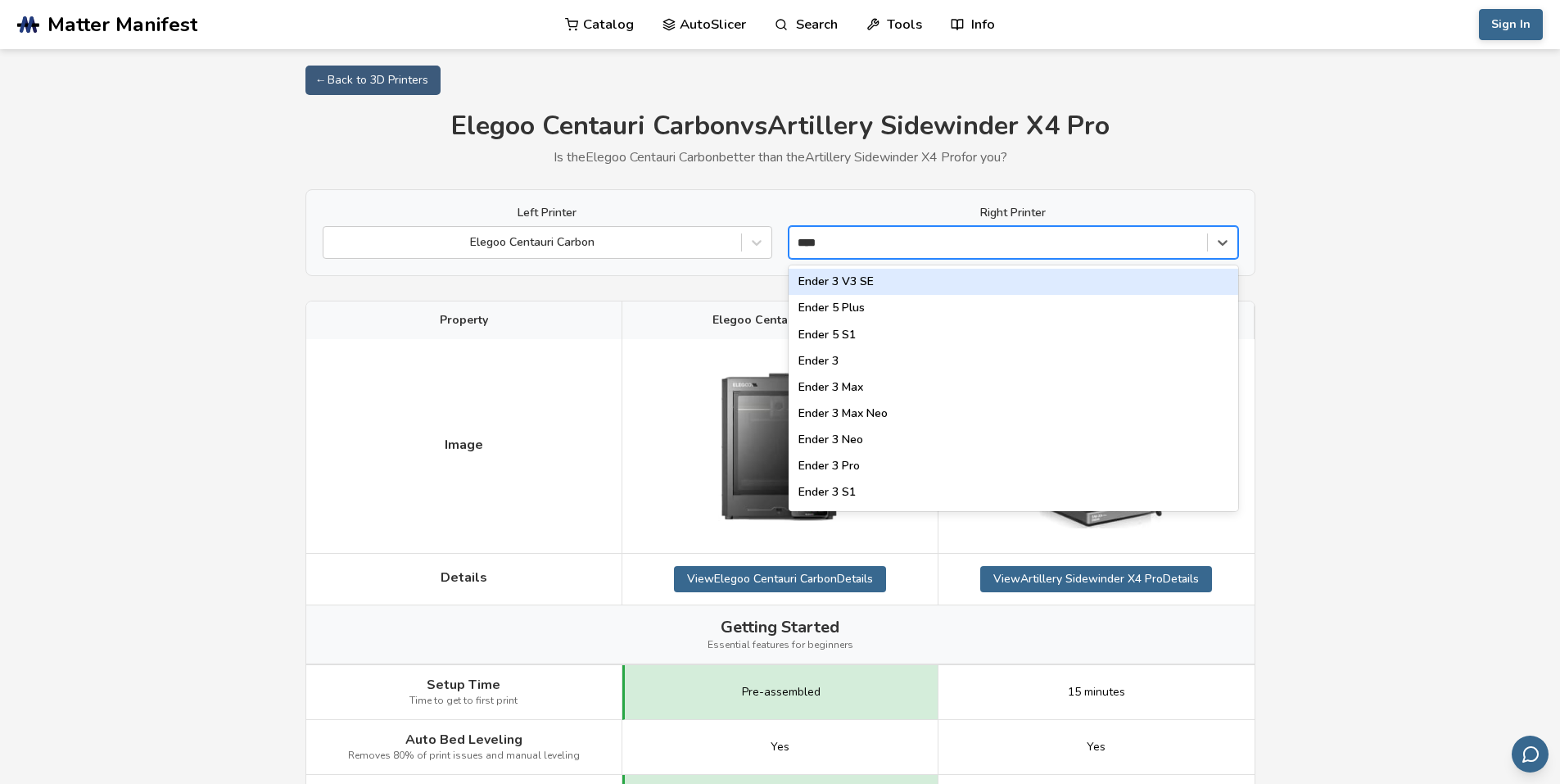
type input "*****"
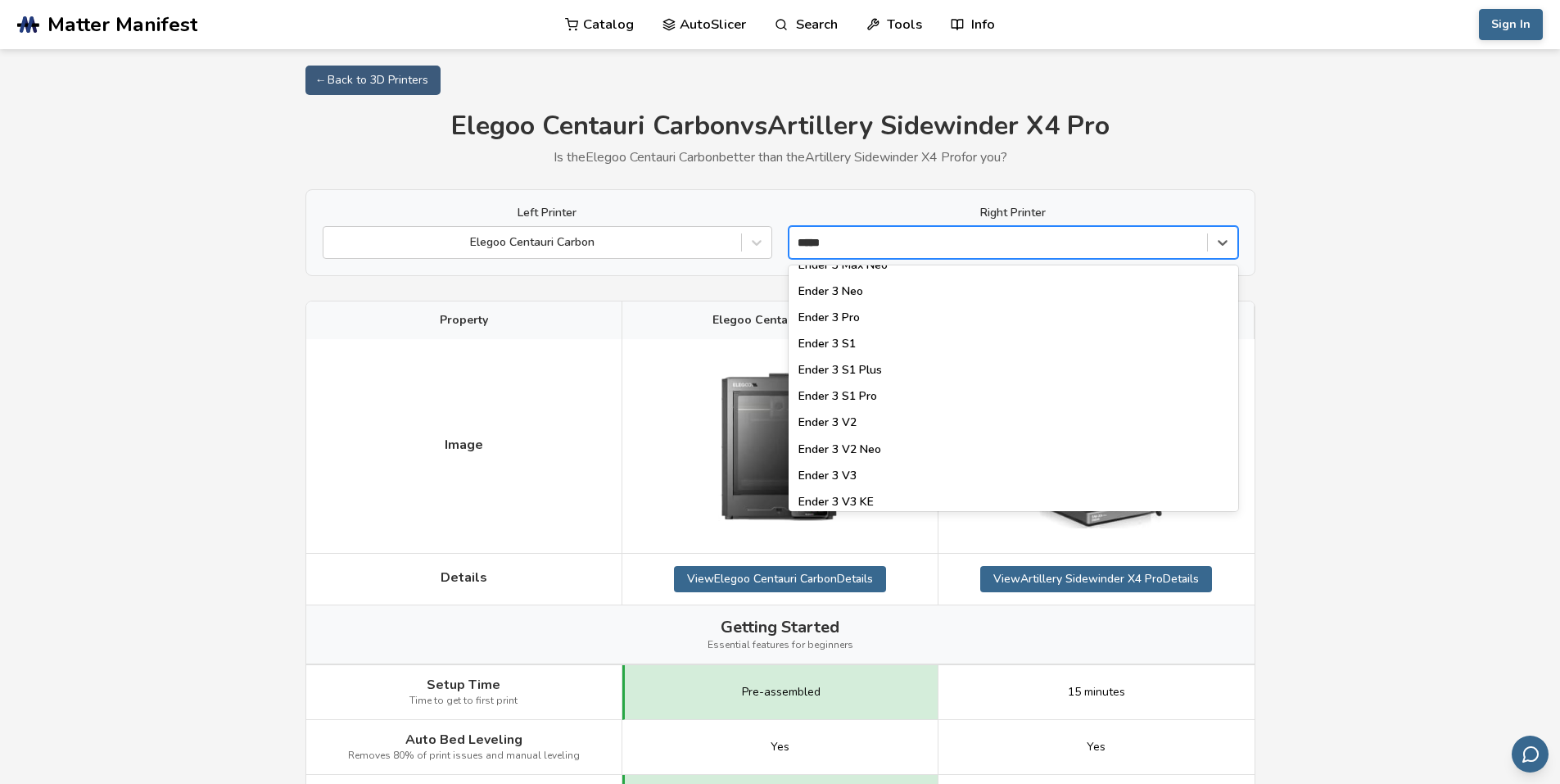
scroll to position [208, 0]
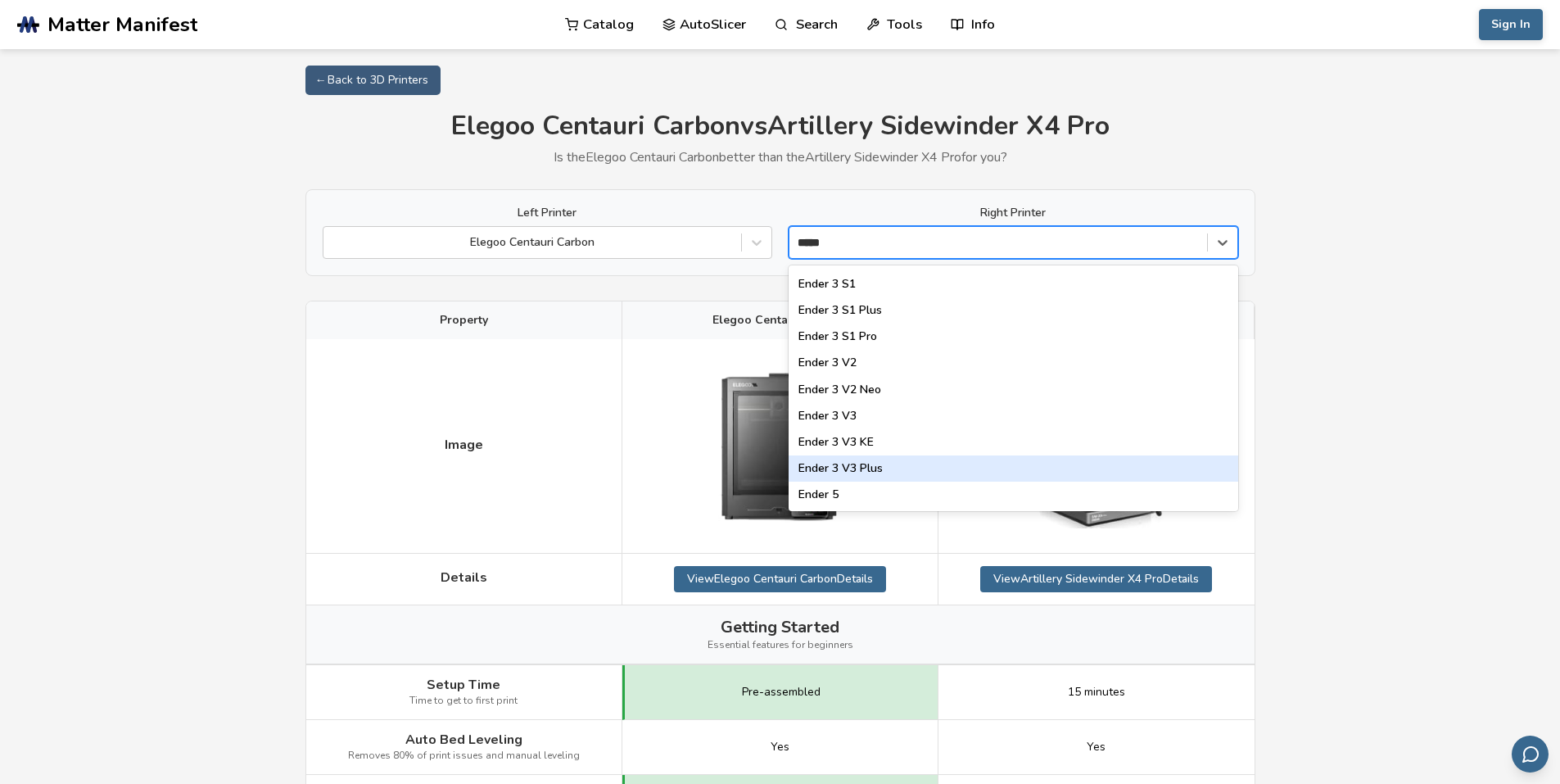
click at [900, 464] on div "Ender 3 V3 Plus" at bounding box center [1013, 468] width 450 height 26
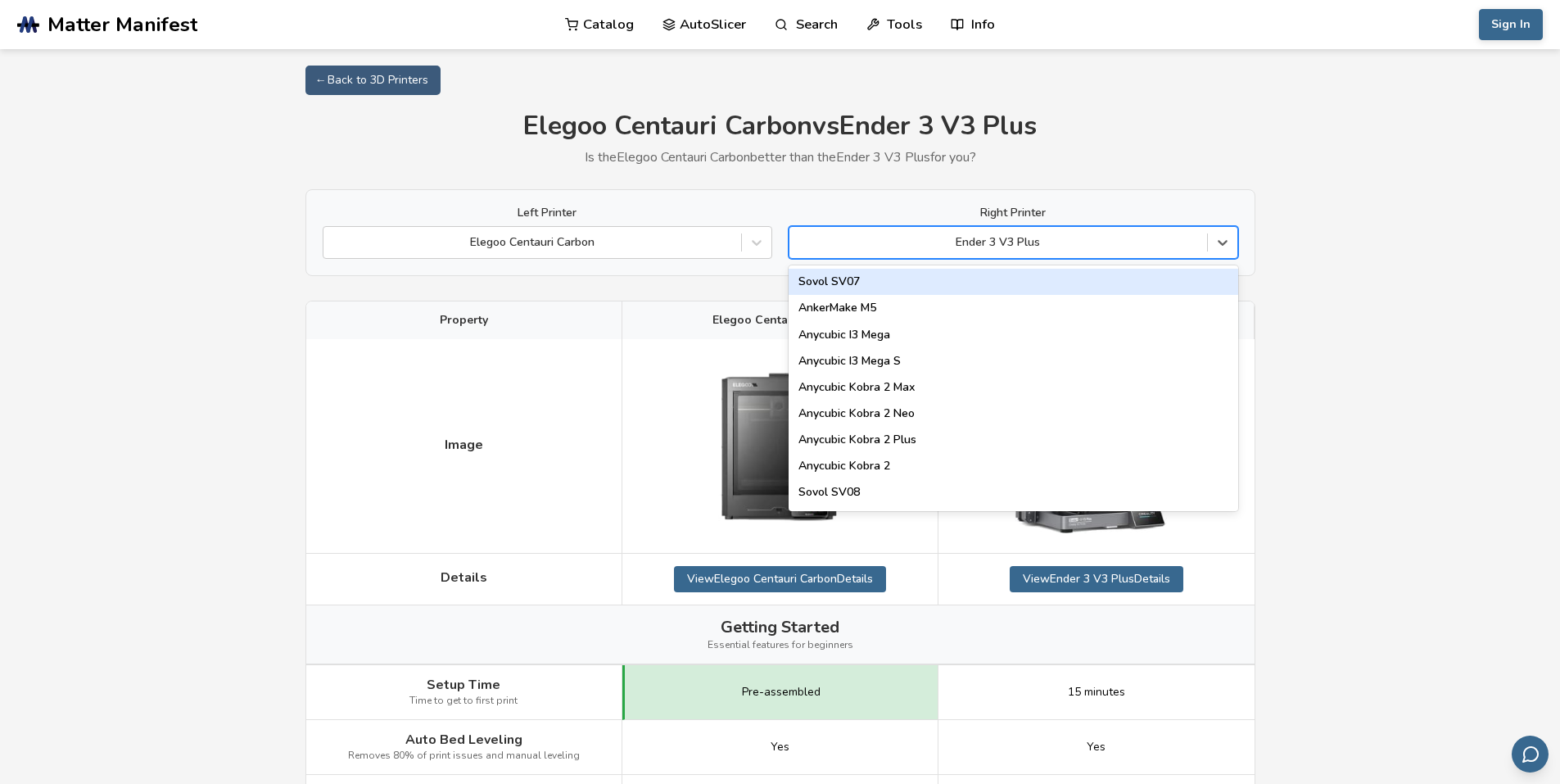
click at [1038, 239] on div at bounding box center [998, 242] width 401 height 16
click at [1036, 239] on div at bounding box center [998, 242] width 401 height 16
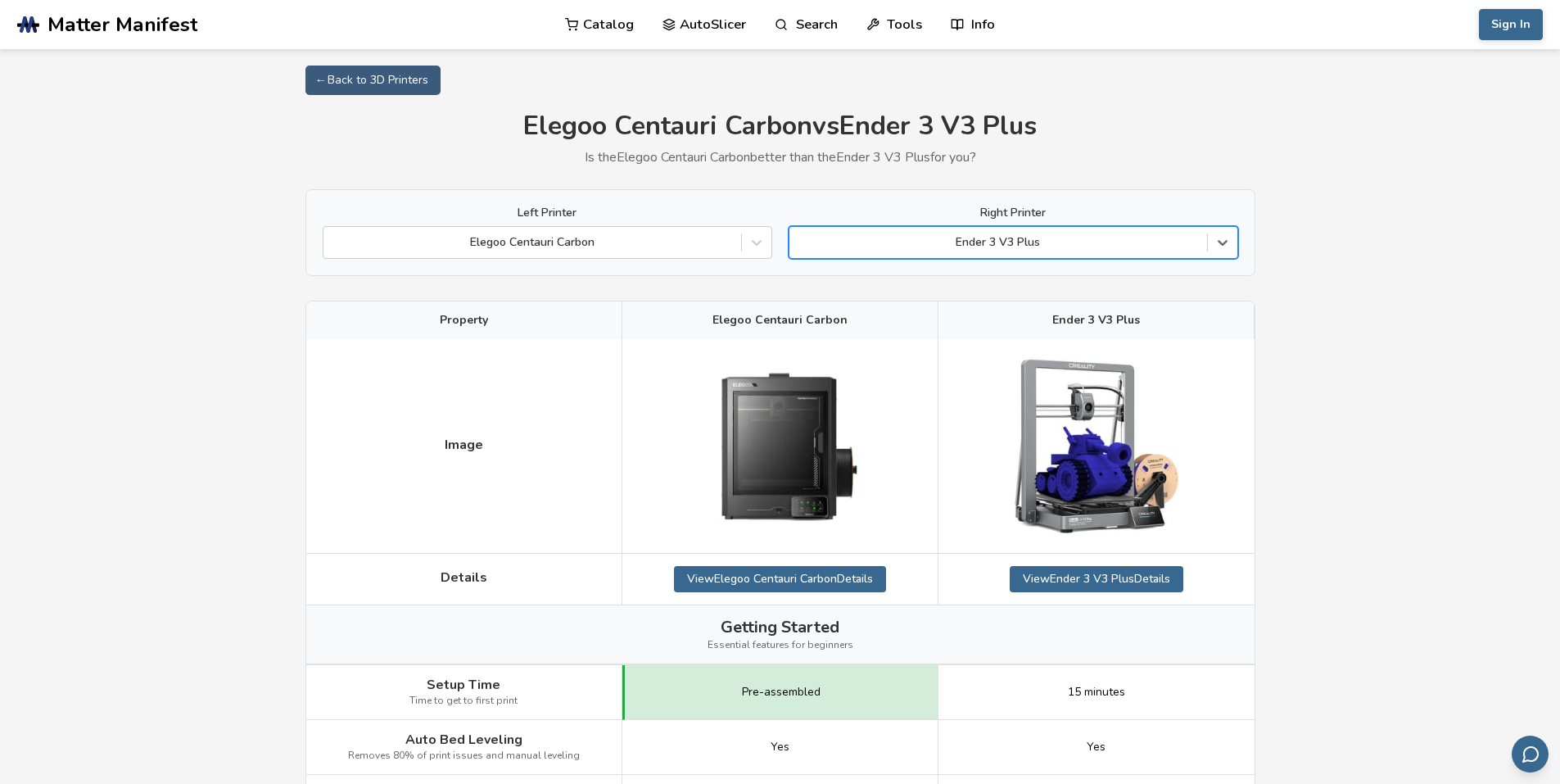
click at [1036, 239] on div at bounding box center [998, 242] width 401 height 16
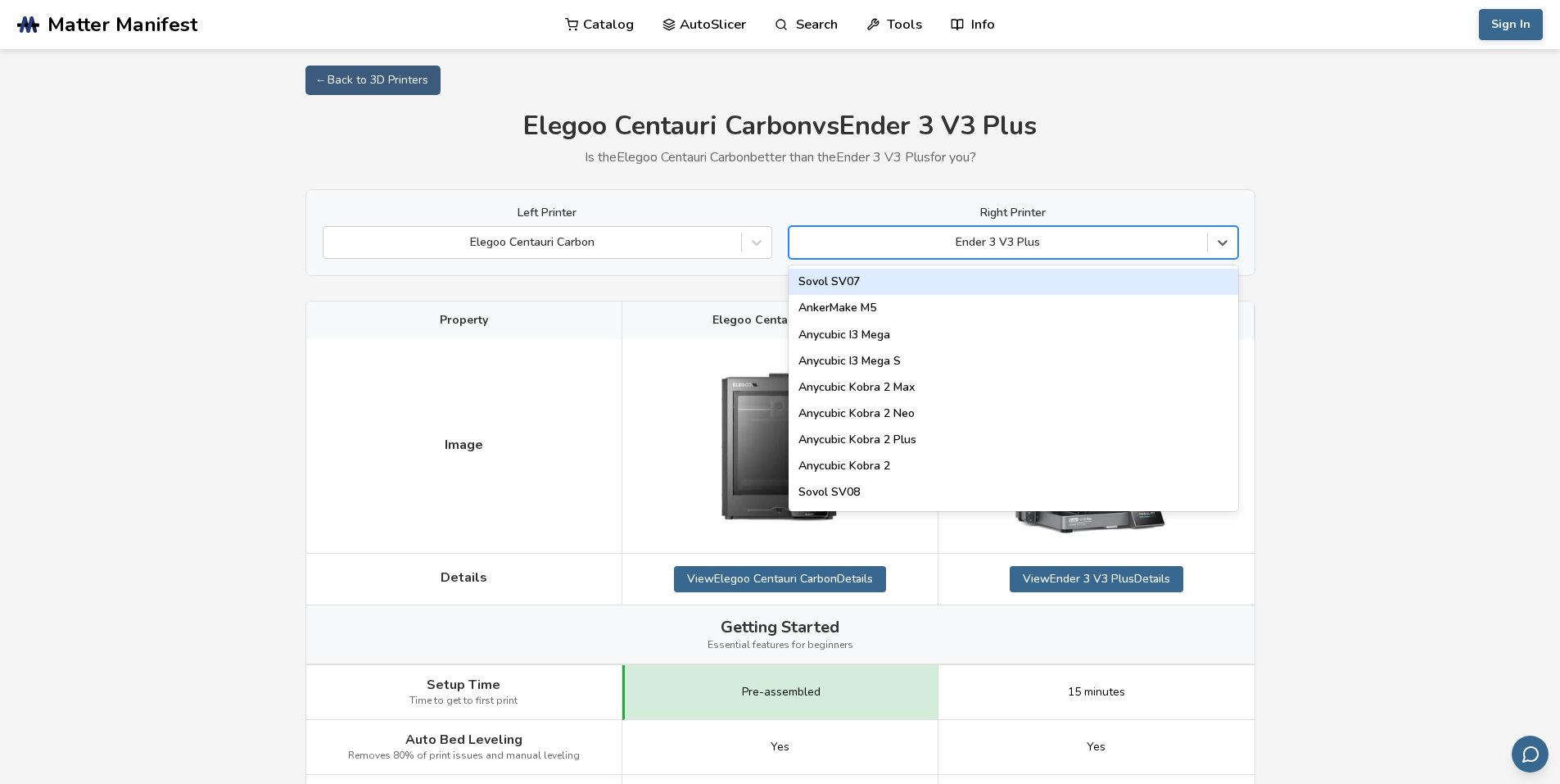
click at [917, 283] on div "Sovol SV07" at bounding box center [1013, 282] width 450 height 26
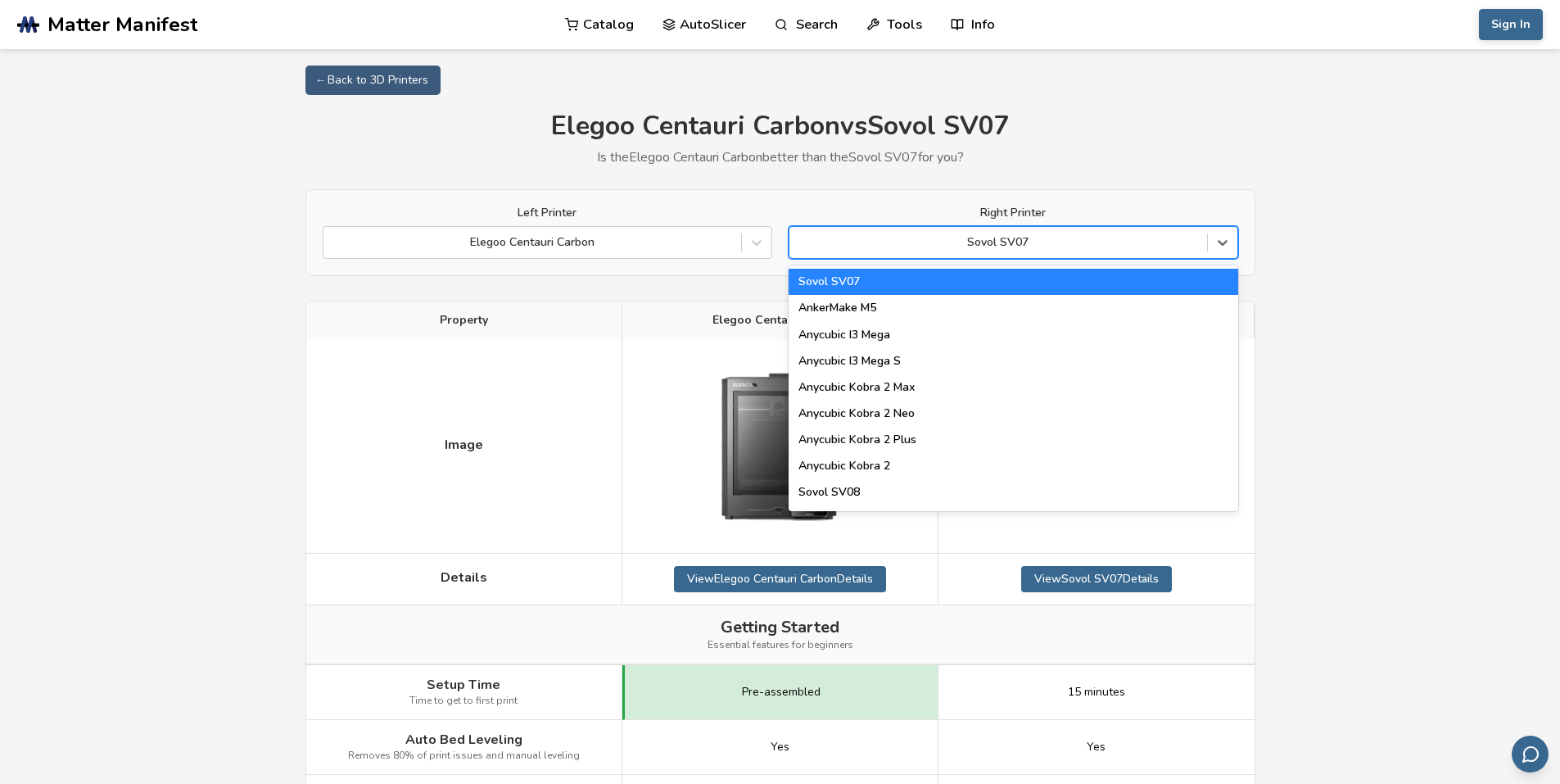
click at [1009, 247] on div at bounding box center [998, 242] width 401 height 16
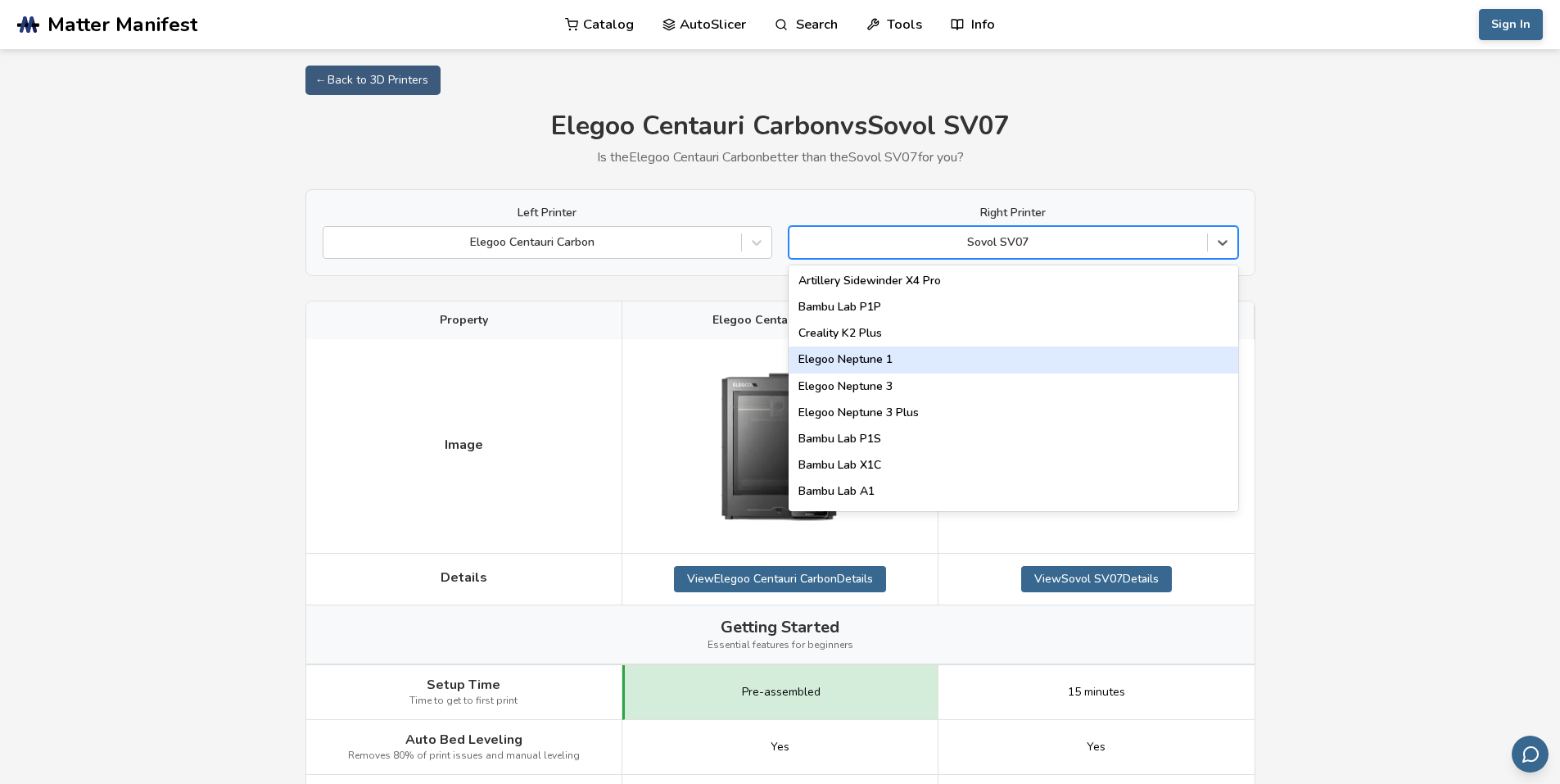
scroll to position [1065, 0]
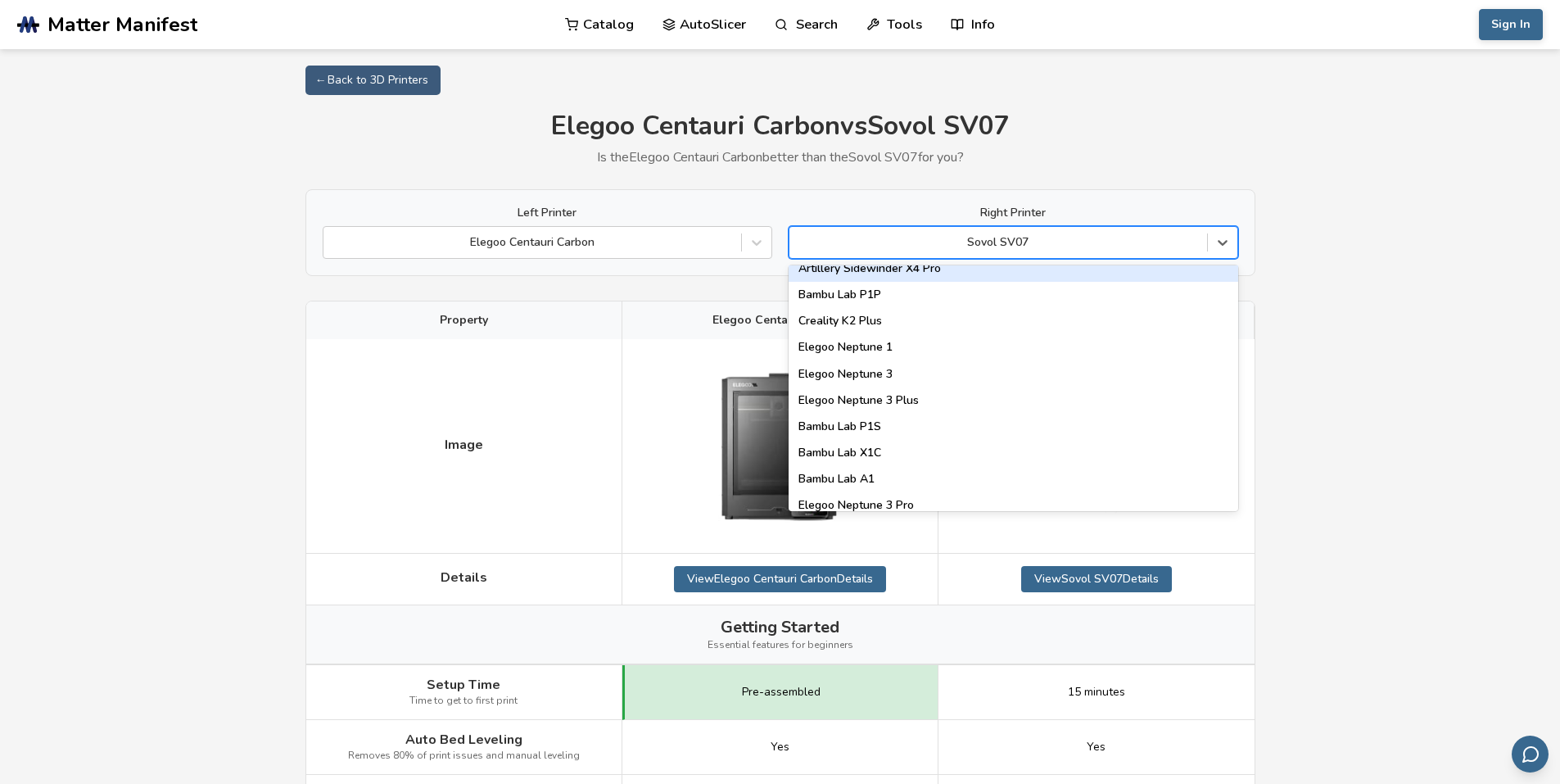
click at [1048, 242] on div at bounding box center [998, 242] width 401 height 16
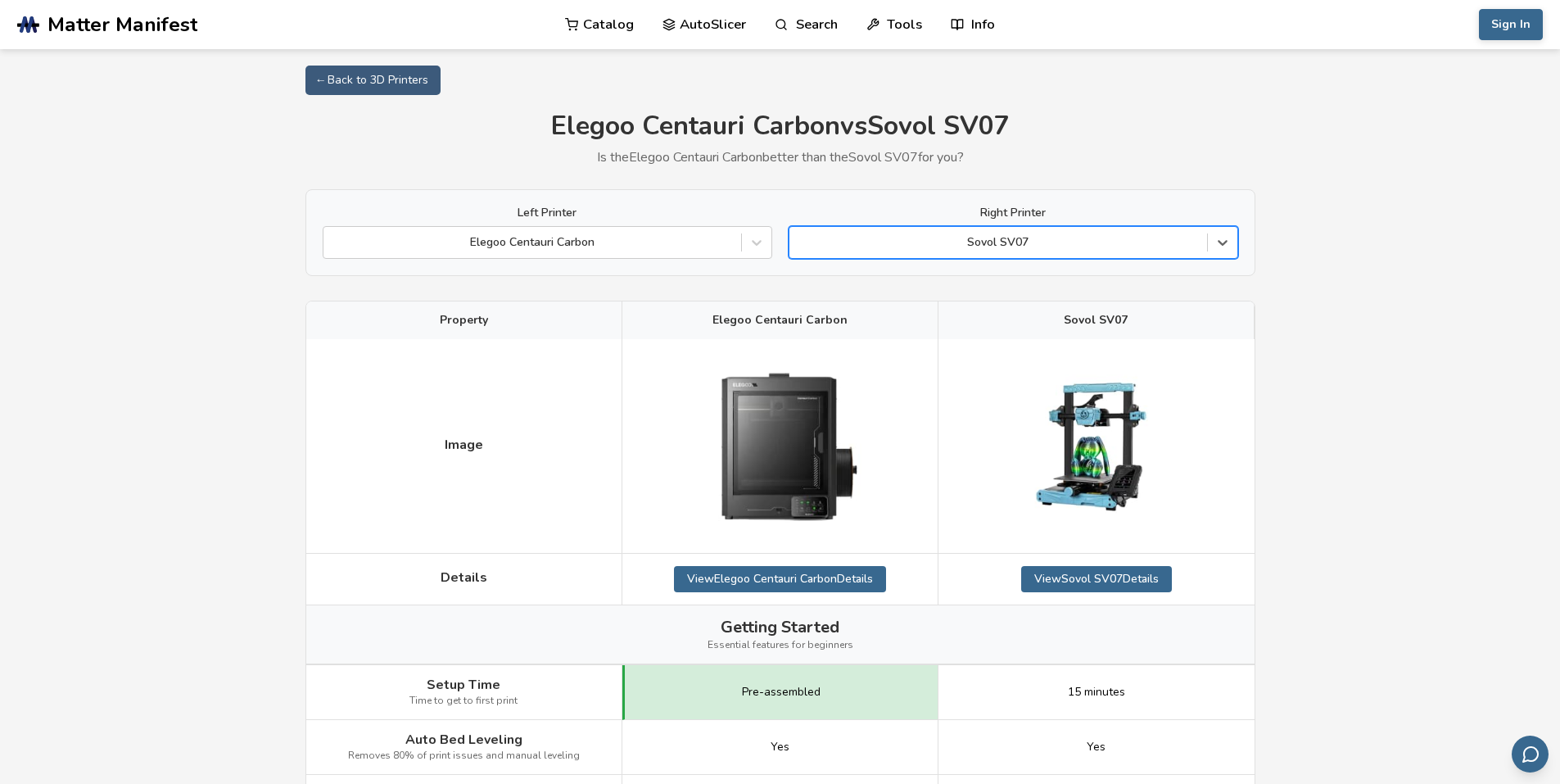
click at [1048, 242] on div at bounding box center [998, 242] width 401 height 16
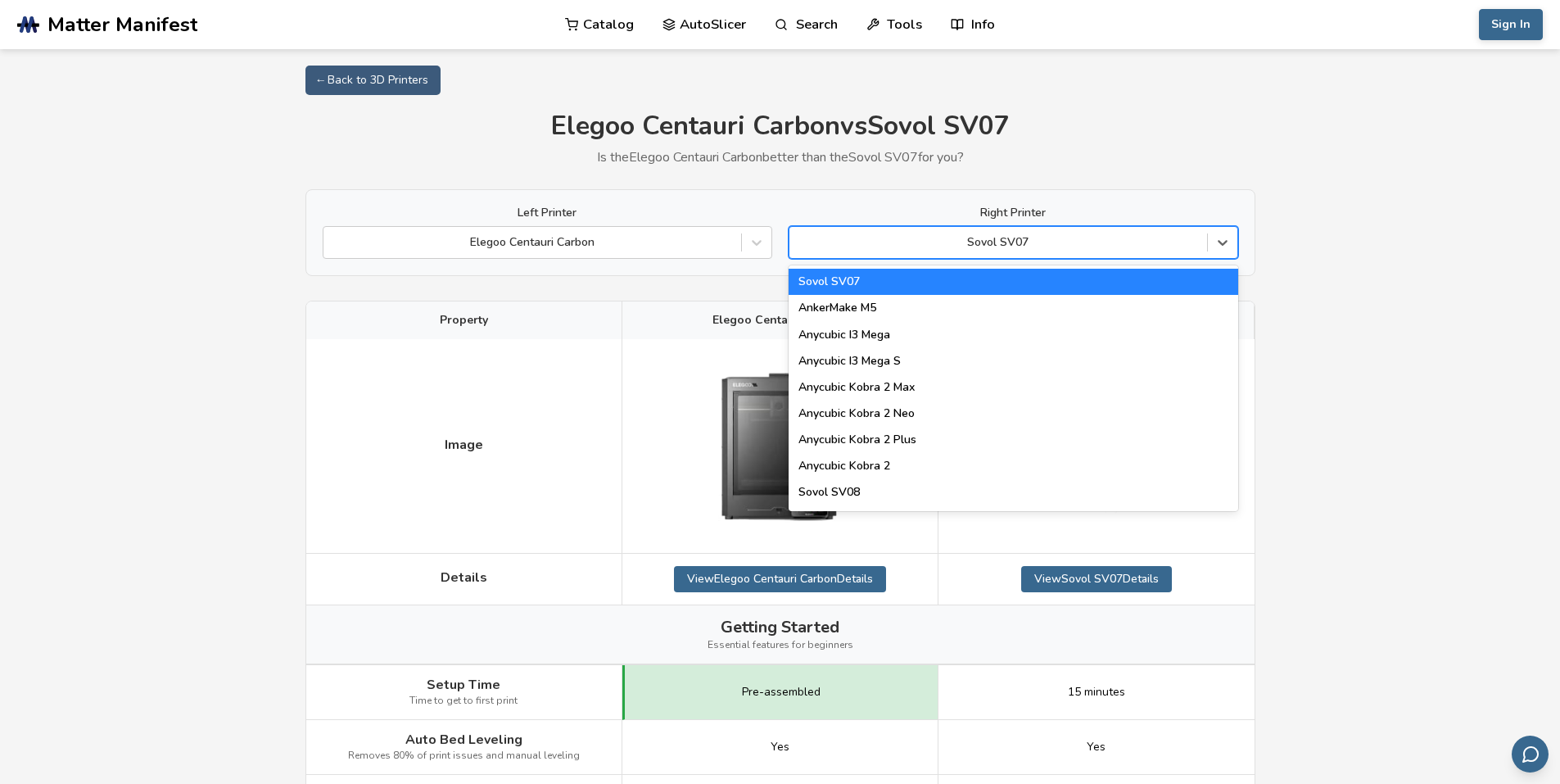
click at [1048, 242] on div at bounding box center [998, 242] width 401 height 16
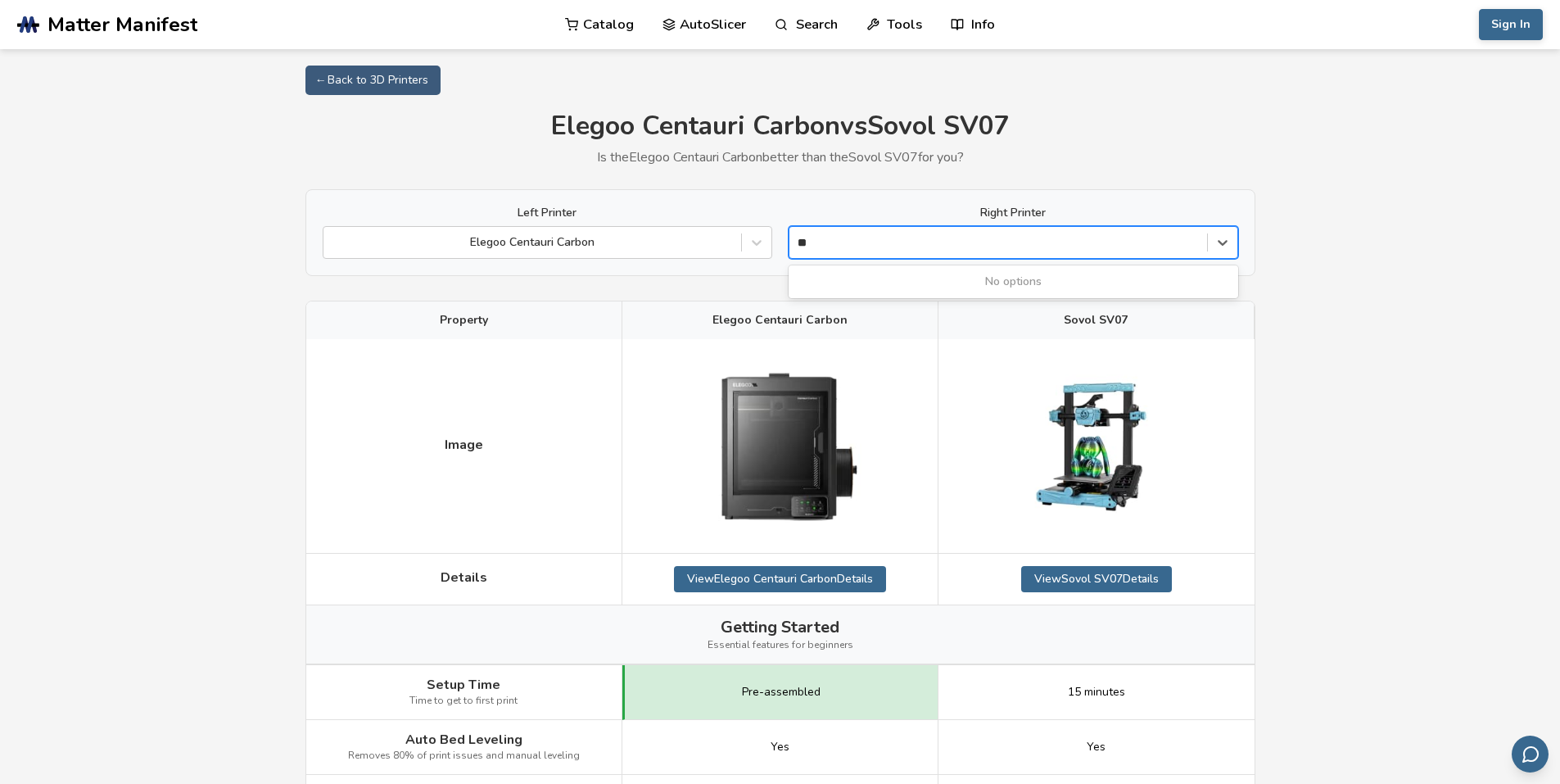
type input "*"
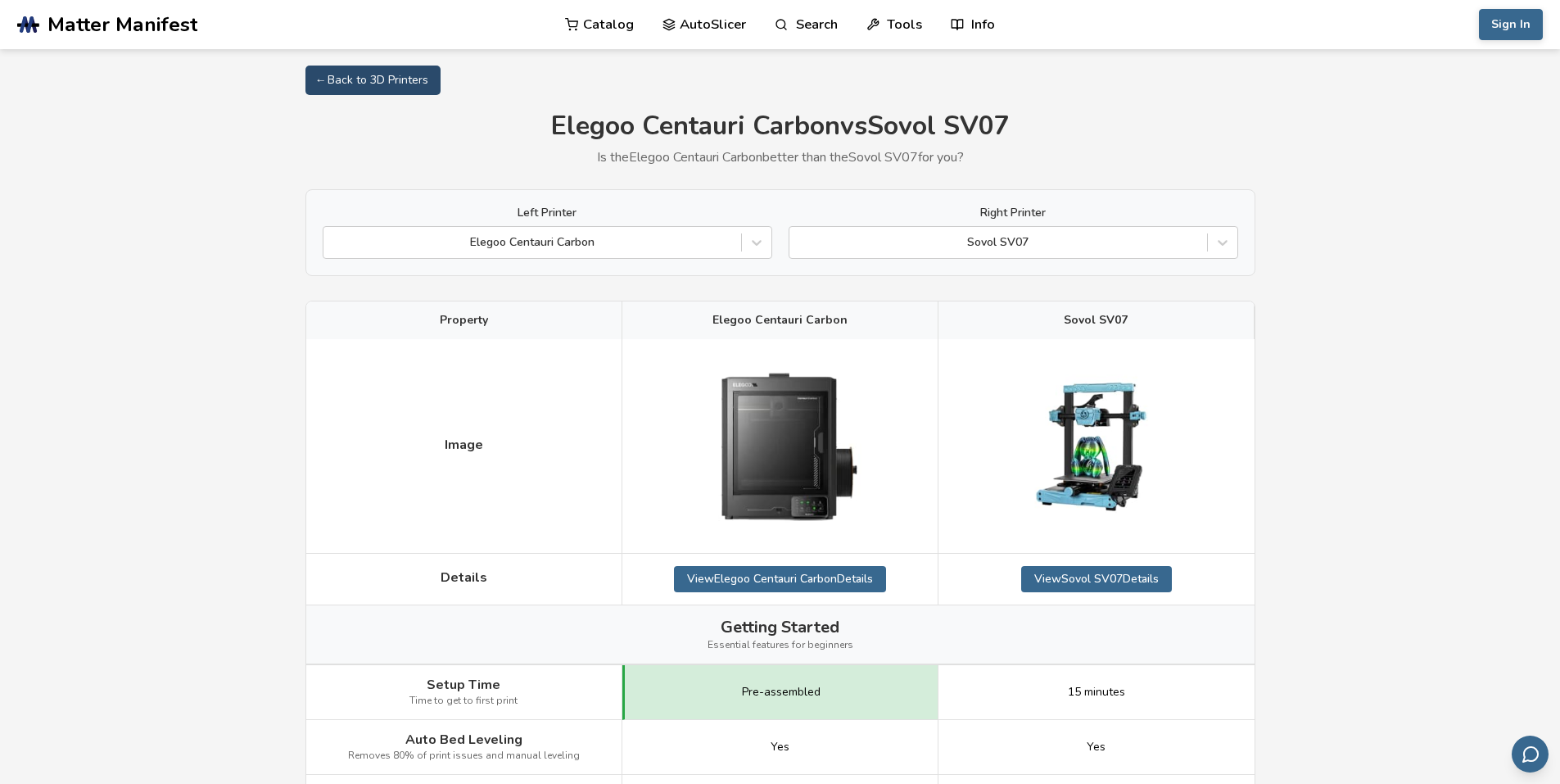
click at [335, 74] on link "← Back to 3D Printers" at bounding box center [372, 80] width 135 height 29
select select "**********"
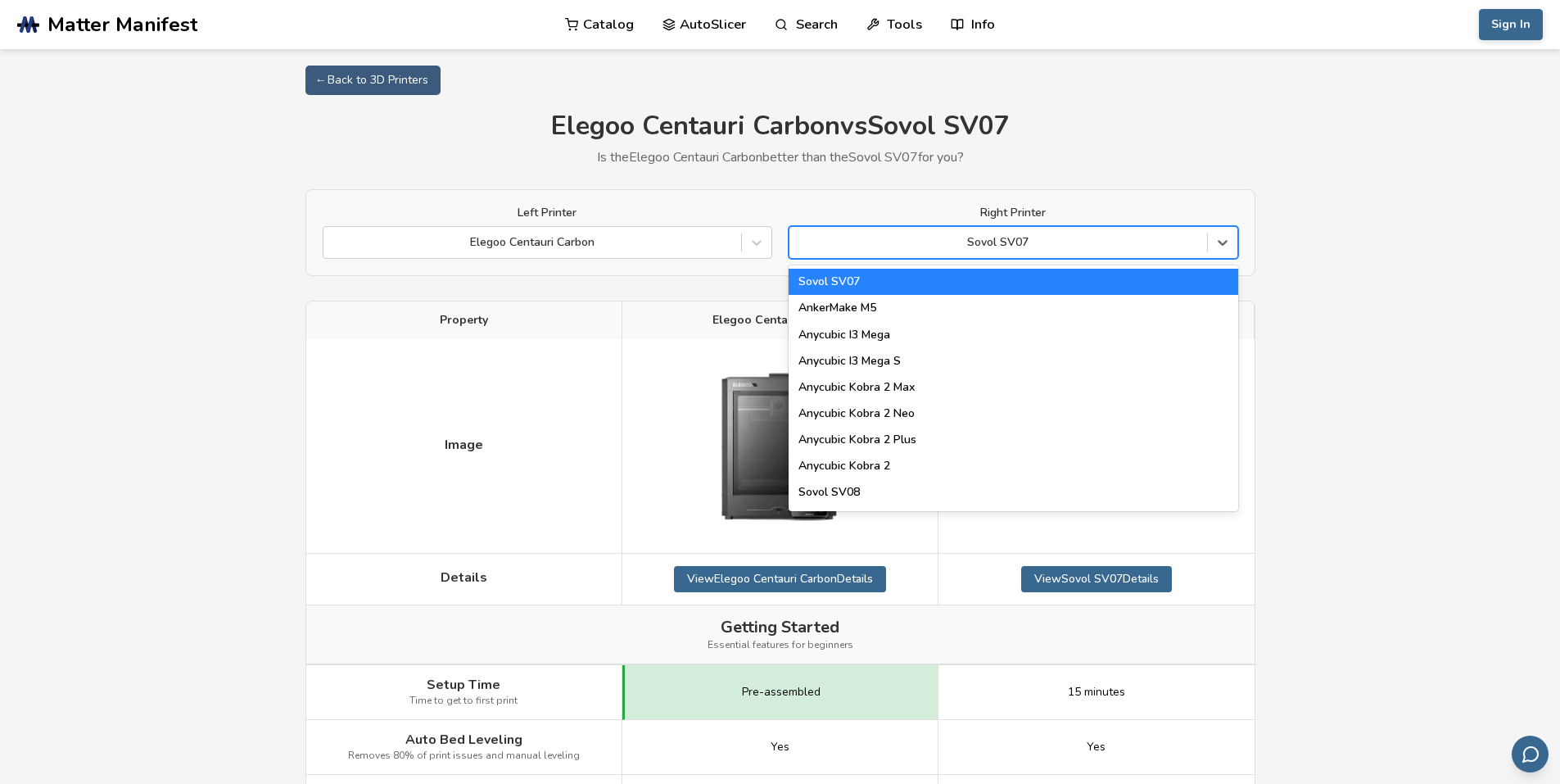
click at [1086, 246] on div at bounding box center [998, 242] width 401 height 16
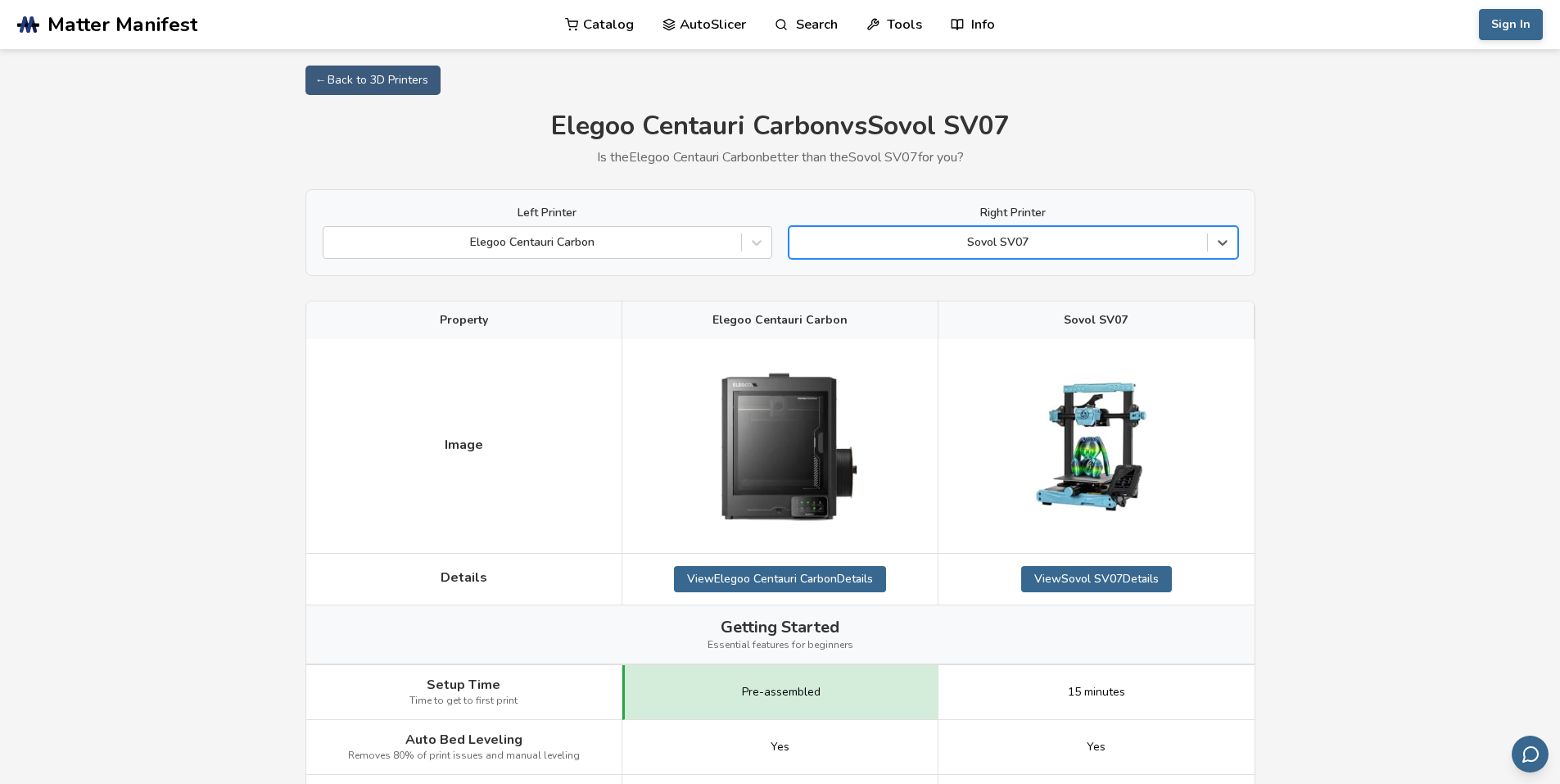
click at [1086, 246] on div at bounding box center [998, 242] width 401 height 16
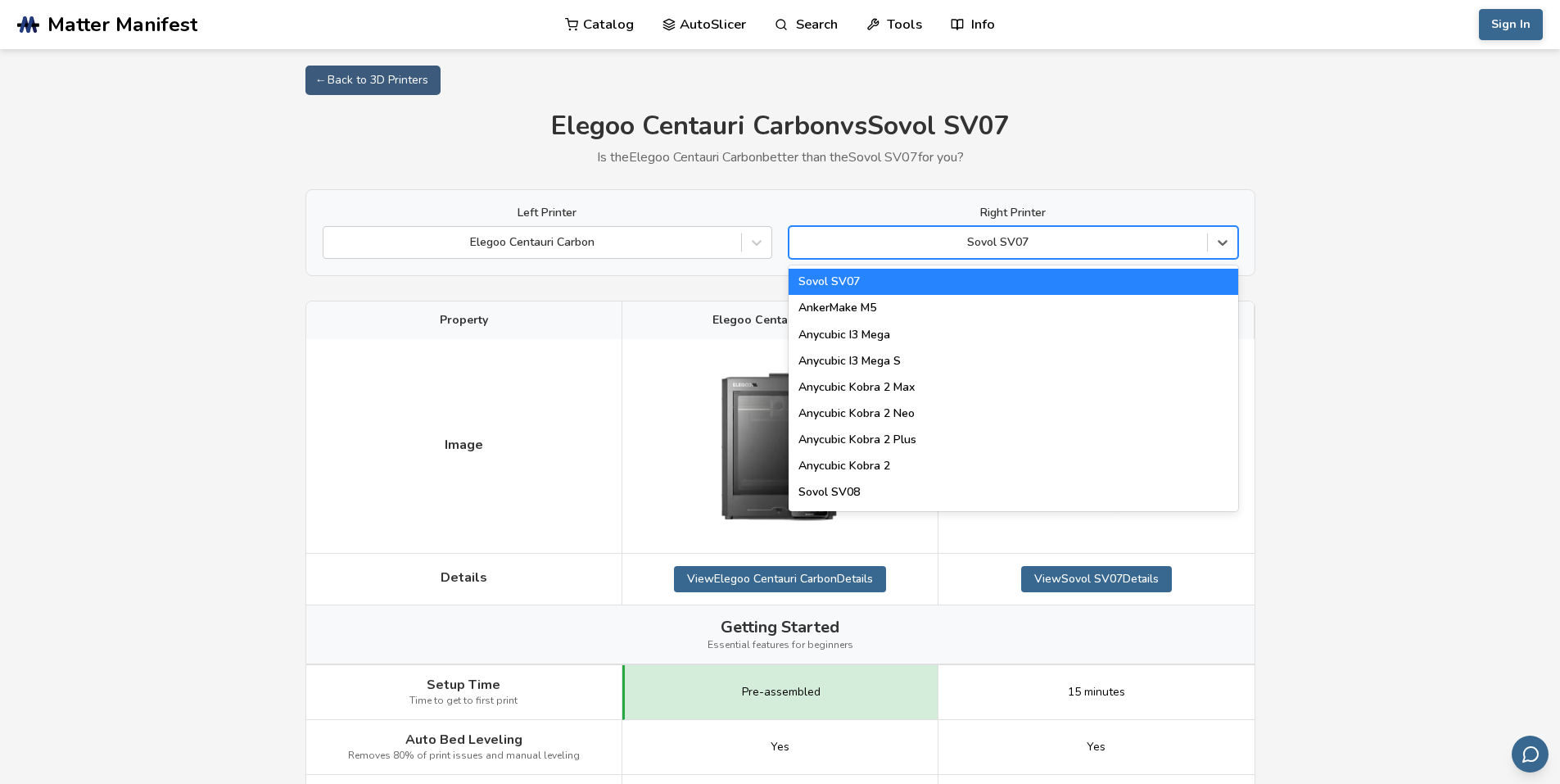
click at [1086, 246] on div at bounding box center [998, 242] width 401 height 16
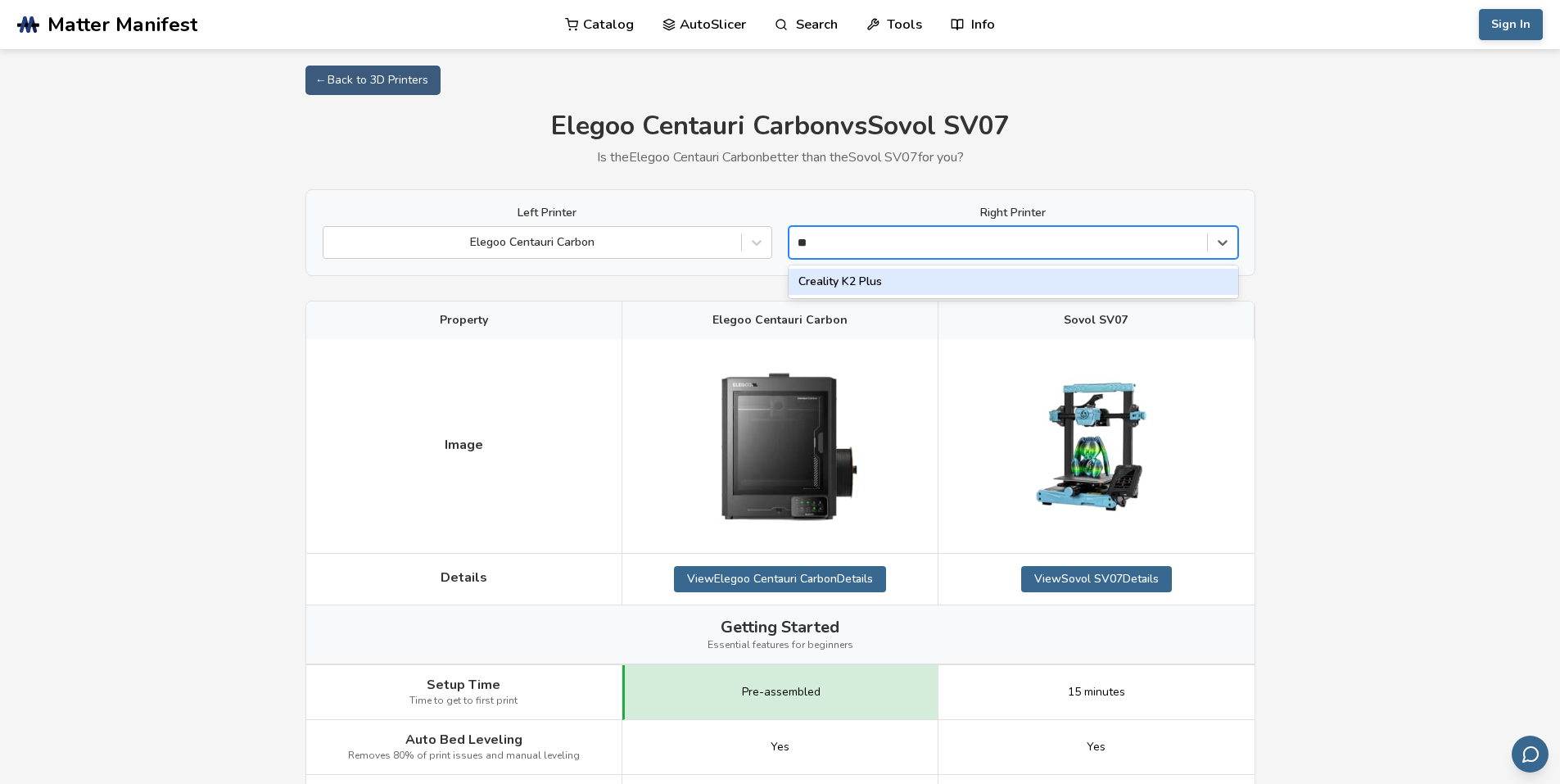
type input "**"
click at [1073, 278] on div "Creality K2 Plus" at bounding box center [1013, 282] width 450 height 26
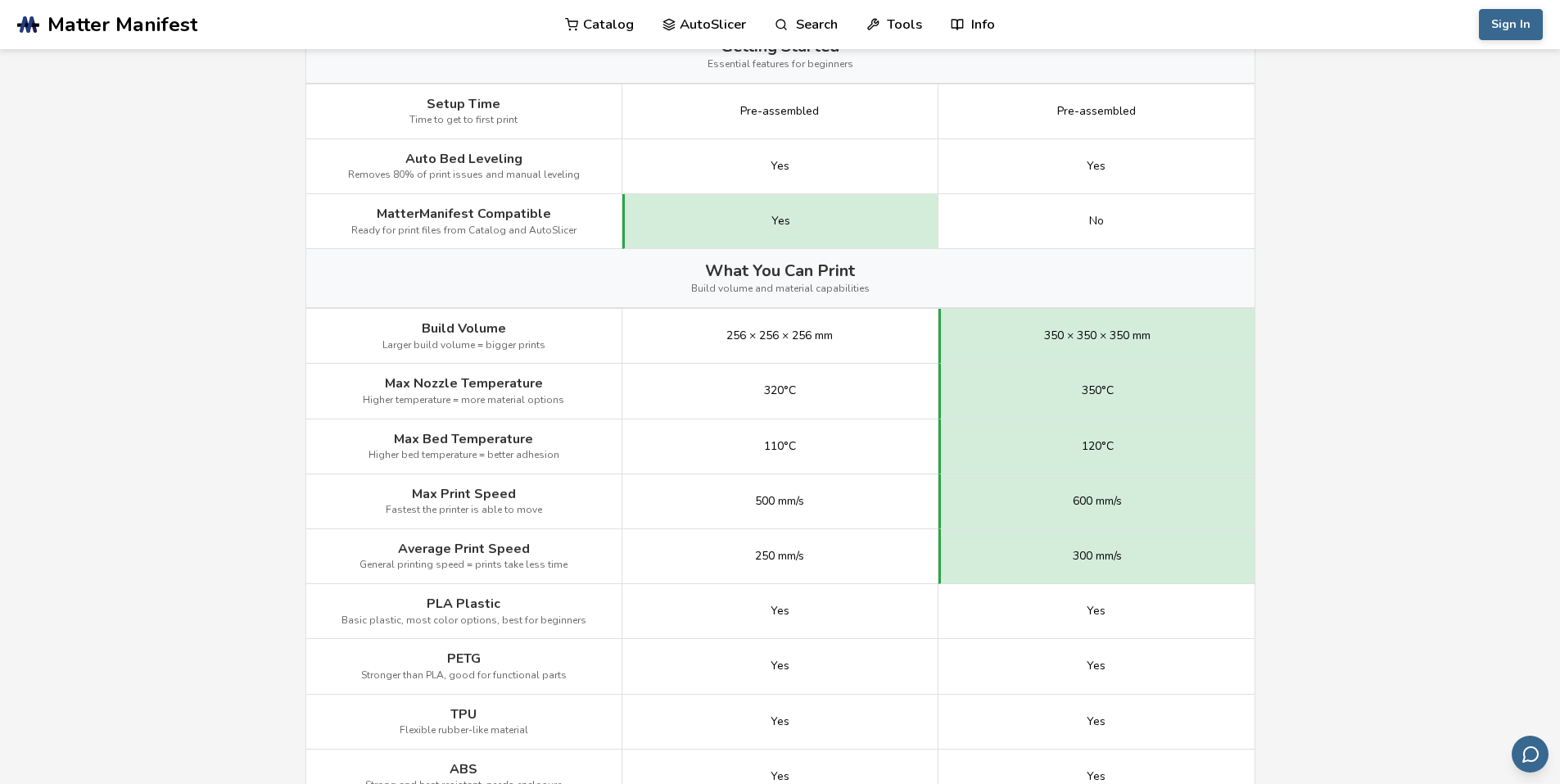
scroll to position [573, 0]
